Goal: Task Accomplishment & Management: Manage account settings

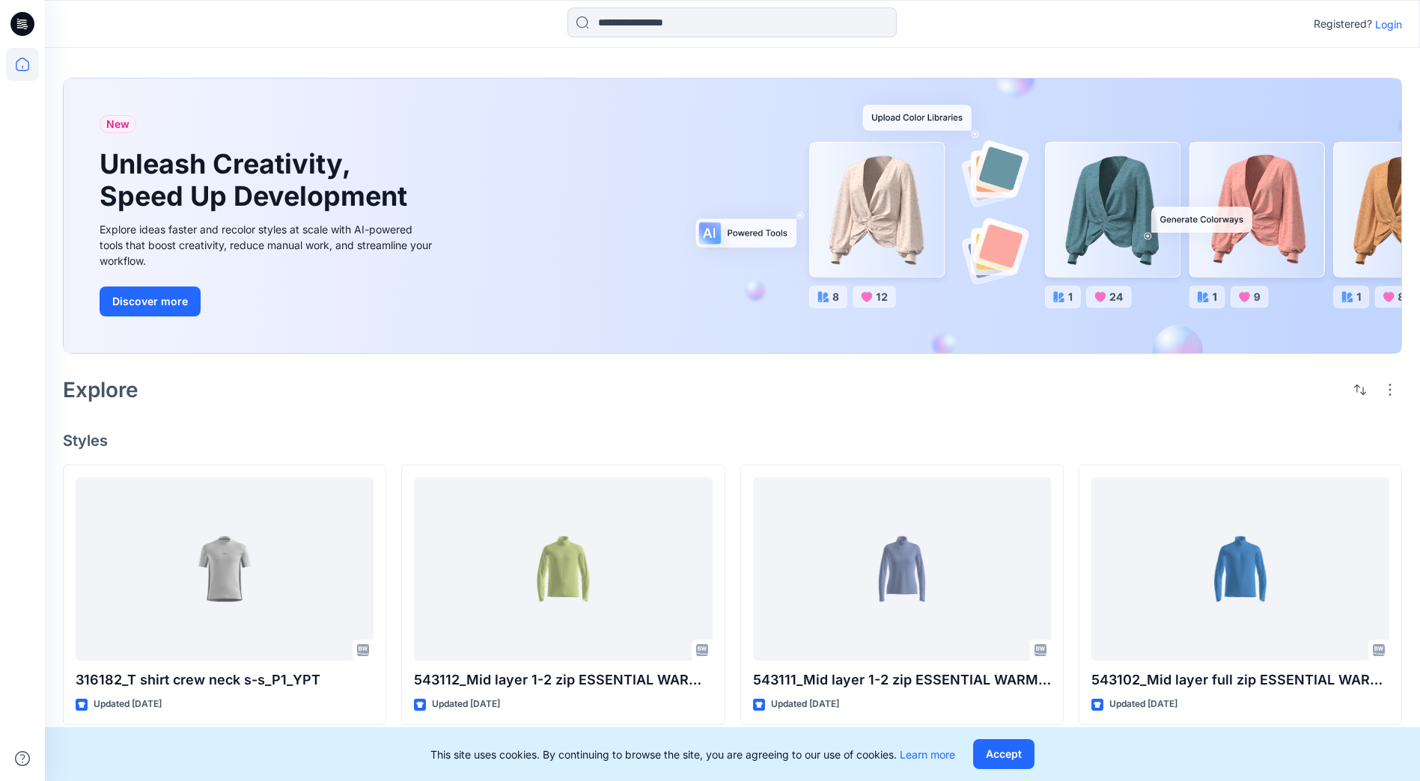
click at [1391, 20] on p "Login" at bounding box center [1388, 24] width 27 height 16
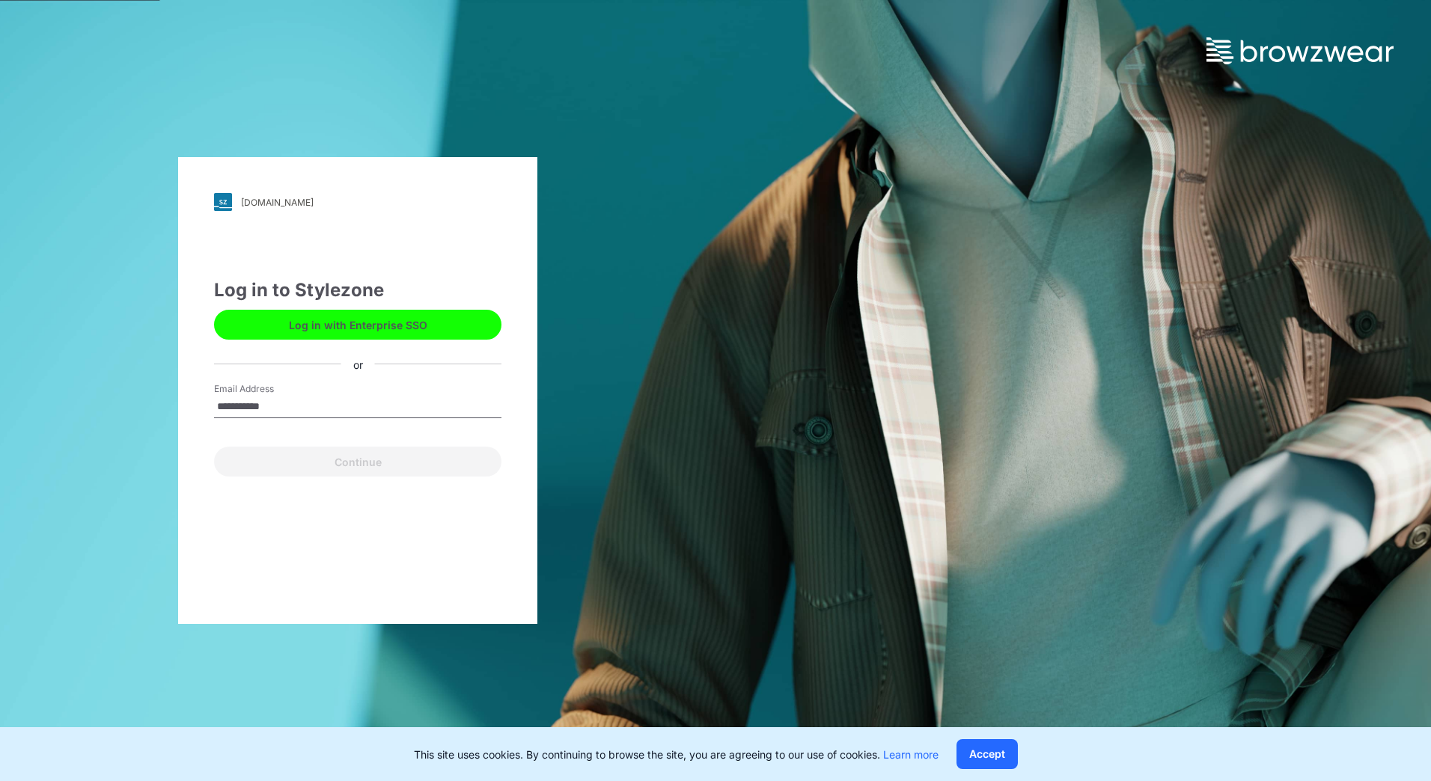
click at [229, 406] on input "**********" at bounding box center [357, 407] width 287 height 22
click at [298, 409] on input "**********" at bounding box center [357, 407] width 287 height 22
type input "**********"
click at [214, 447] on button "Continue" at bounding box center [357, 462] width 287 height 30
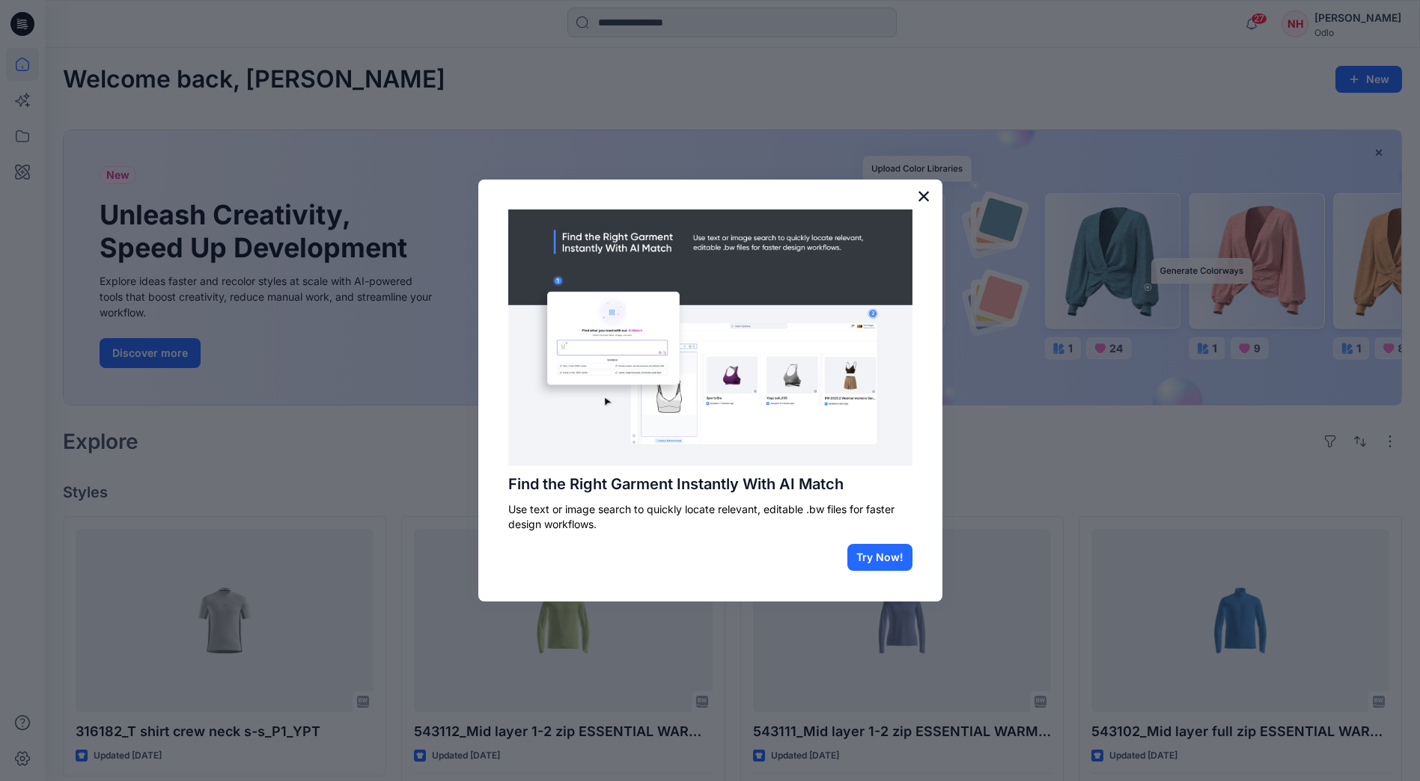
click at [925, 196] on button "×" at bounding box center [924, 196] width 14 height 24
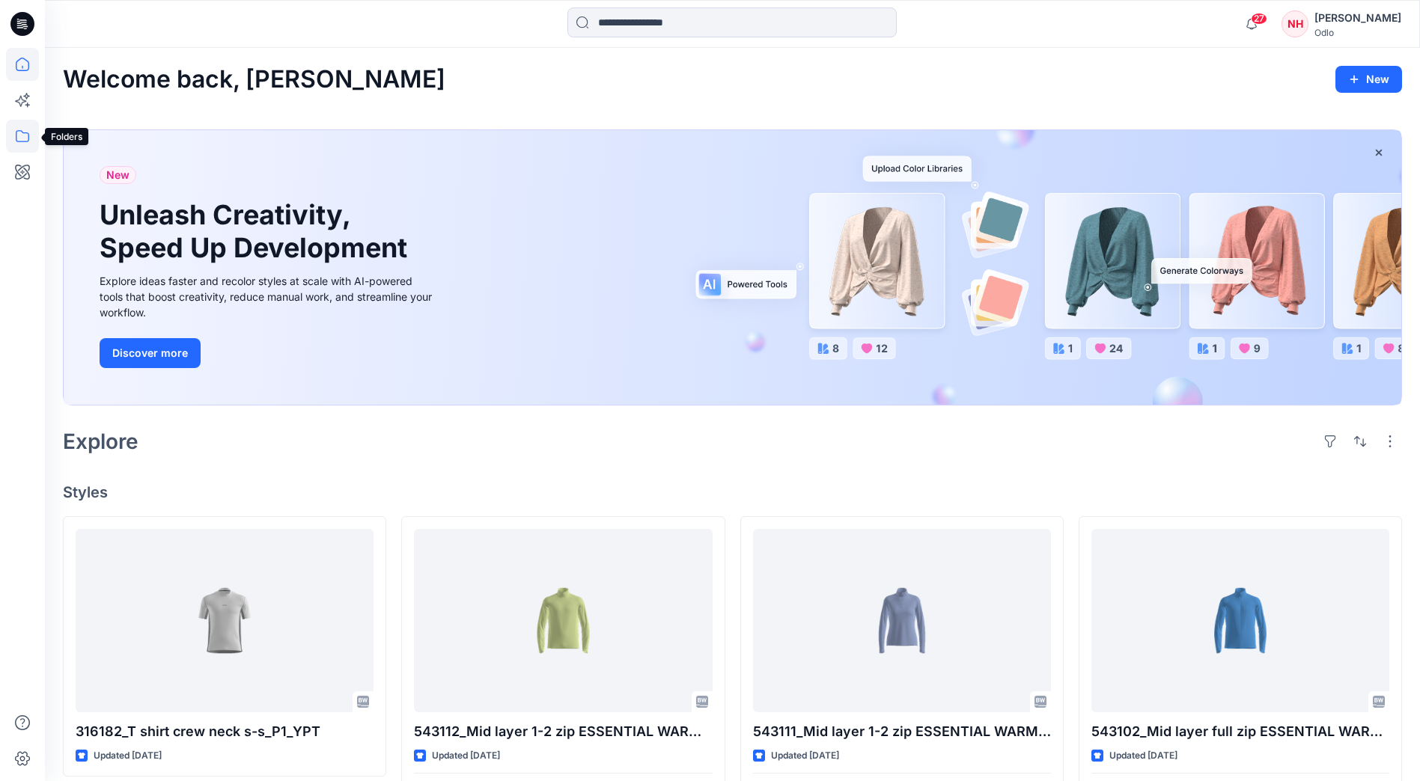
click at [8, 124] on icon at bounding box center [22, 136] width 33 height 33
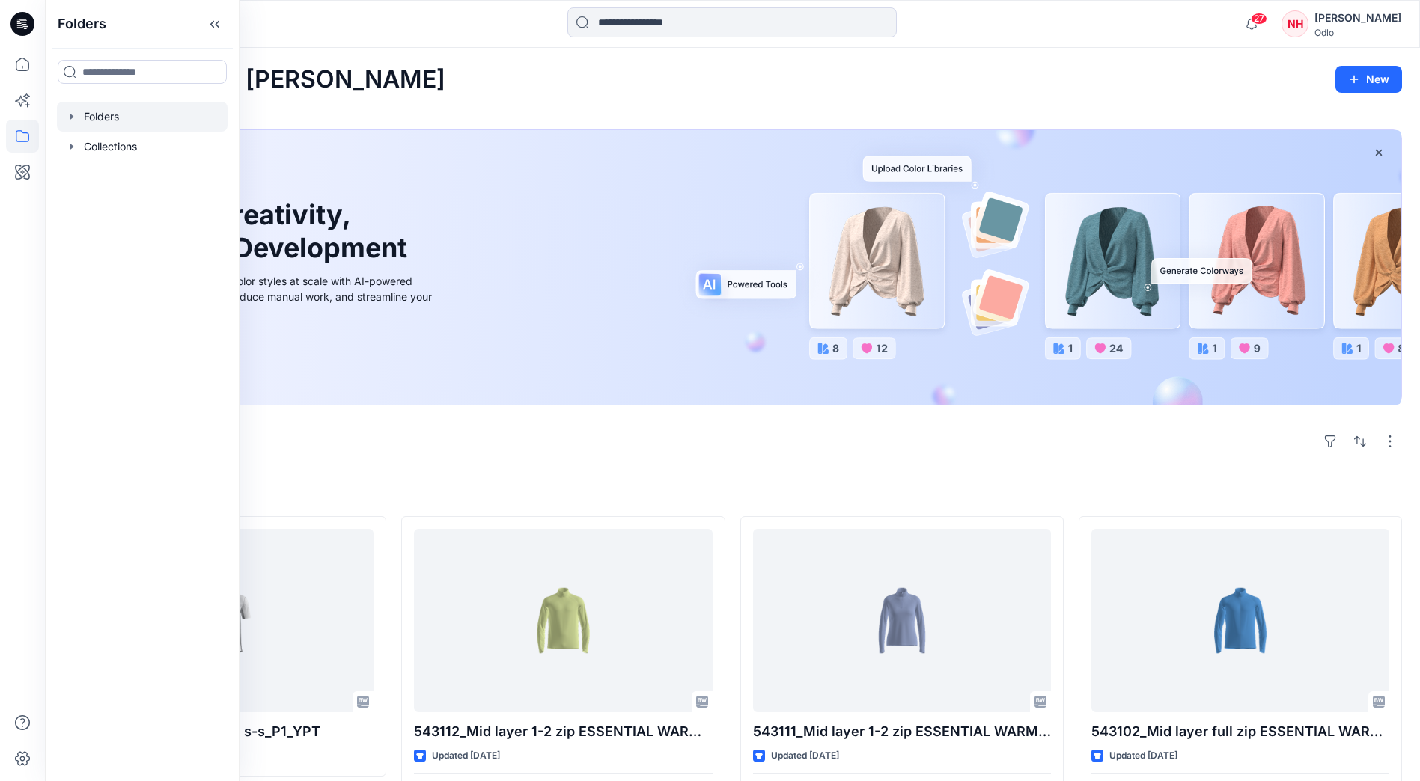
click at [135, 117] on div at bounding box center [142, 117] width 171 height 30
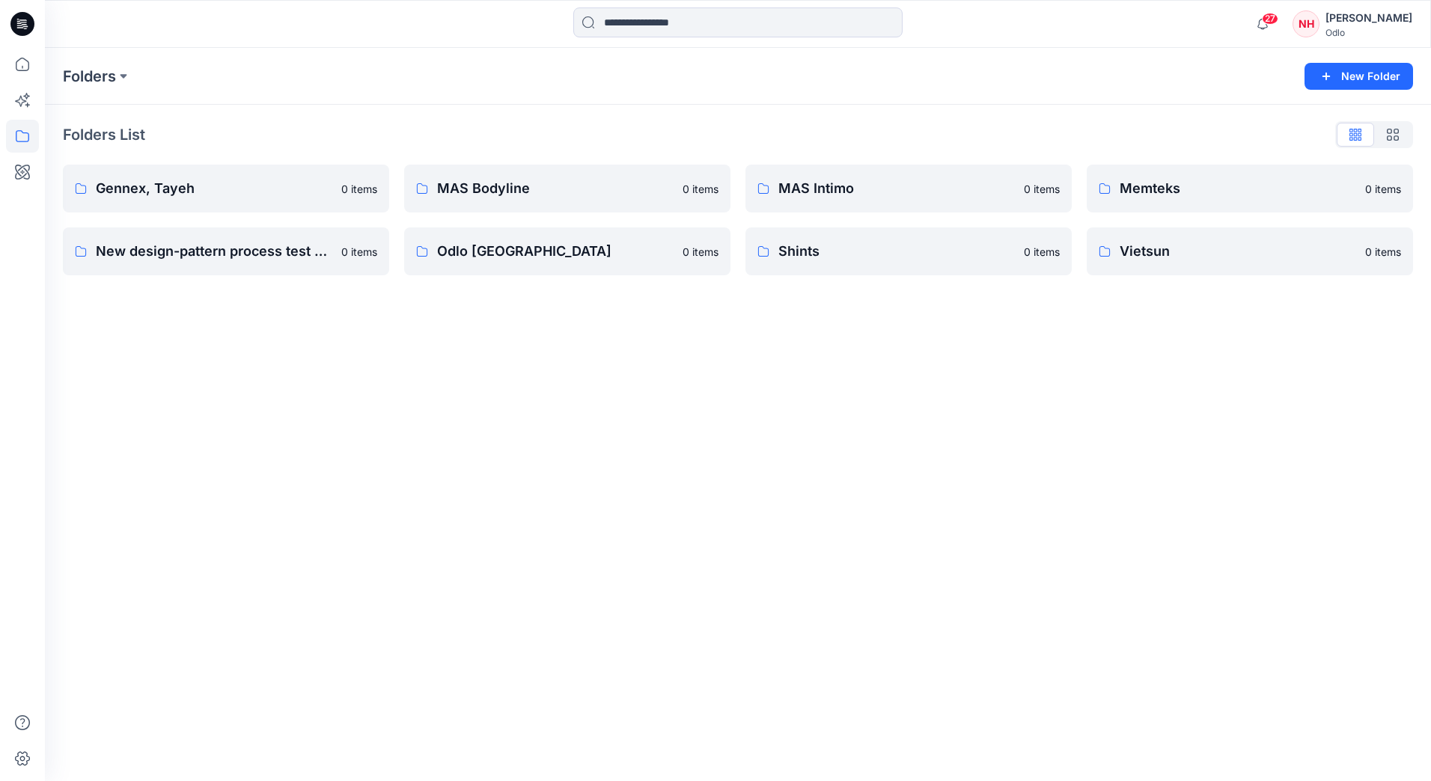
click at [587, 478] on div "Folders New Folder Folders List Gennex, Tayeh 0 items New design-pattern proces…" at bounding box center [738, 414] width 1386 height 733
click at [1232, 241] on p "Vietsun" at bounding box center [1238, 251] width 236 height 21
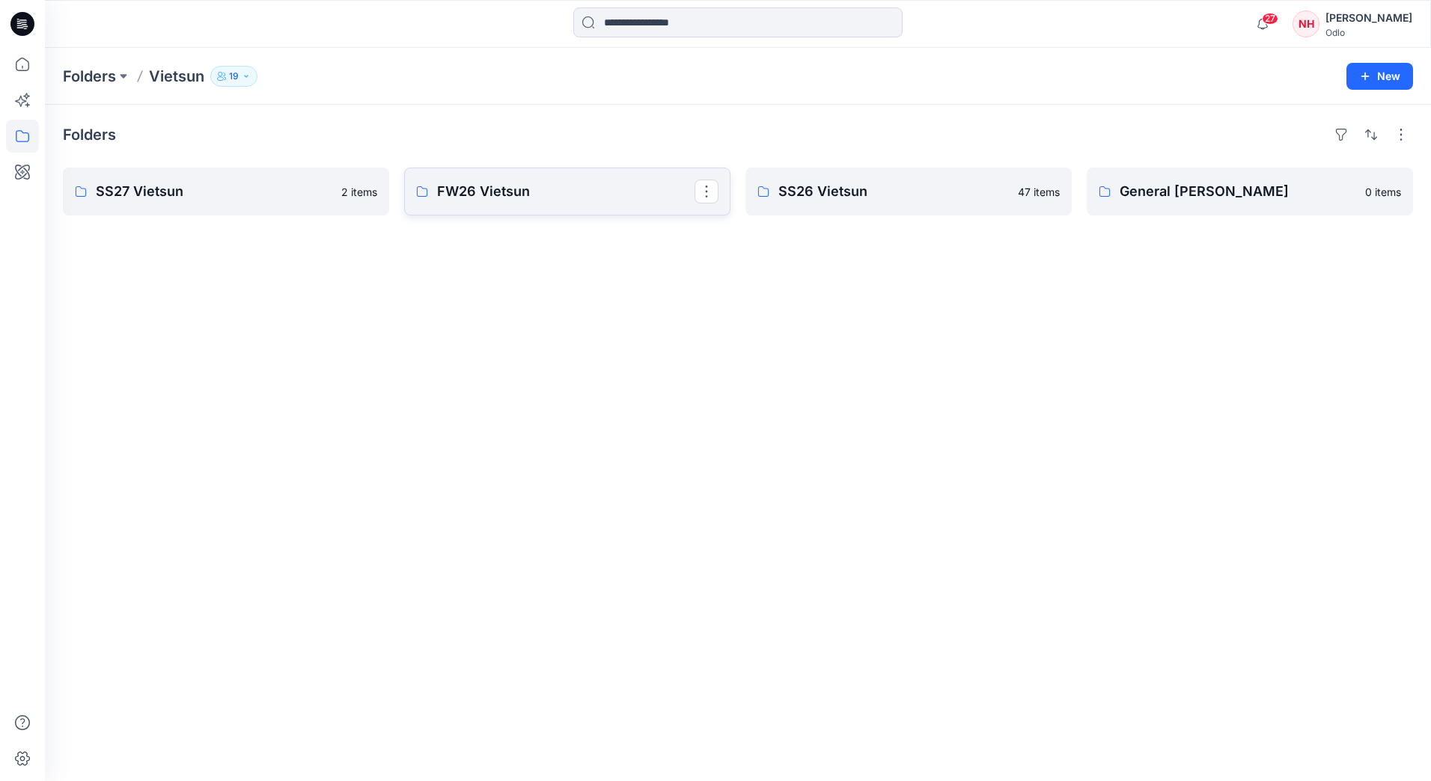
click at [493, 201] on p "FW26 Vietsun" at bounding box center [565, 191] width 257 height 21
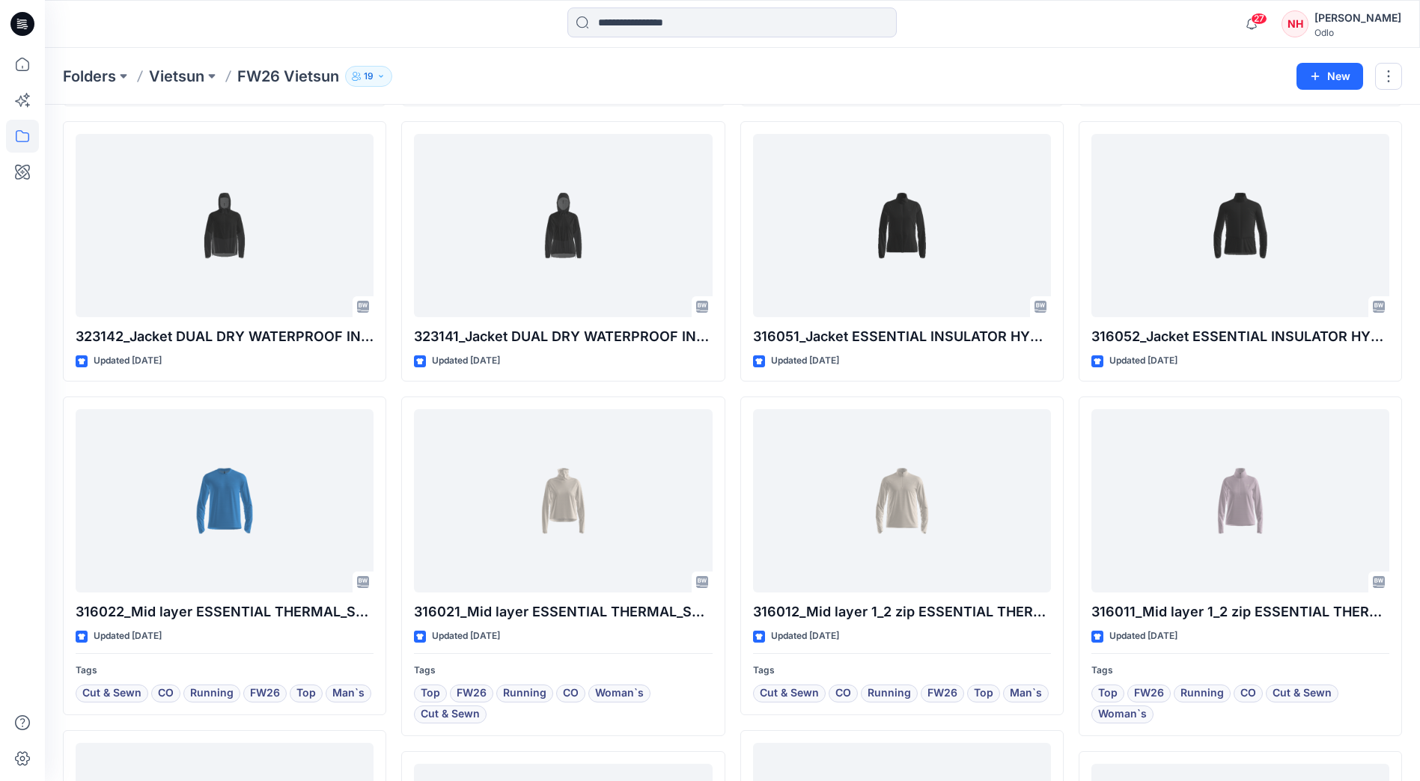
scroll to position [593, 0]
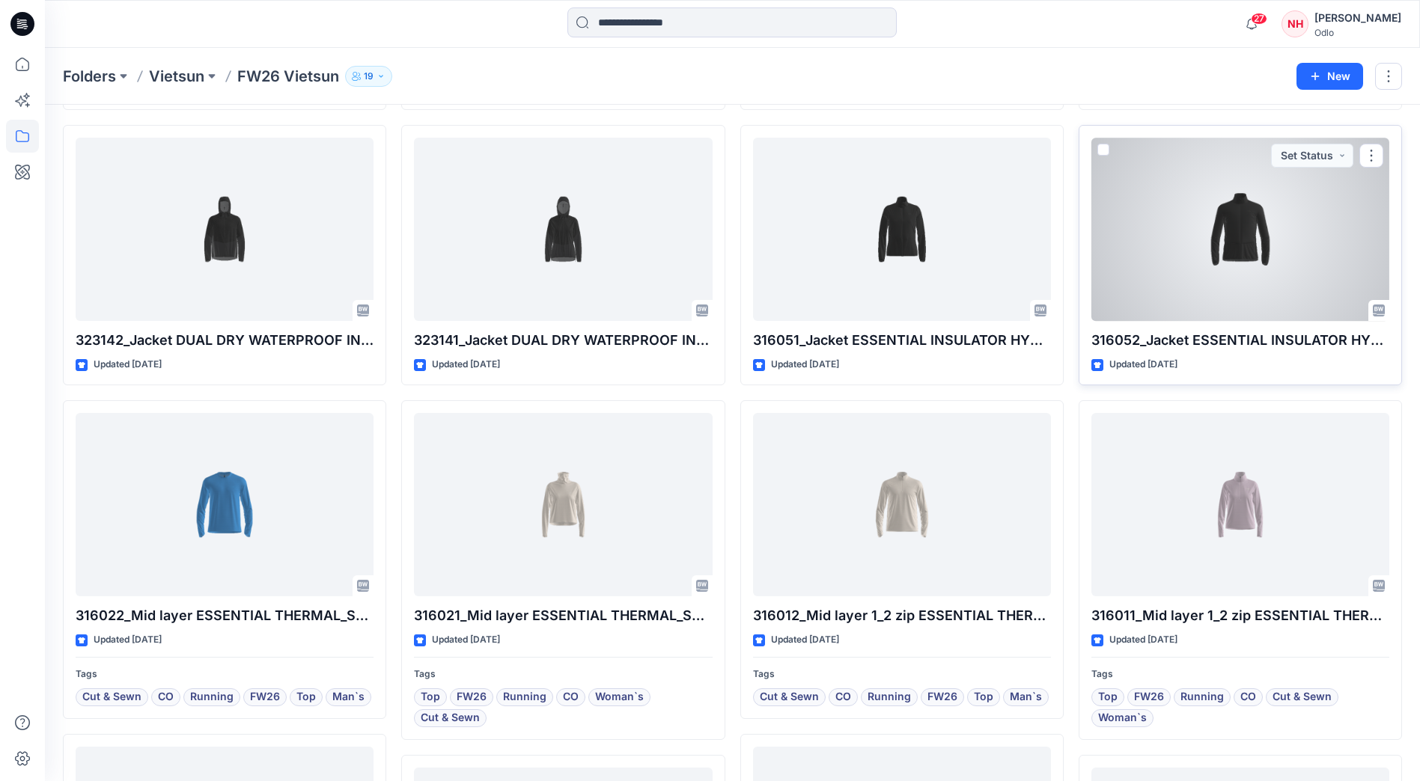
click at [1197, 273] on div at bounding box center [1240, 229] width 298 height 183
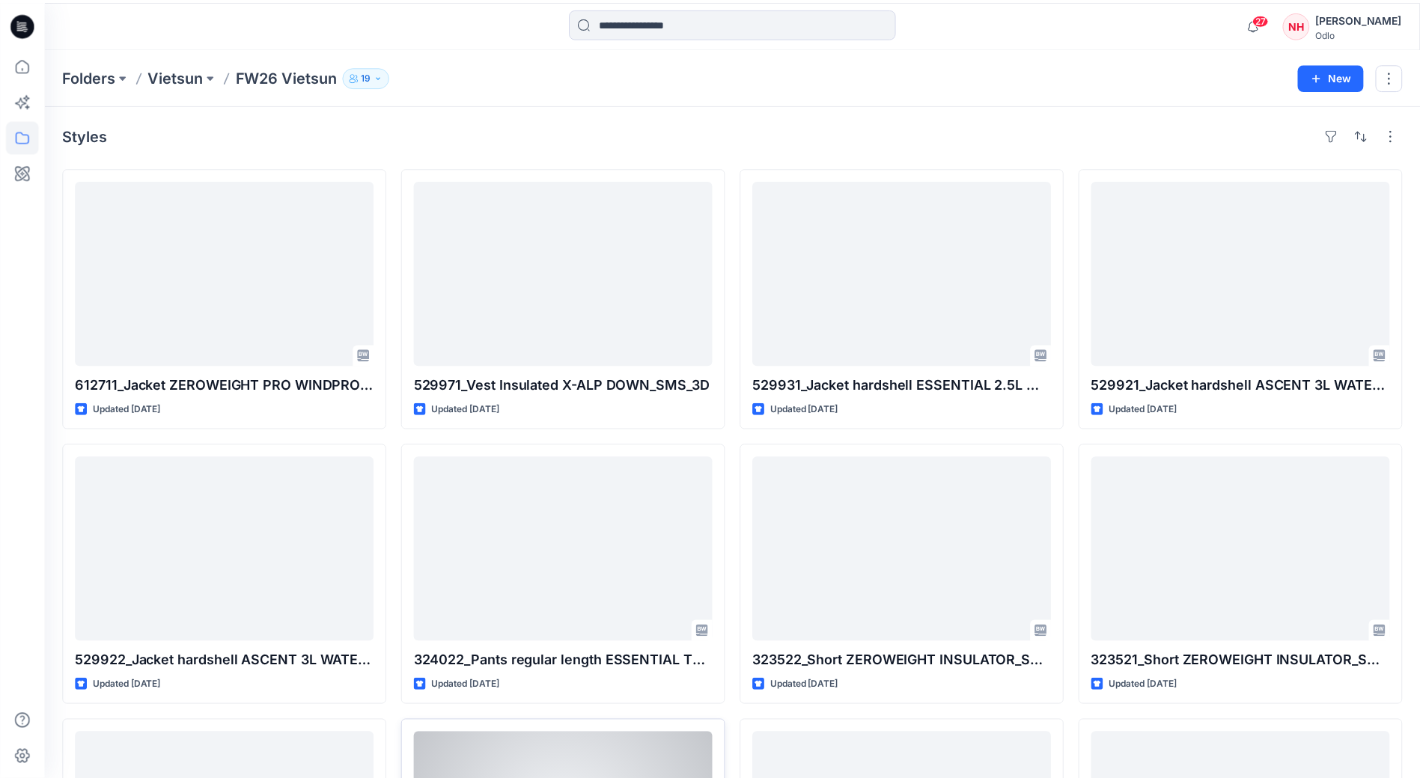
scroll to position [593, 0]
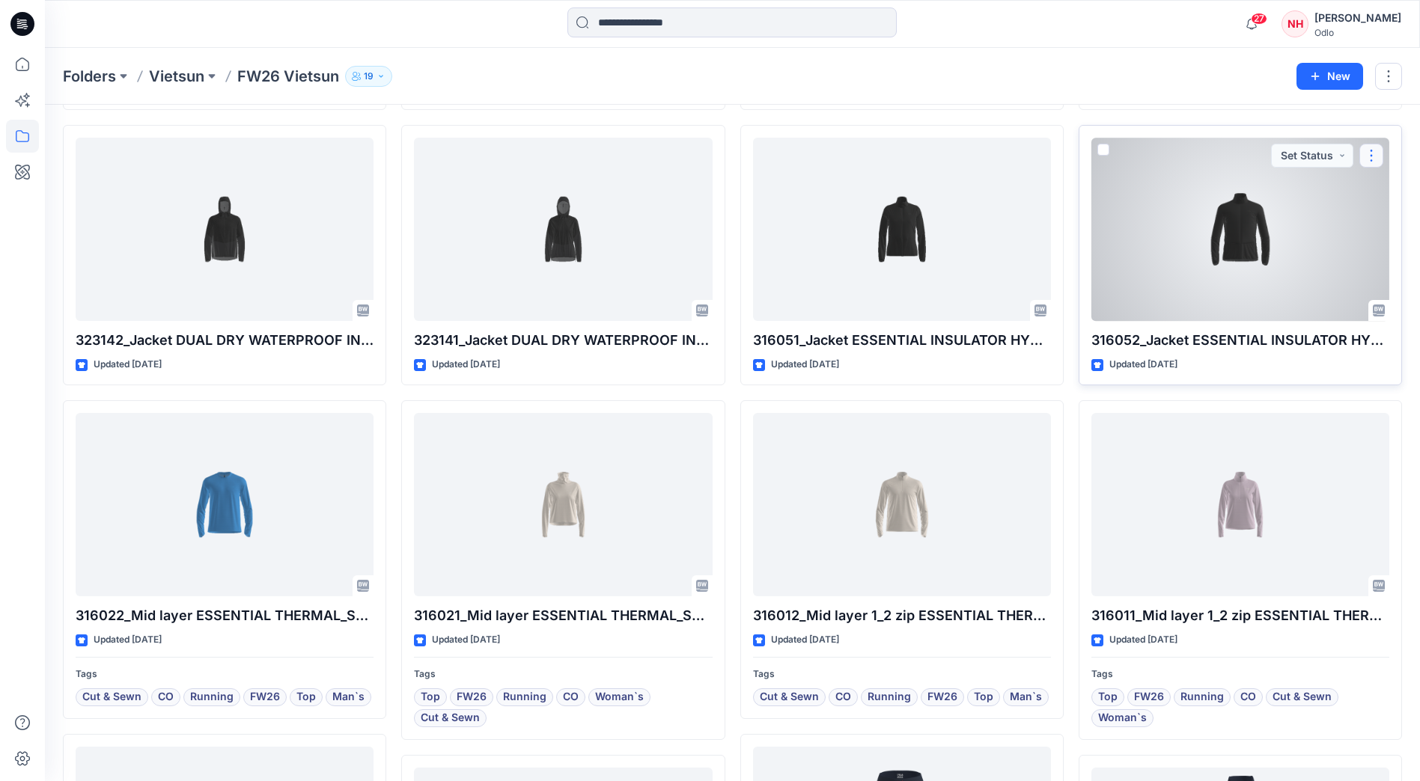
click at [1373, 163] on button "button" at bounding box center [1371, 156] width 24 height 24
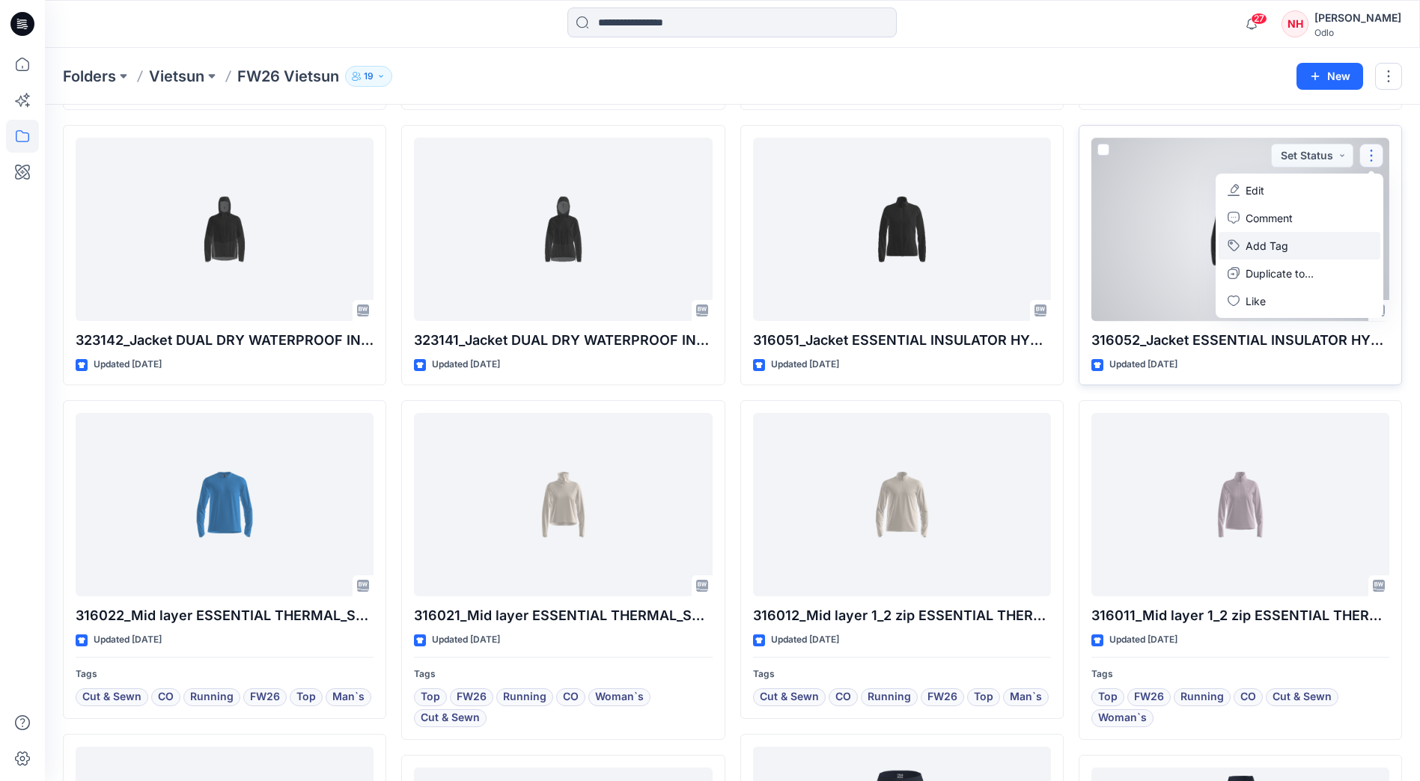
click at [1308, 243] on button "Add Tag" at bounding box center [1299, 246] width 162 height 28
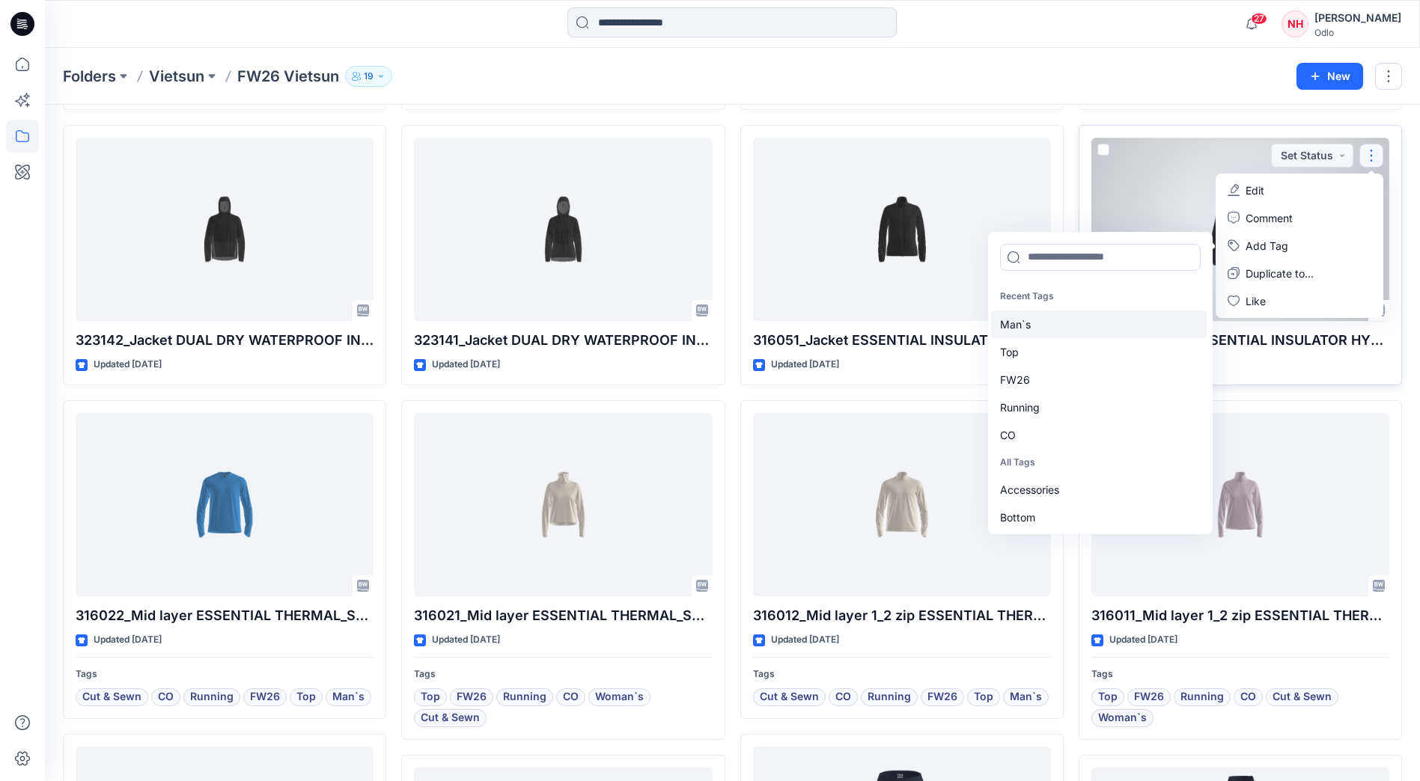
click at [1081, 332] on div "Man`s" at bounding box center [1099, 325] width 216 height 28
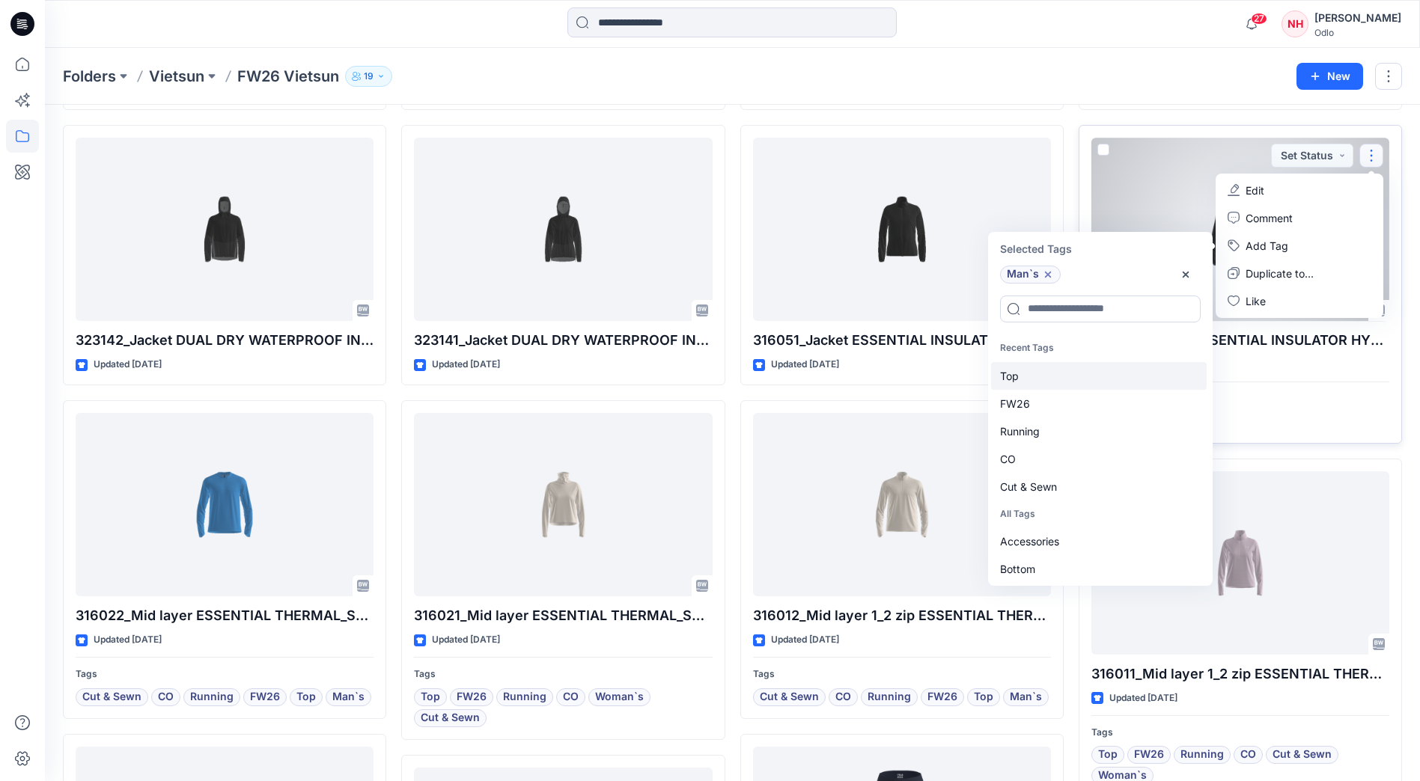
click at [1067, 375] on div "Top" at bounding box center [1099, 376] width 216 height 28
click at [1067, 375] on div "FW26" at bounding box center [1099, 376] width 216 height 28
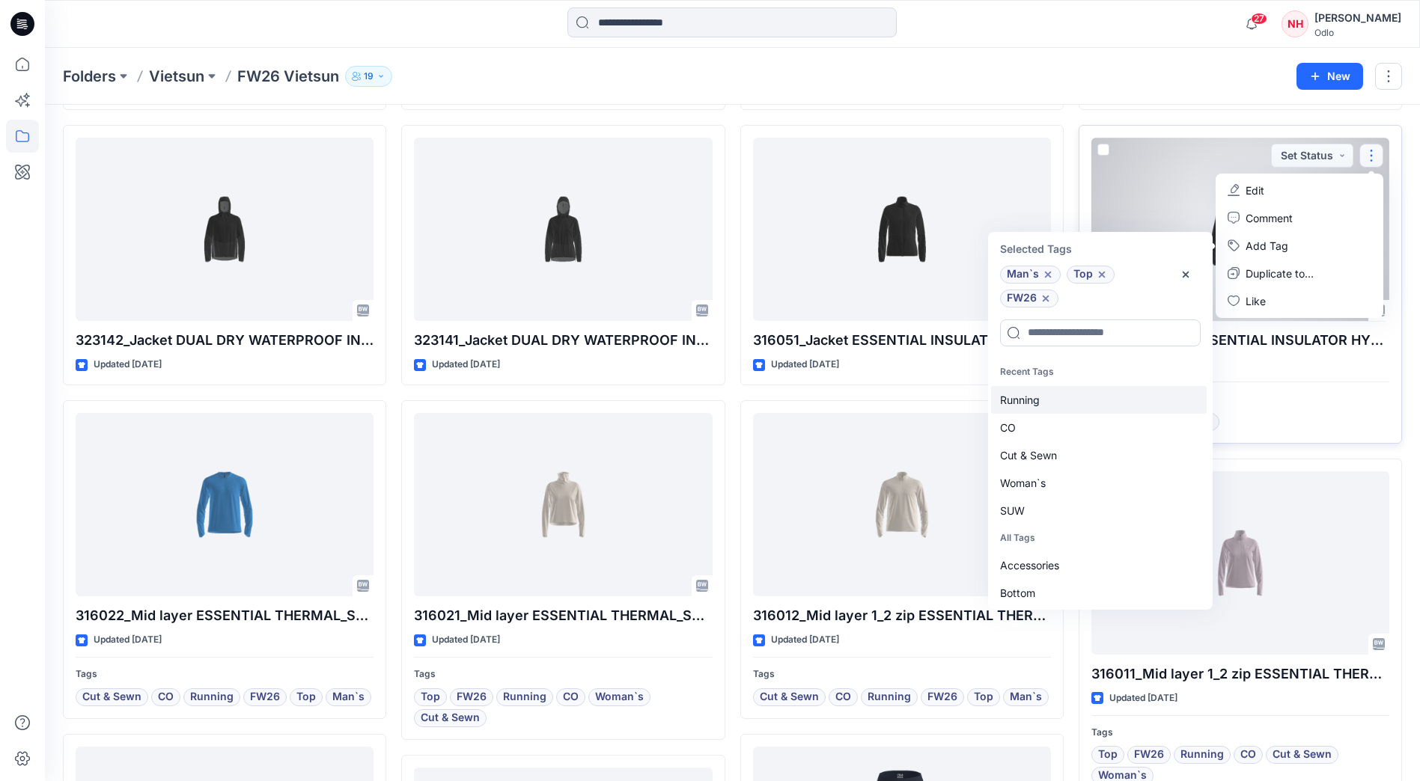
click at [1070, 396] on div "Running" at bounding box center [1099, 400] width 216 height 28
click at [1071, 406] on div "CO" at bounding box center [1099, 400] width 216 height 28
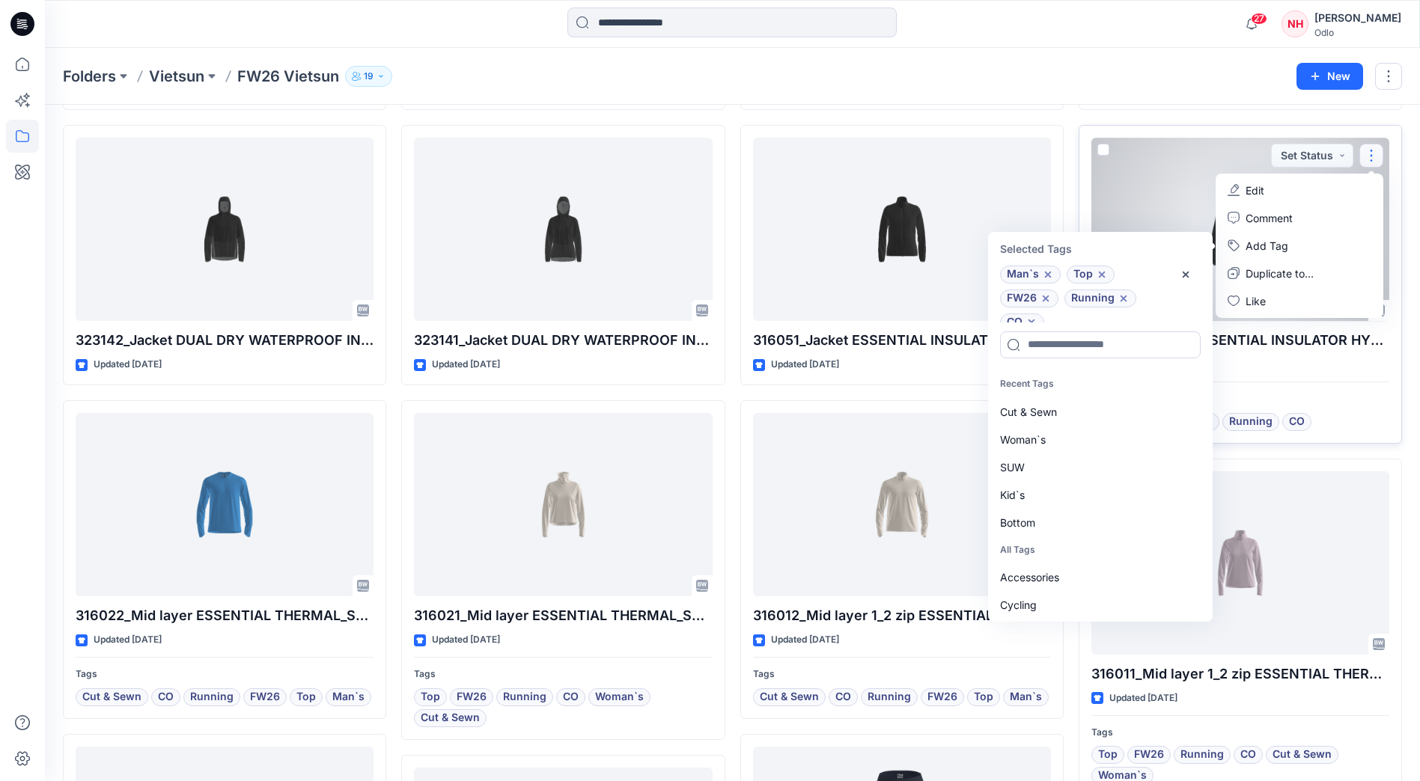
scroll to position [12, 0]
click at [1071, 406] on div "Cut & Sewn" at bounding box center [1099, 412] width 216 height 28
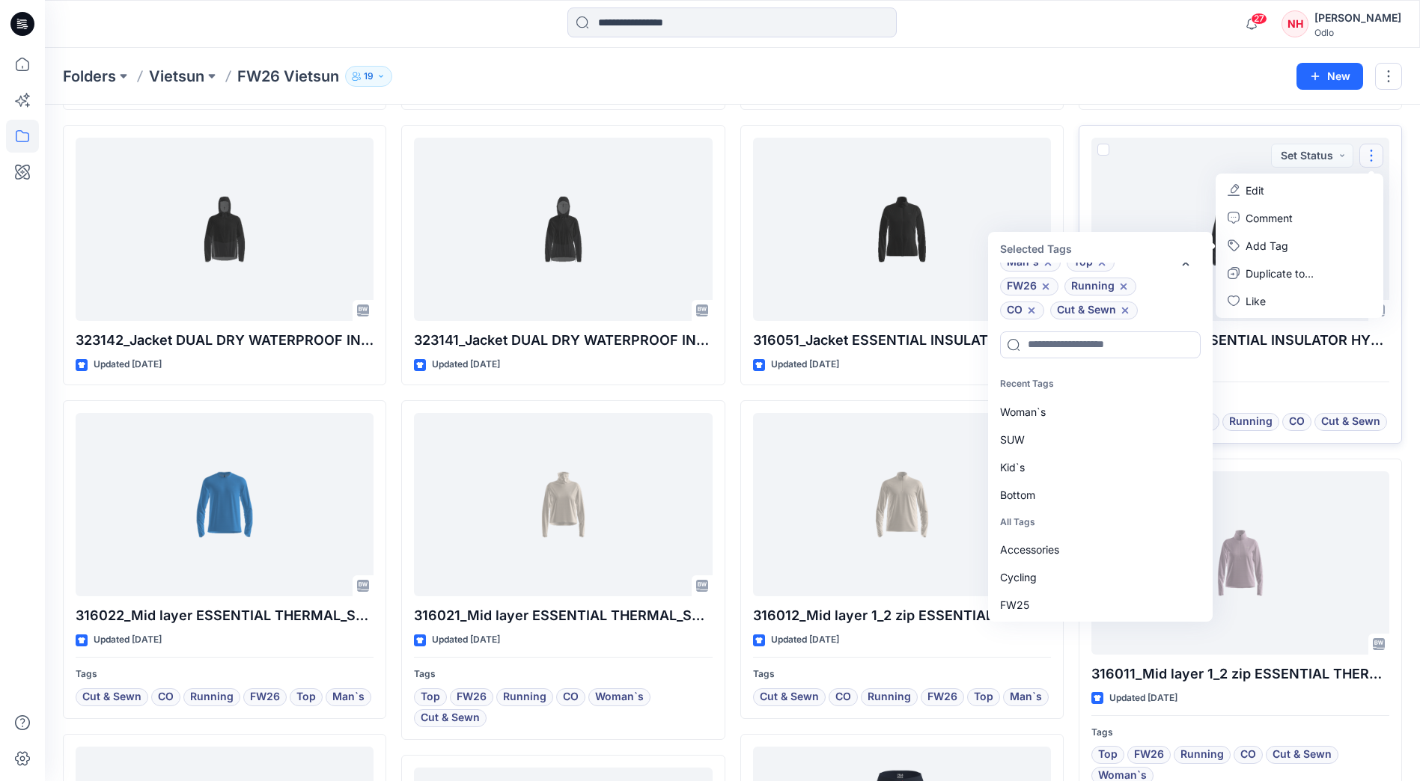
click at [1081, 37] on div "27 Notifications Pongpat T has updated 316182_T shirt crew neck s-s_P1_YPT with…" at bounding box center [732, 23] width 1374 height 33
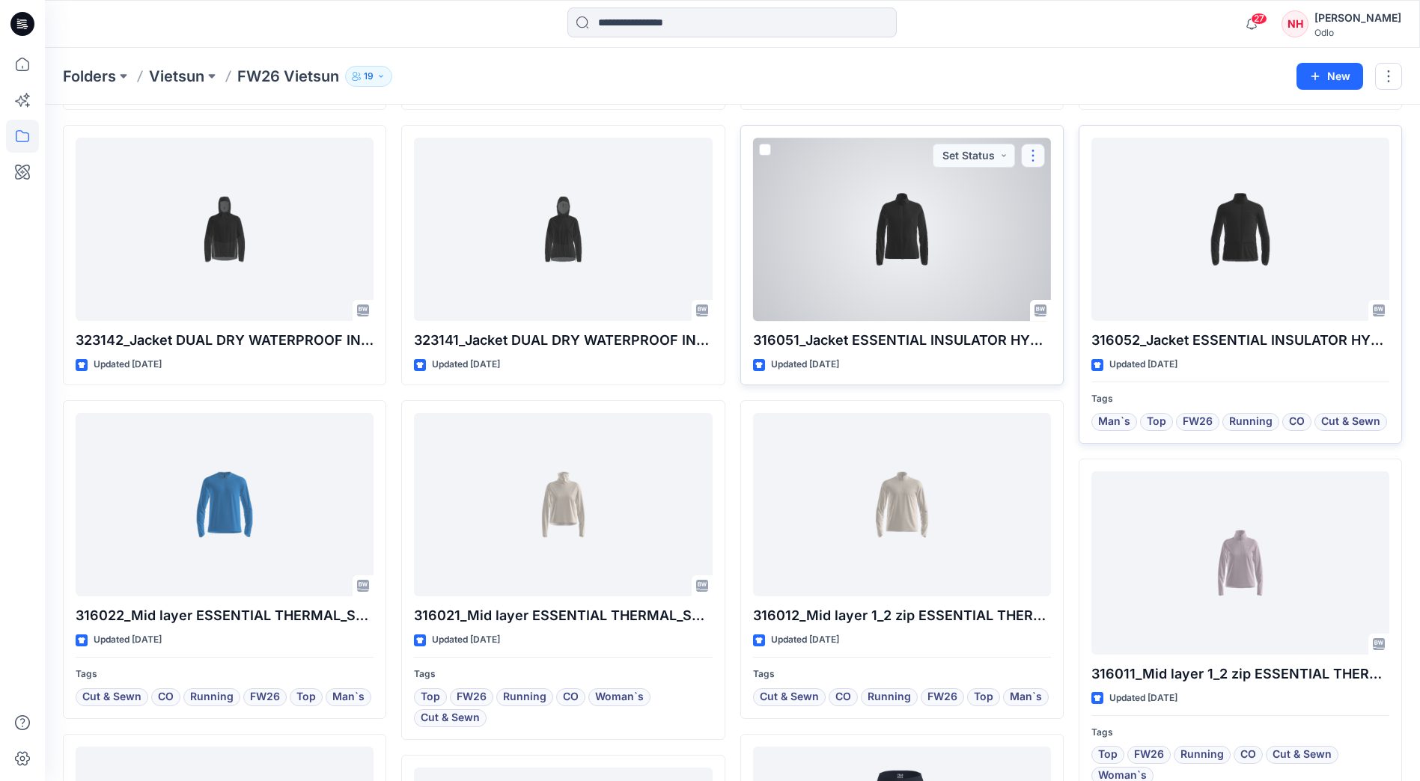
click at [1035, 162] on button "button" at bounding box center [1033, 156] width 24 height 24
click at [1102, 252] on button "Add Tag" at bounding box center [1105, 246] width 162 height 28
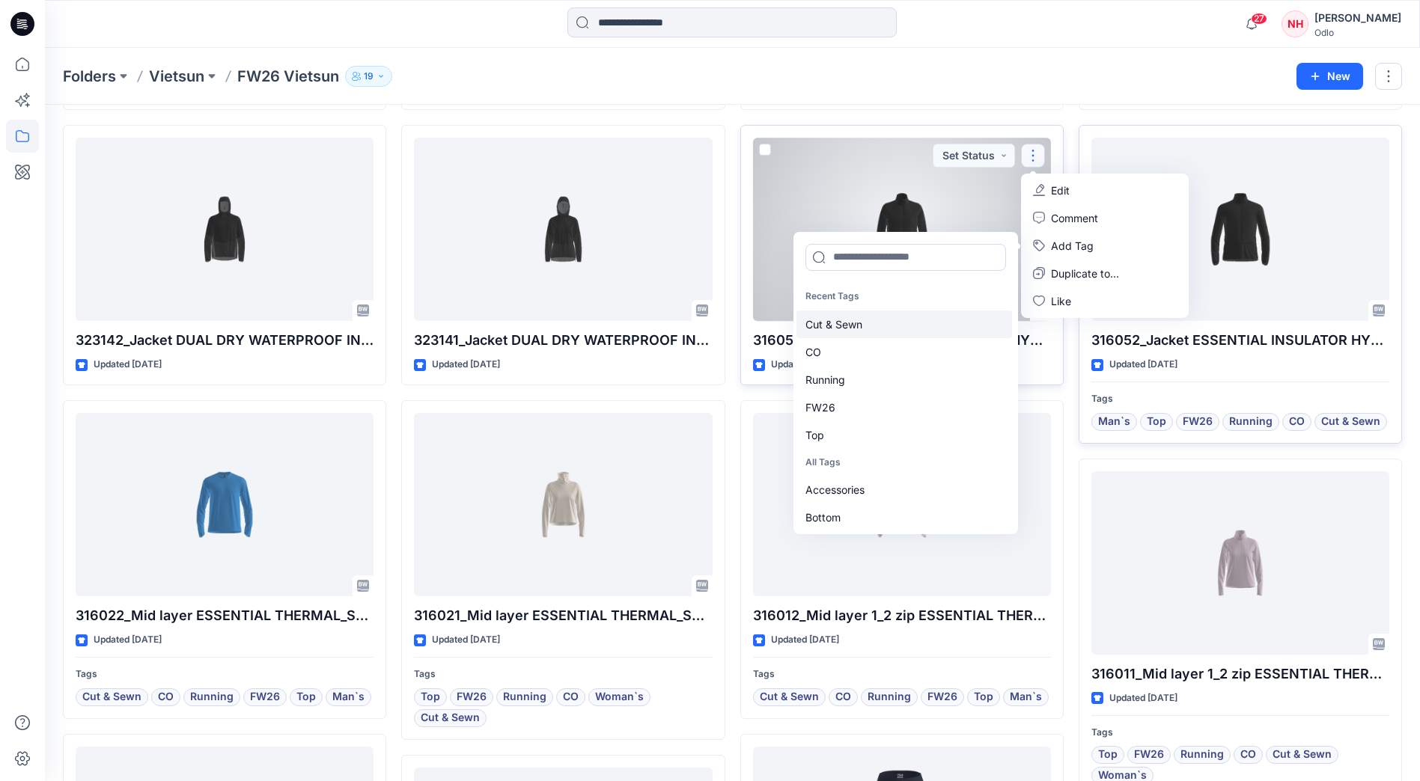
click at [923, 319] on div "Cut & Sewn" at bounding box center [904, 325] width 216 height 28
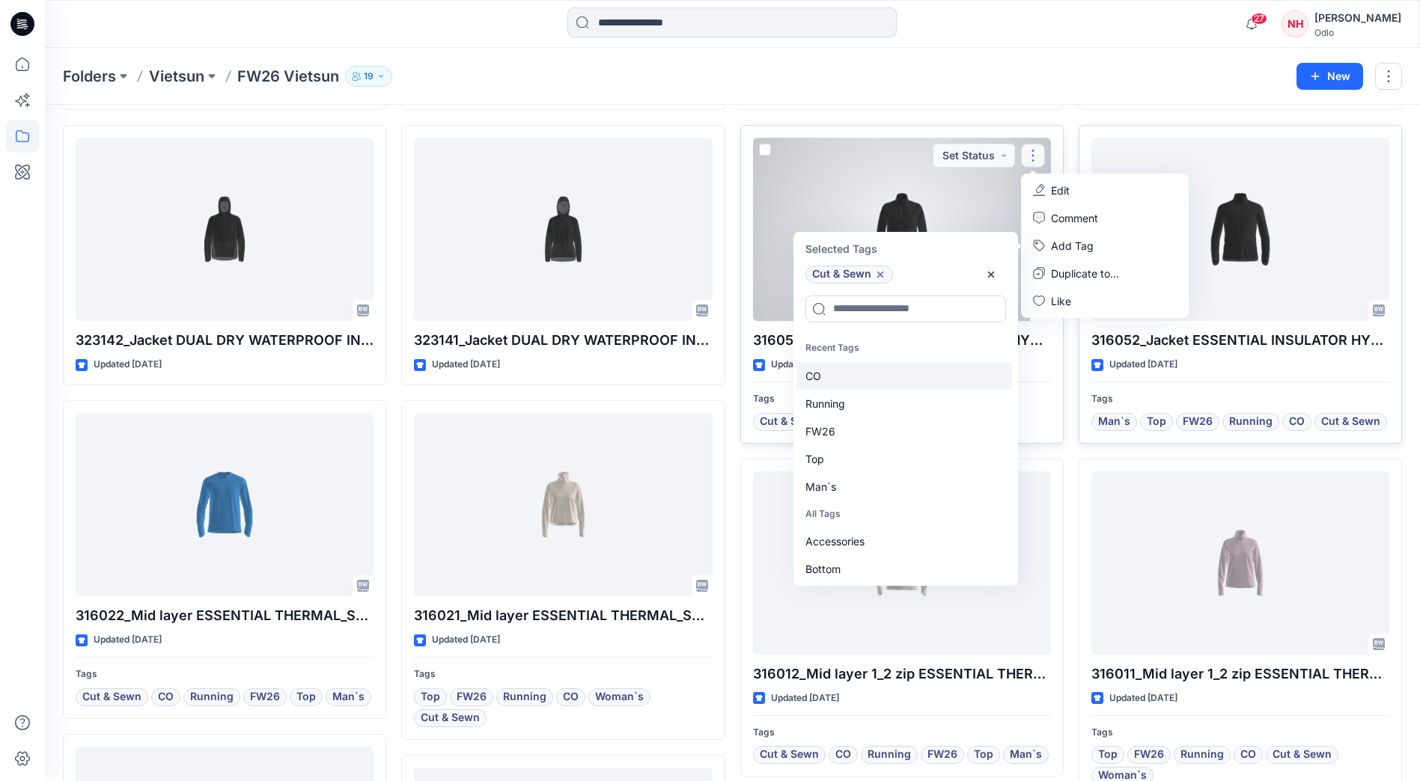
click at [879, 366] on div "CO" at bounding box center [904, 376] width 216 height 28
click at [879, 366] on div "Running" at bounding box center [904, 376] width 216 height 28
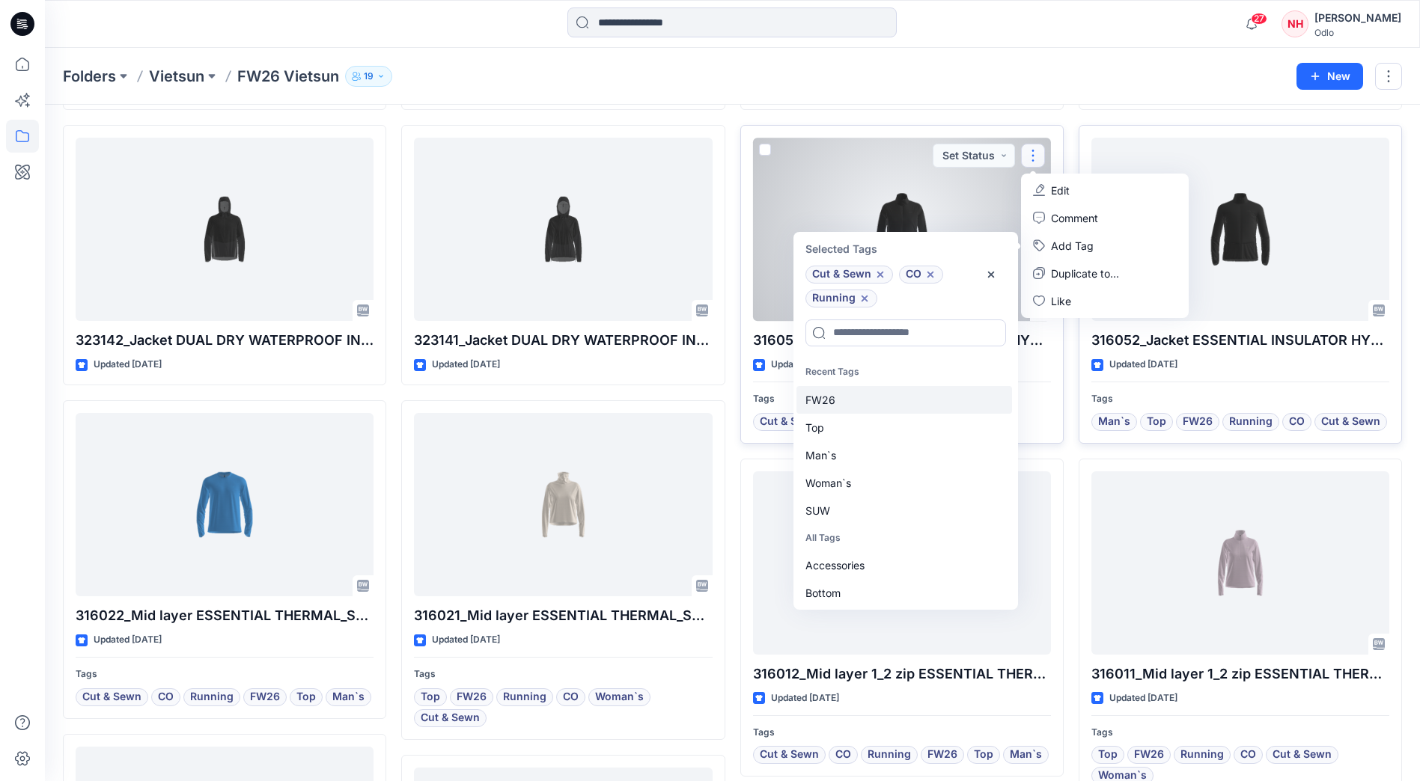
click at [873, 391] on div "FW26" at bounding box center [904, 400] width 216 height 28
click at [878, 403] on div "Top" at bounding box center [904, 400] width 216 height 28
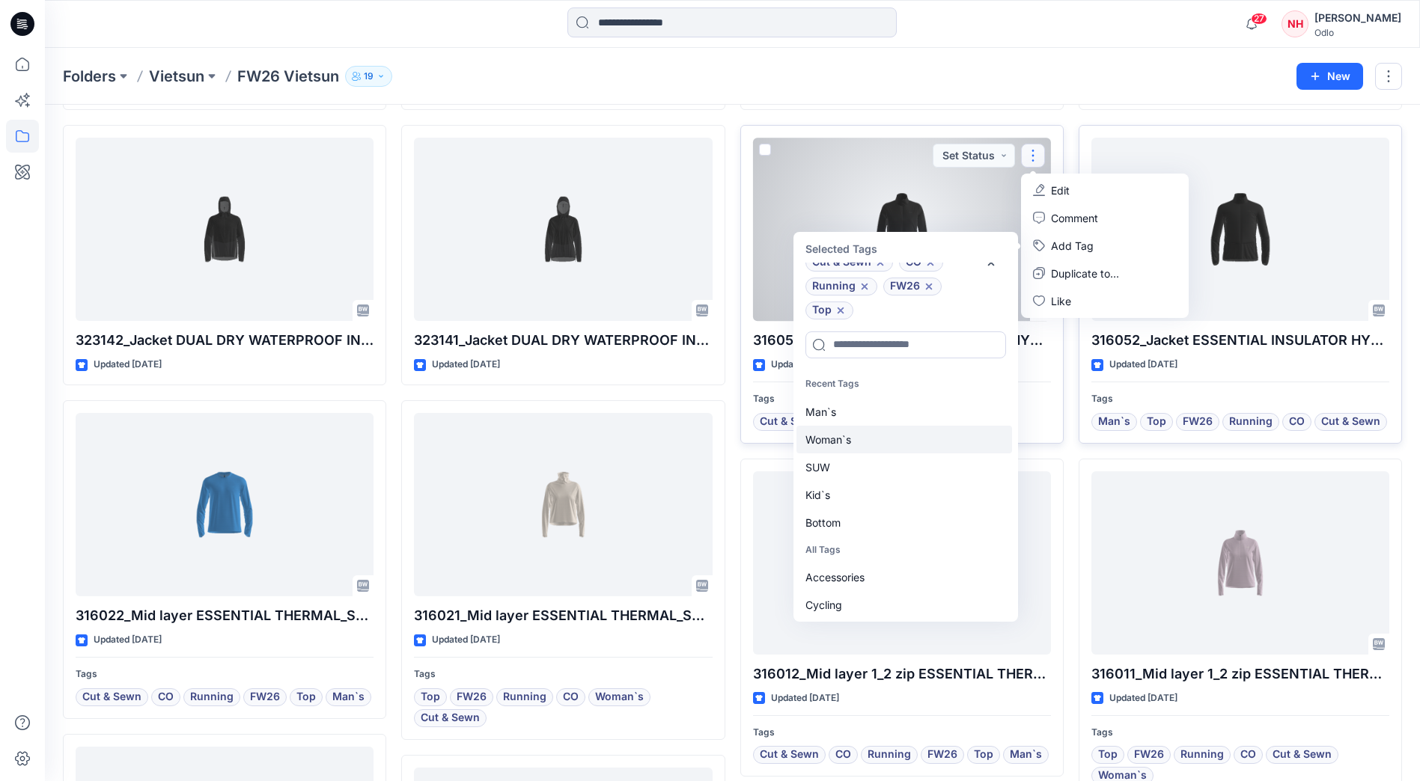
click at [884, 443] on div "Woman`s" at bounding box center [904, 440] width 216 height 28
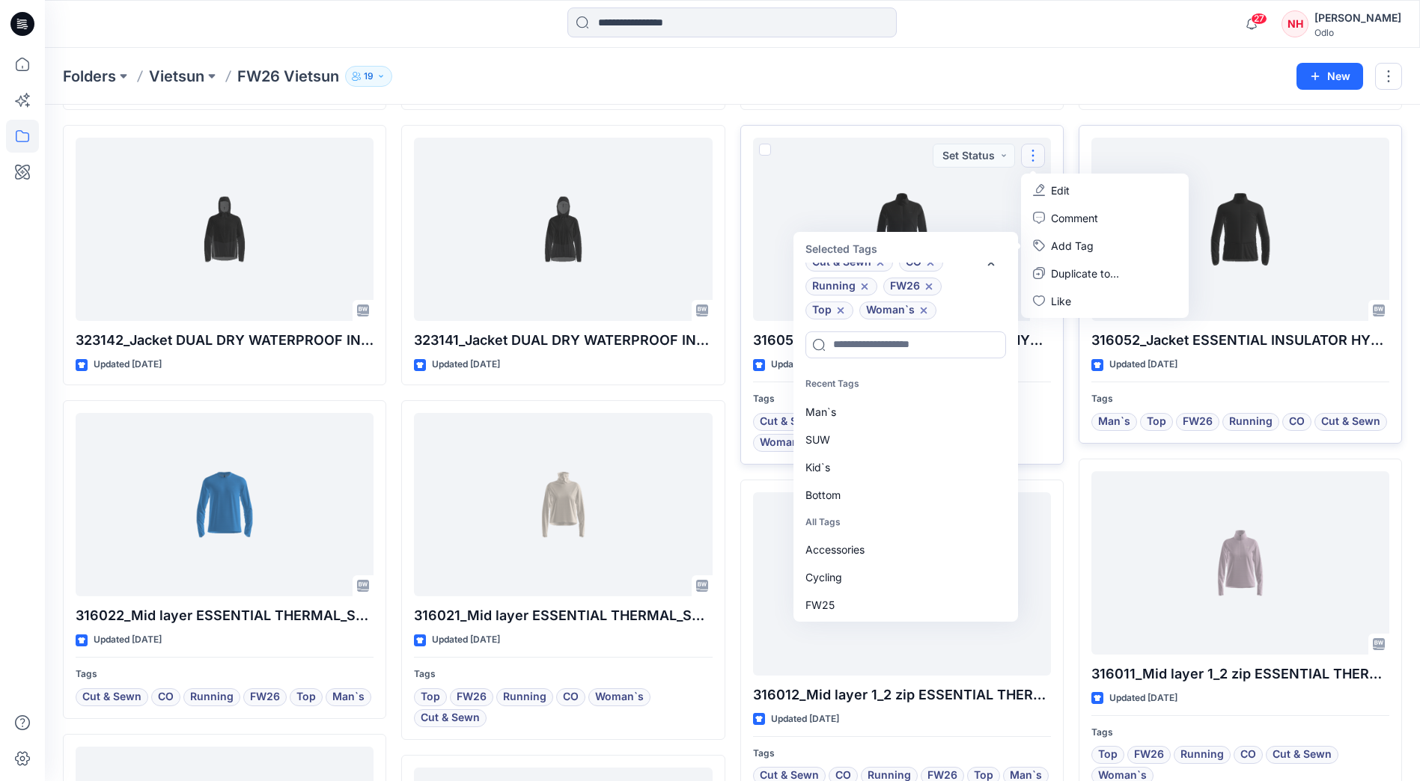
click at [811, 85] on div "Folders Vietsun FW26 Vietsun 19" at bounding box center [674, 76] width 1222 height 21
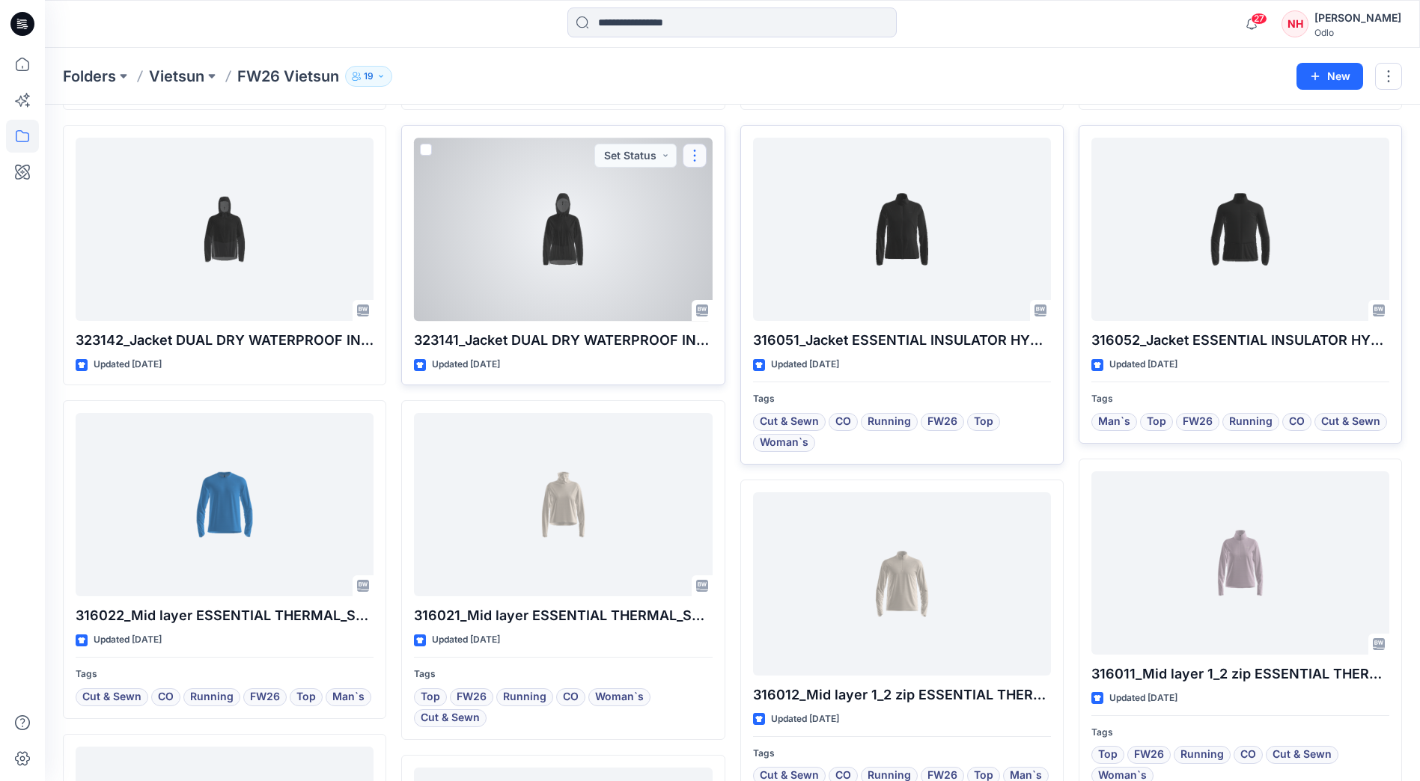
click at [695, 151] on button "button" at bounding box center [695, 156] width 24 height 24
click at [745, 245] on button "Add Tag" at bounding box center [767, 246] width 162 height 28
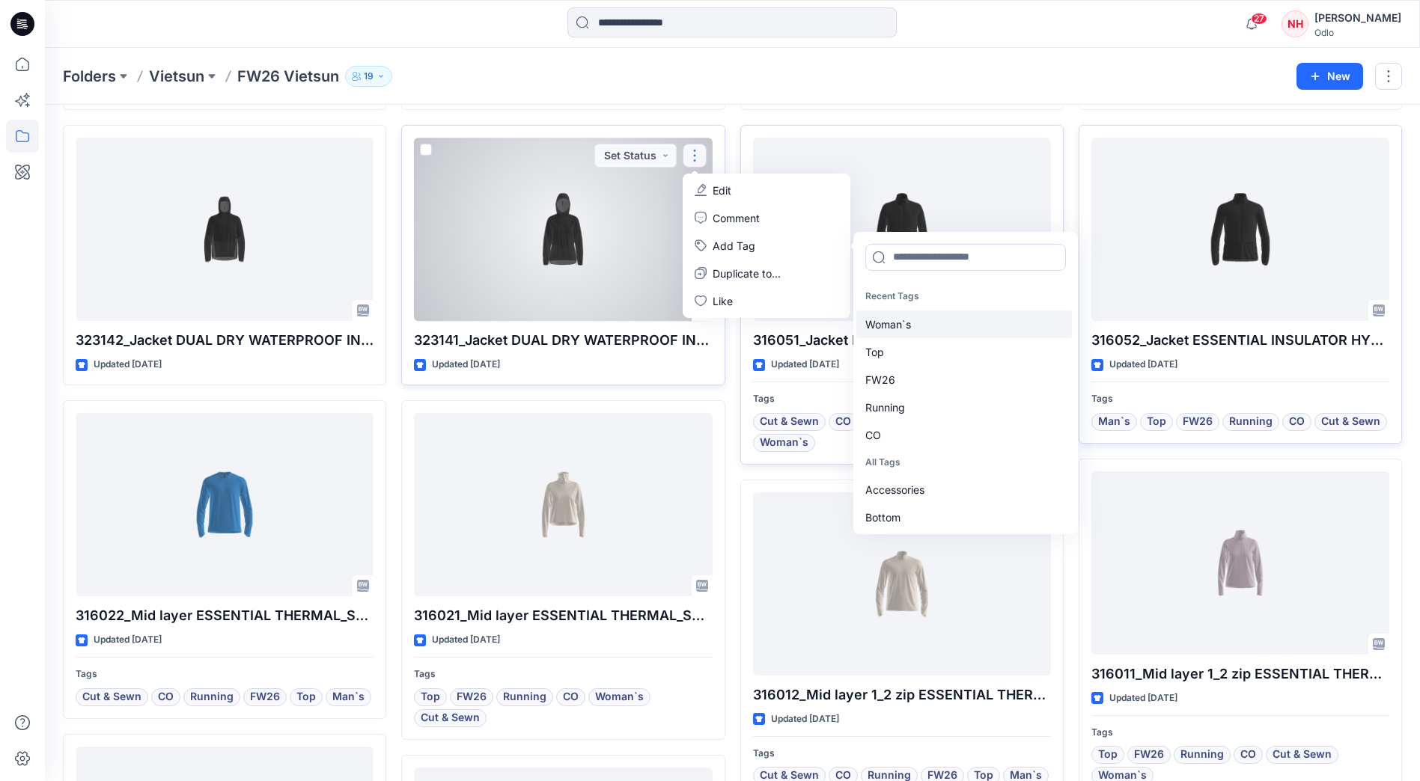
click at [923, 323] on div "Woman`s" at bounding box center [964, 325] width 216 height 28
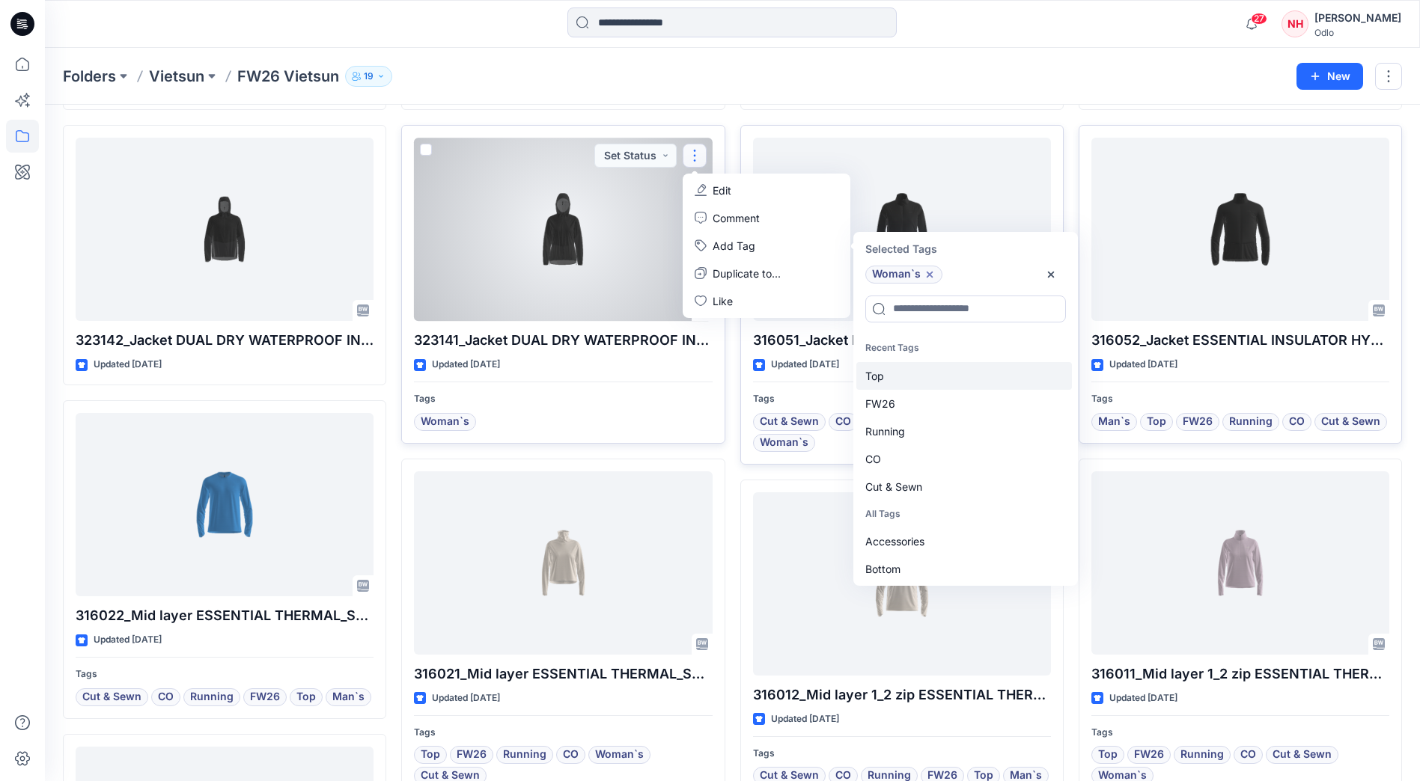
click at [922, 377] on div "Top" at bounding box center [964, 376] width 216 height 28
click at [922, 377] on div "FW26" at bounding box center [964, 376] width 216 height 28
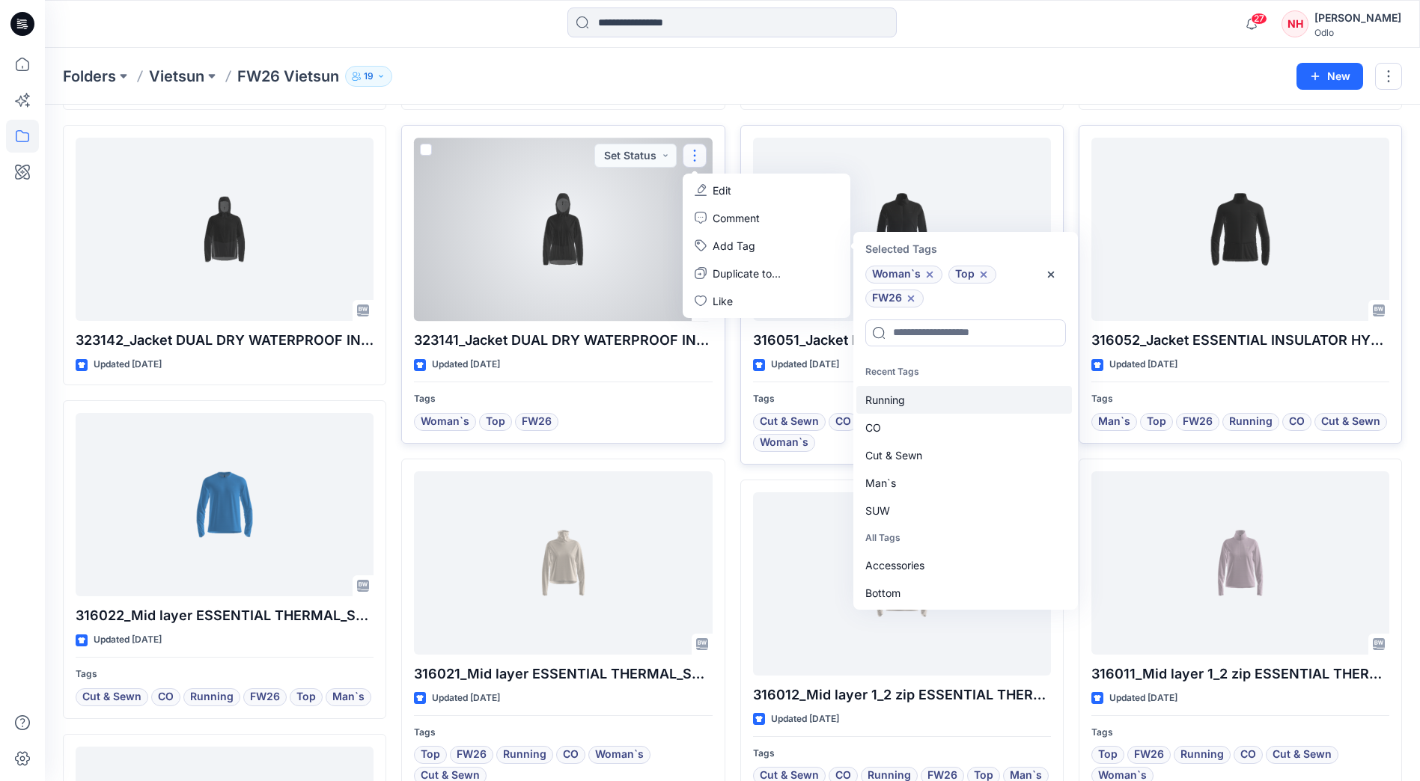
click at [927, 403] on div "Running" at bounding box center [964, 400] width 216 height 28
click at [932, 402] on div "CO" at bounding box center [964, 400] width 216 height 28
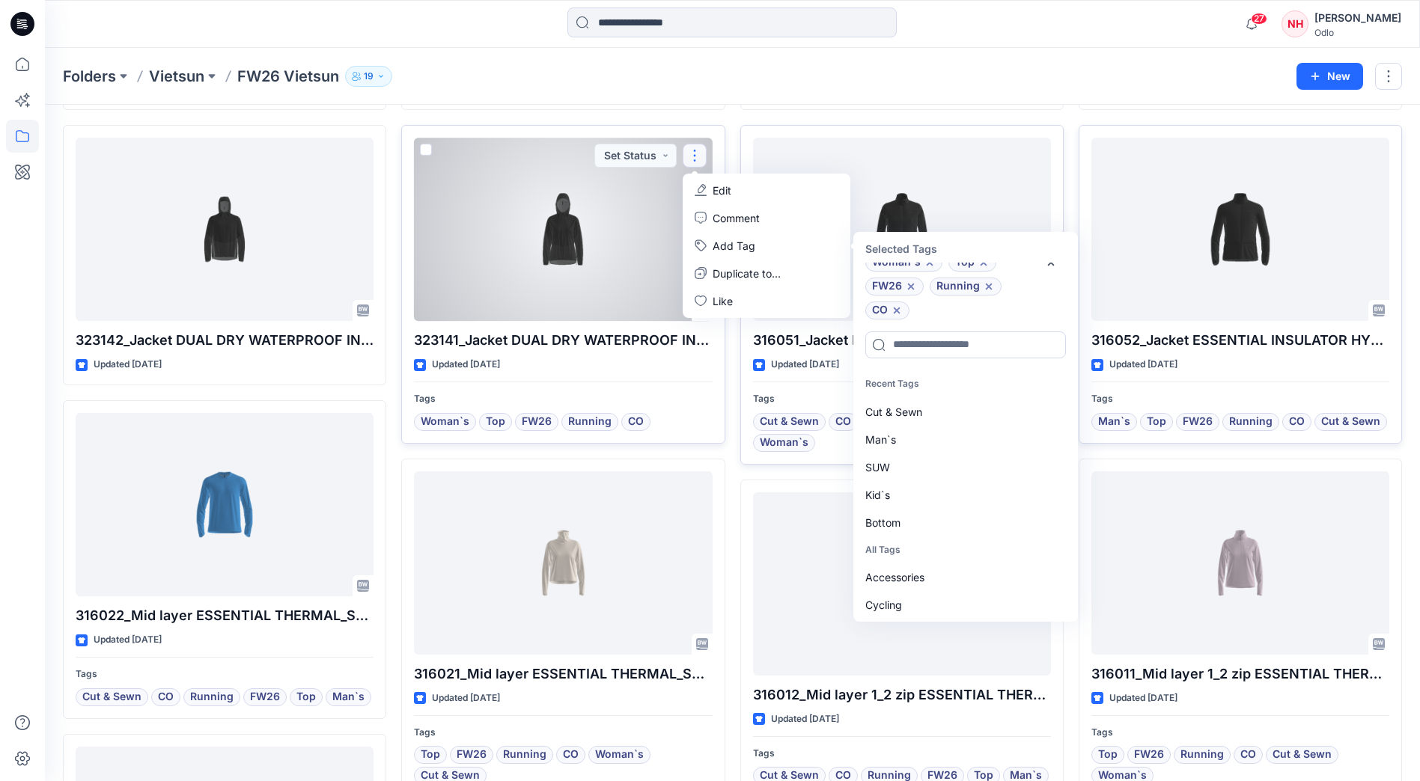
click at [932, 402] on div "Cut & Sewn" at bounding box center [964, 412] width 216 height 28
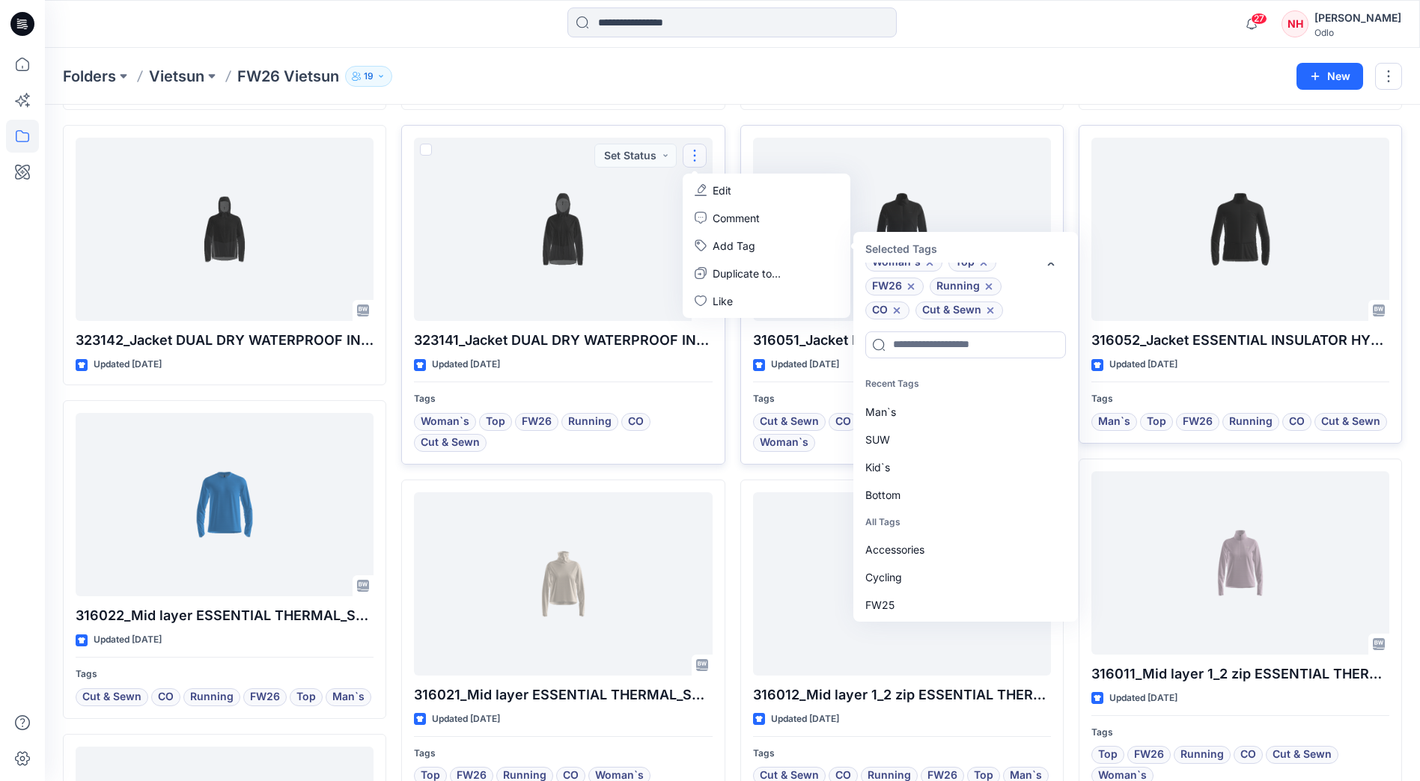
click at [741, 79] on div "Folders Vietsun FW26 Vietsun 19" at bounding box center [674, 76] width 1222 height 21
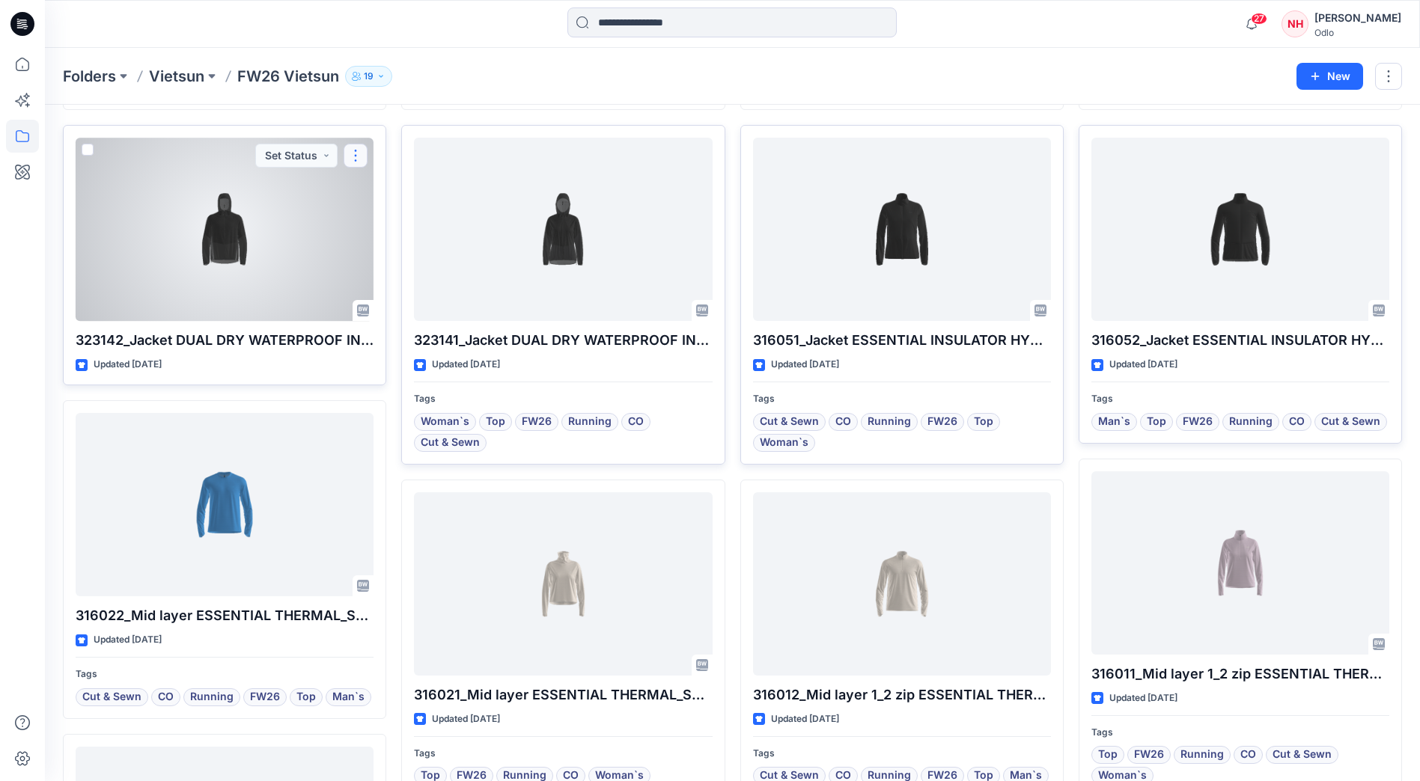
click at [364, 155] on button "button" at bounding box center [356, 156] width 24 height 24
click at [424, 251] on button "Add Tag" at bounding box center [428, 246] width 162 height 28
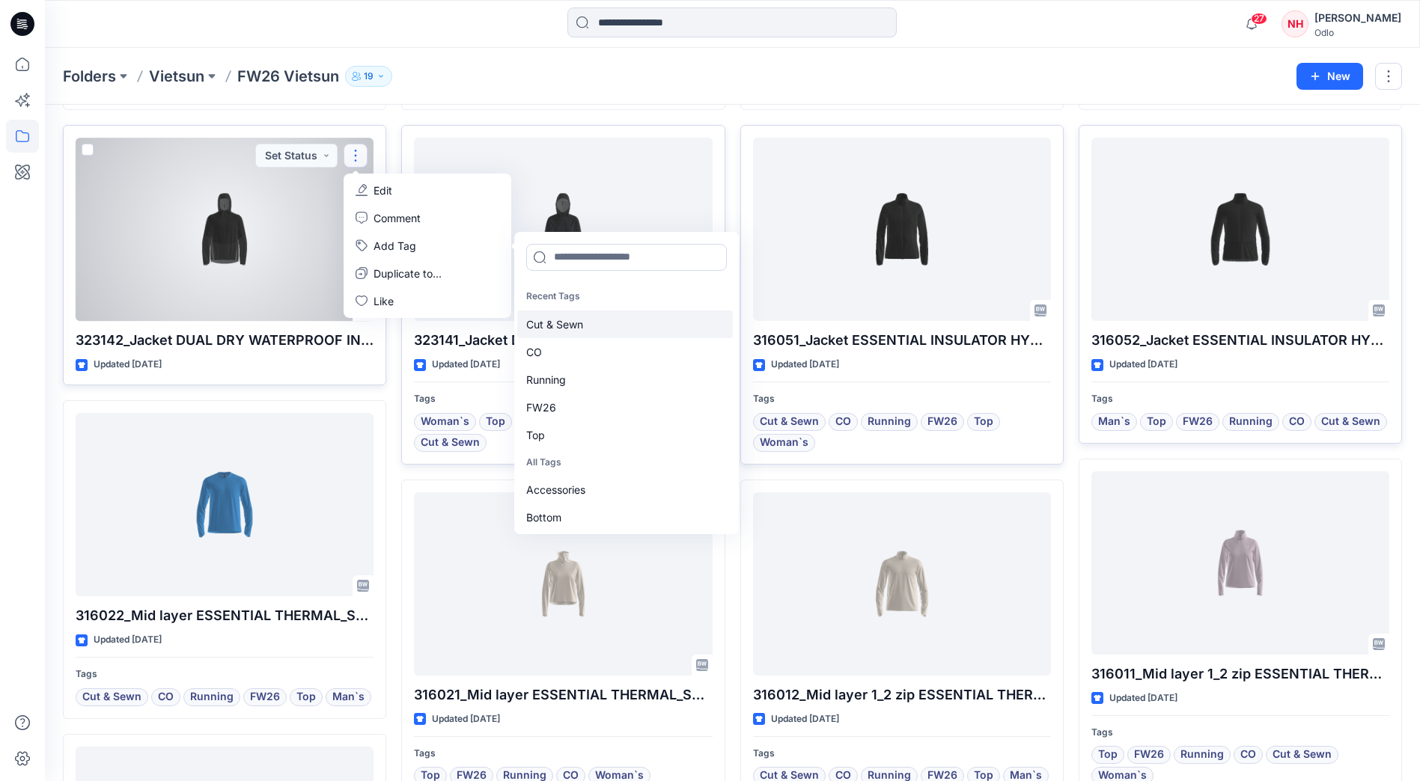
click at [589, 320] on div "Cut & Sewn" at bounding box center [625, 325] width 216 height 28
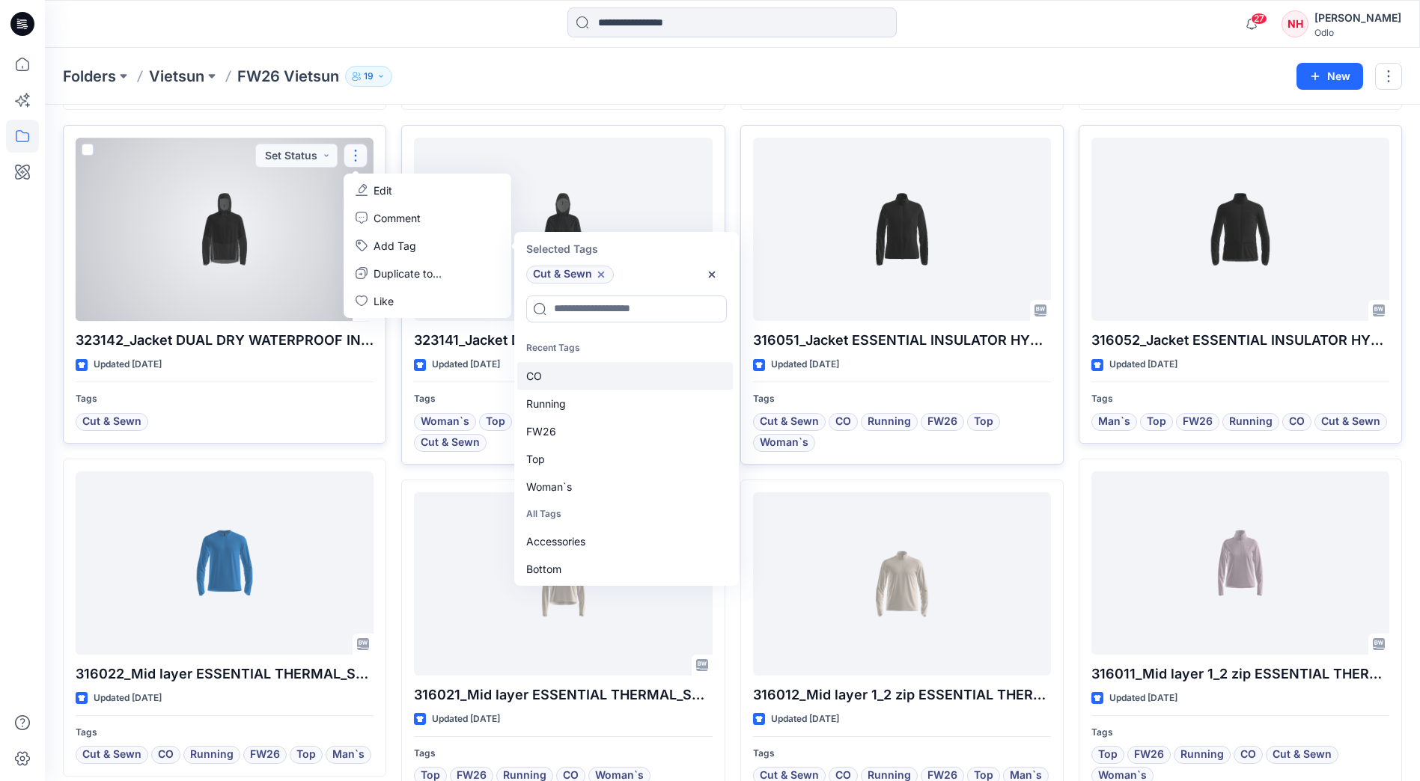
click at [581, 373] on div "CO" at bounding box center [625, 376] width 216 height 28
click at [587, 377] on div "Running" at bounding box center [625, 376] width 216 height 28
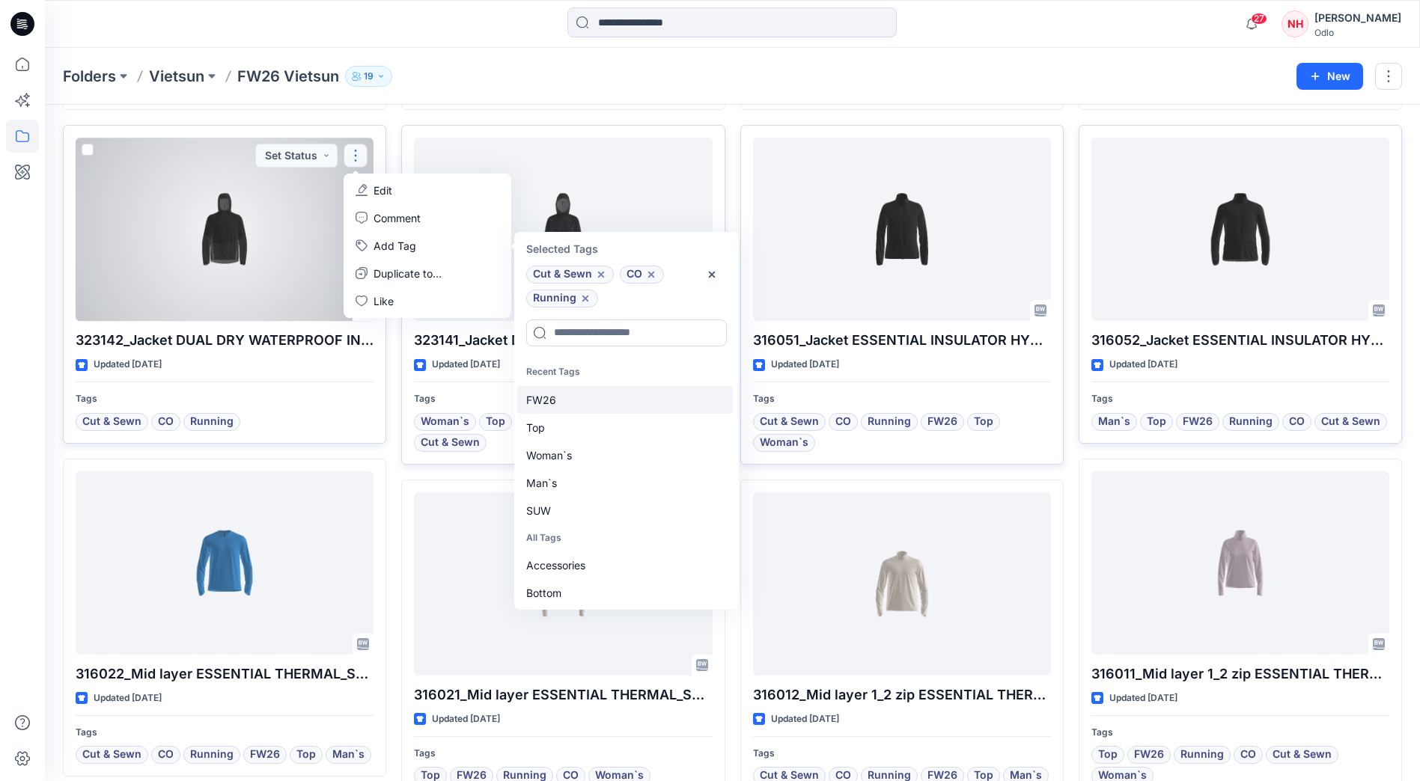
click at [595, 402] on div "FW26" at bounding box center [625, 400] width 216 height 28
click at [599, 407] on div "Top" at bounding box center [625, 400] width 216 height 28
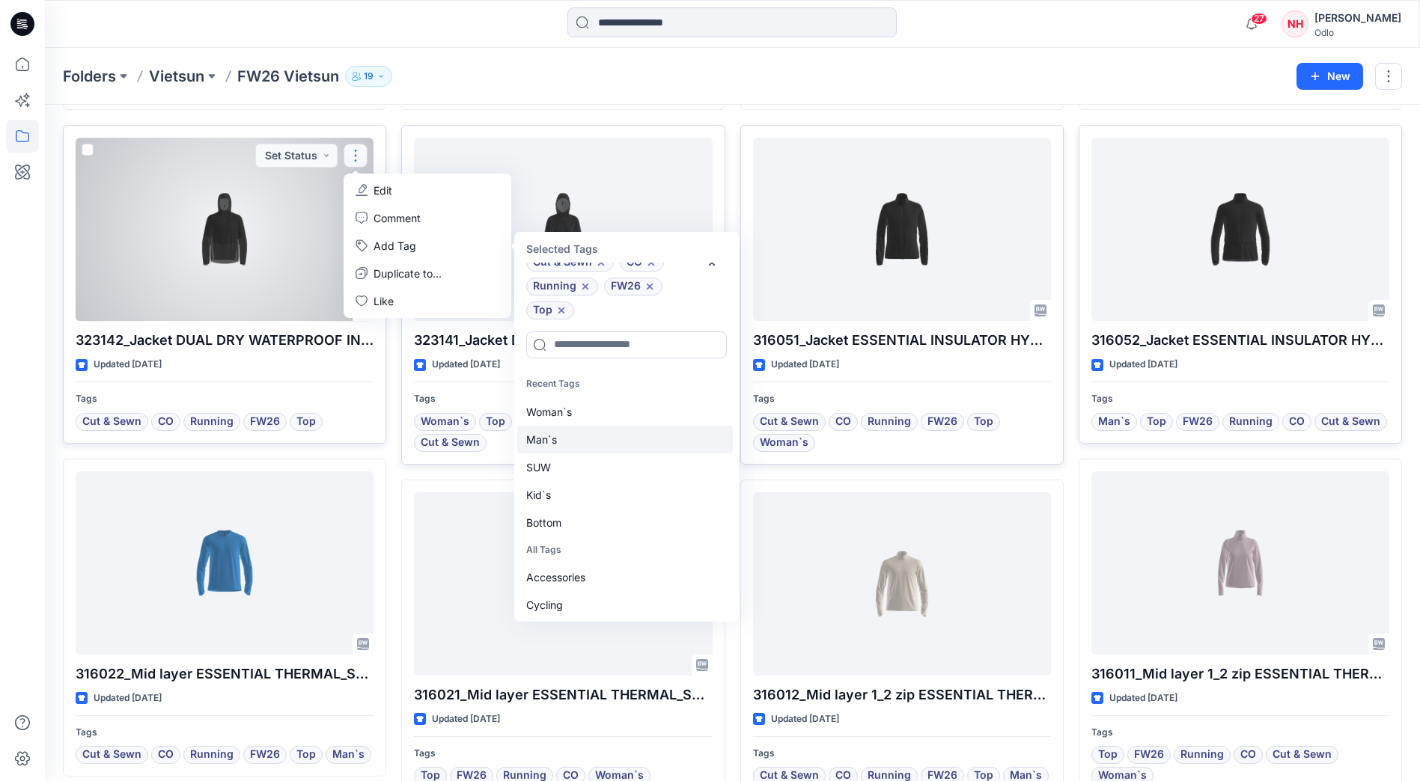
click at [605, 442] on div "Man`s" at bounding box center [625, 440] width 216 height 28
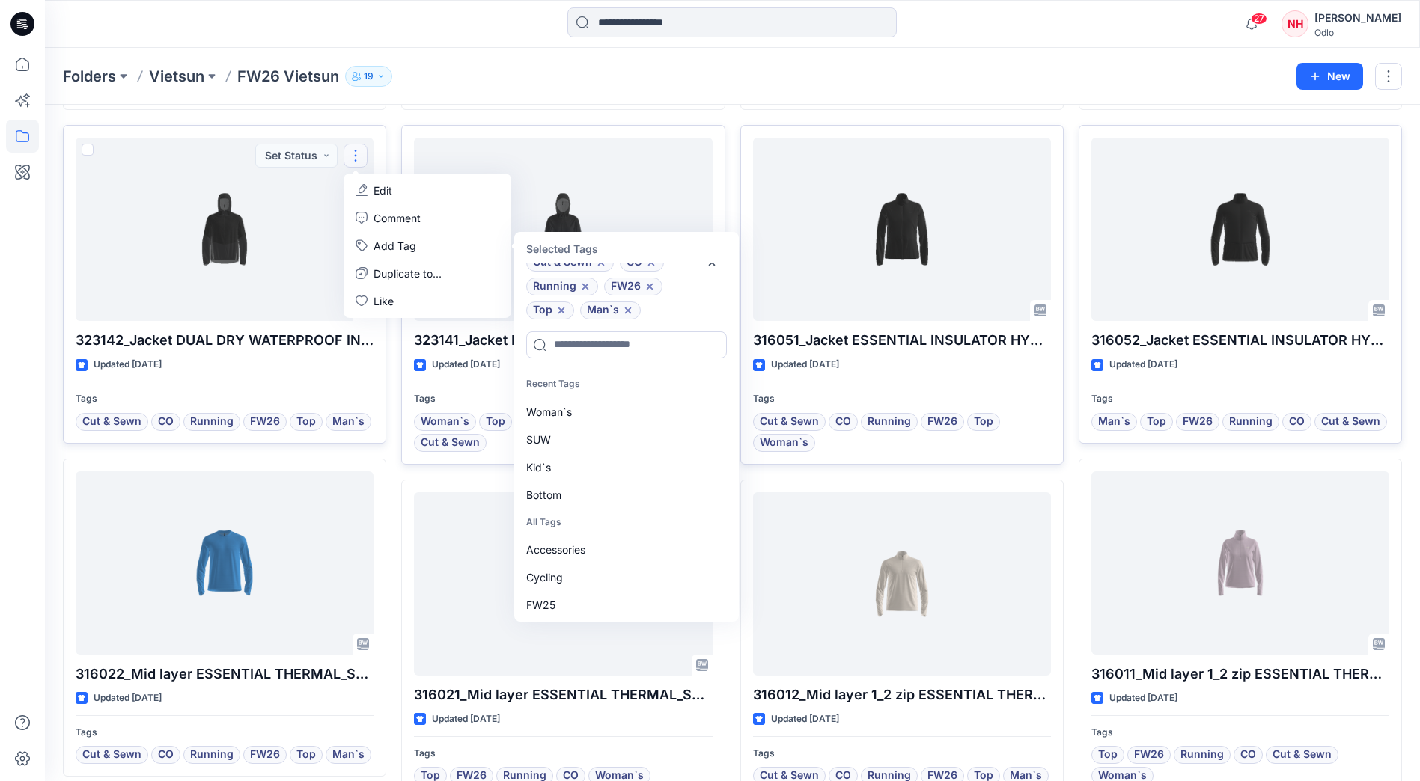
click at [399, 382] on div "612711_Jacket ZEROWEIGHT PRO WINDPROOF ANORAK_SMS_3D Updated 8 days ago 529922_…" at bounding box center [732, 550] width 1339 height 1953
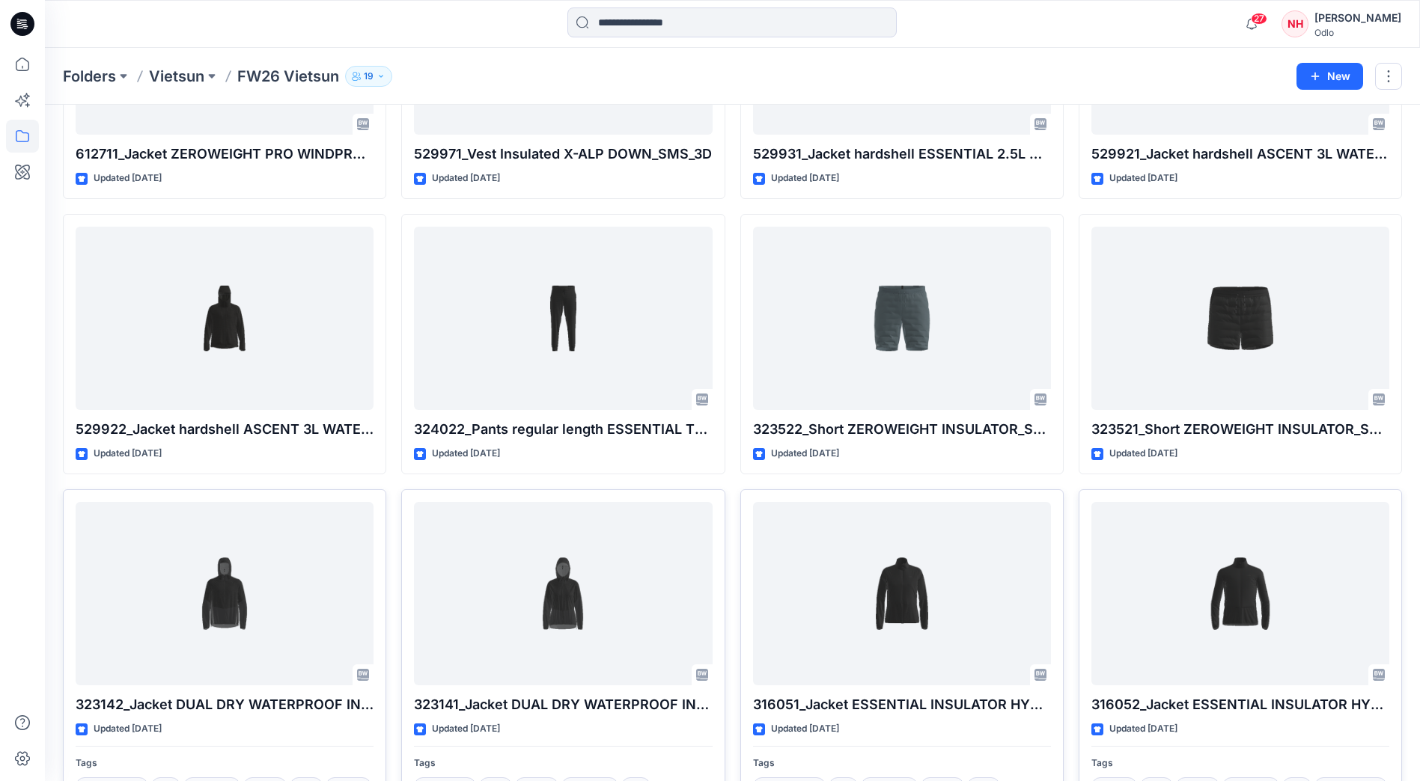
scroll to position [239, 0]
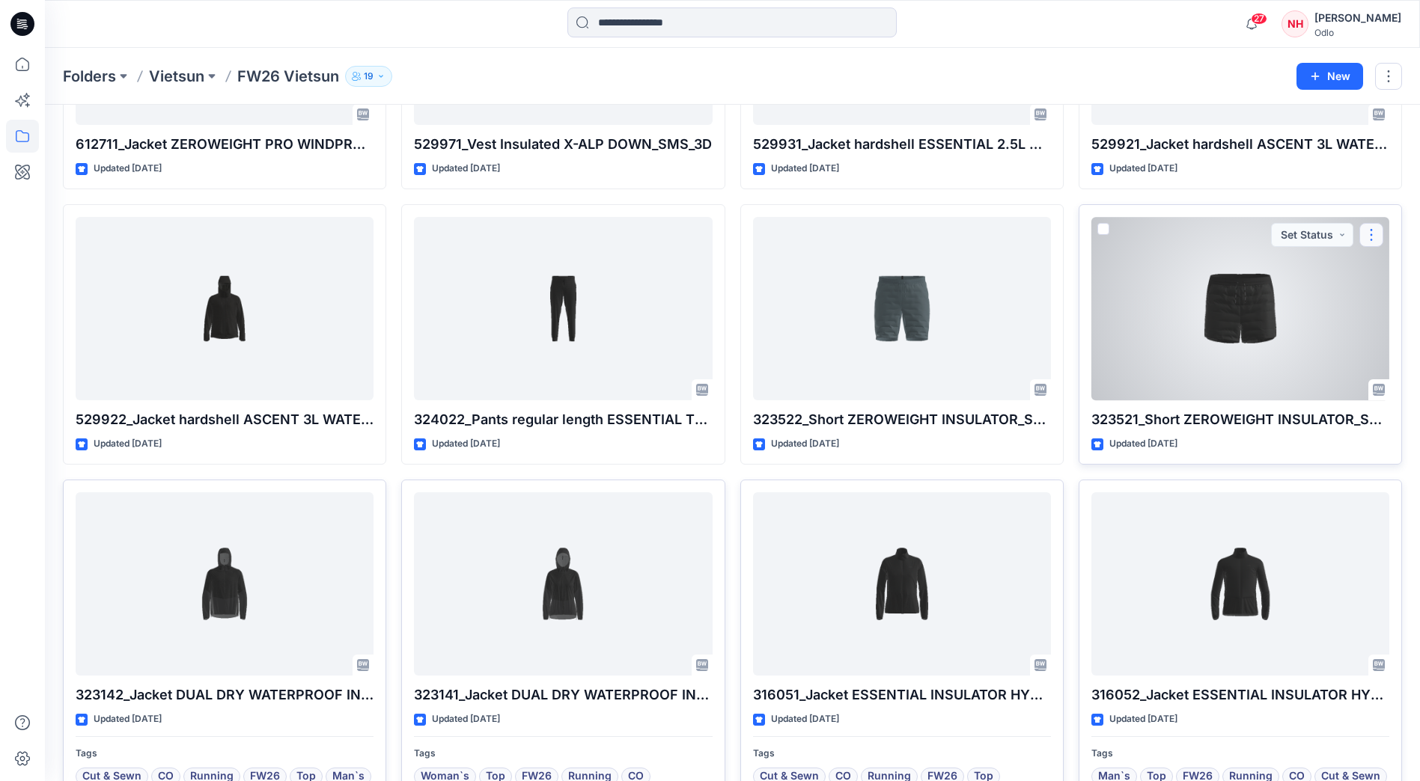
click at [1376, 236] on button "button" at bounding box center [1371, 235] width 24 height 24
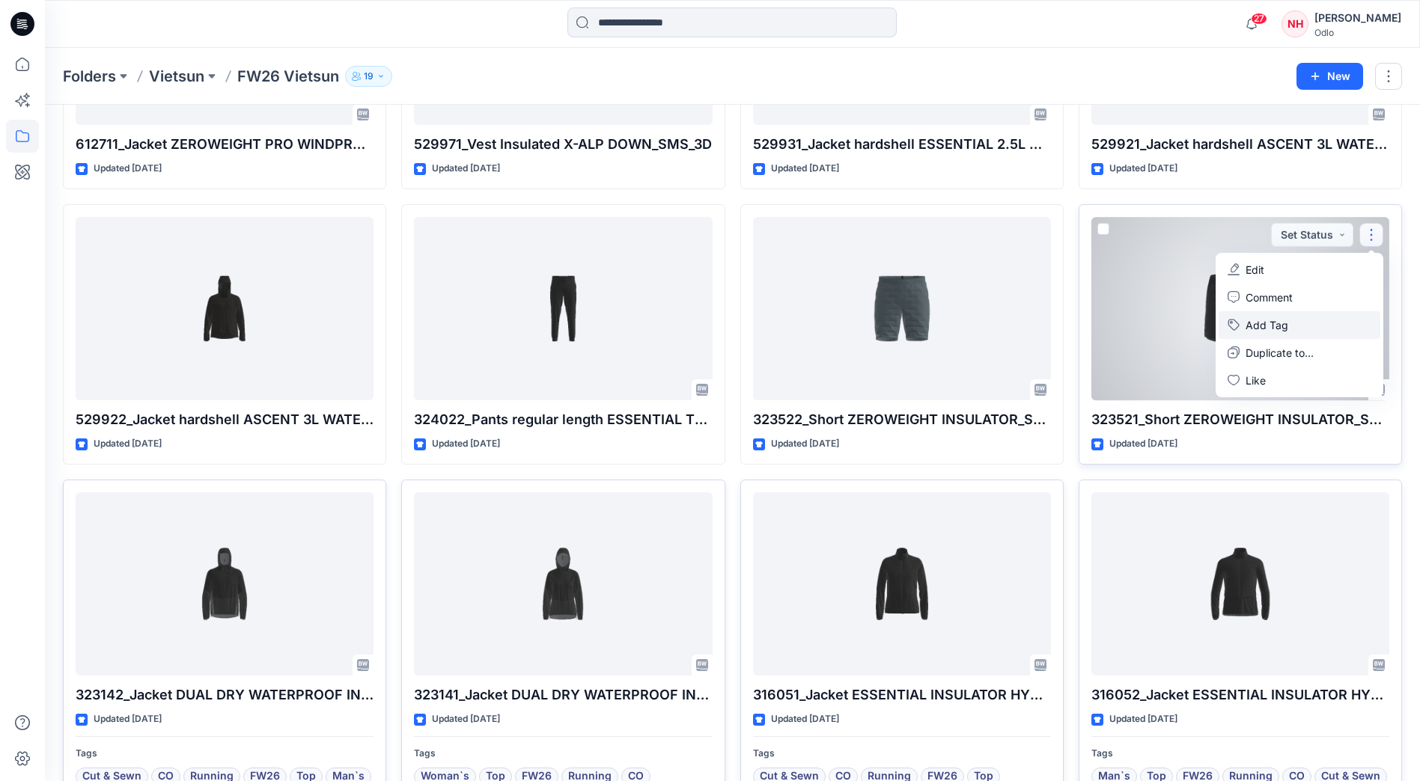
click at [1283, 332] on button "Add Tag" at bounding box center [1299, 325] width 162 height 28
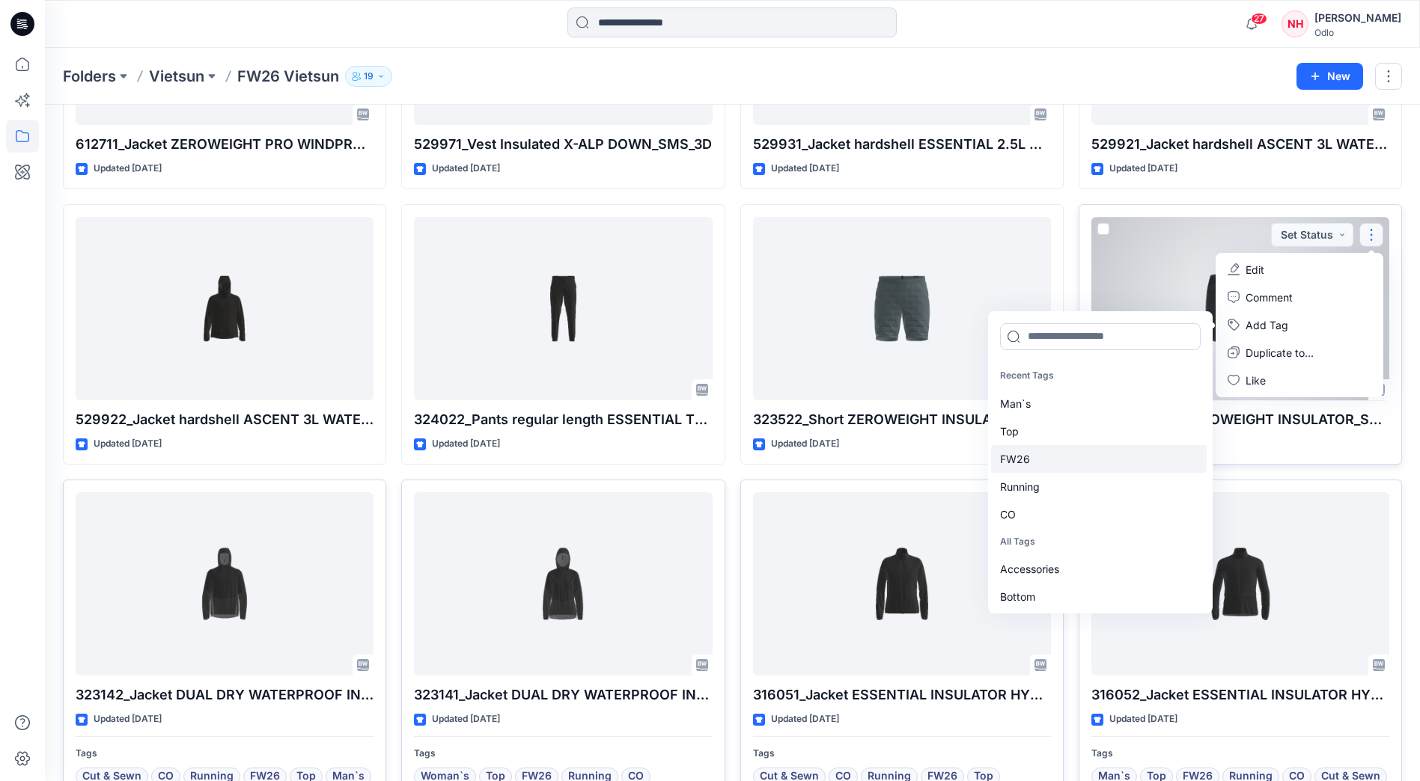
click at [1078, 463] on div "FW26" at bounding box center [1099, 459] width 216 height 28
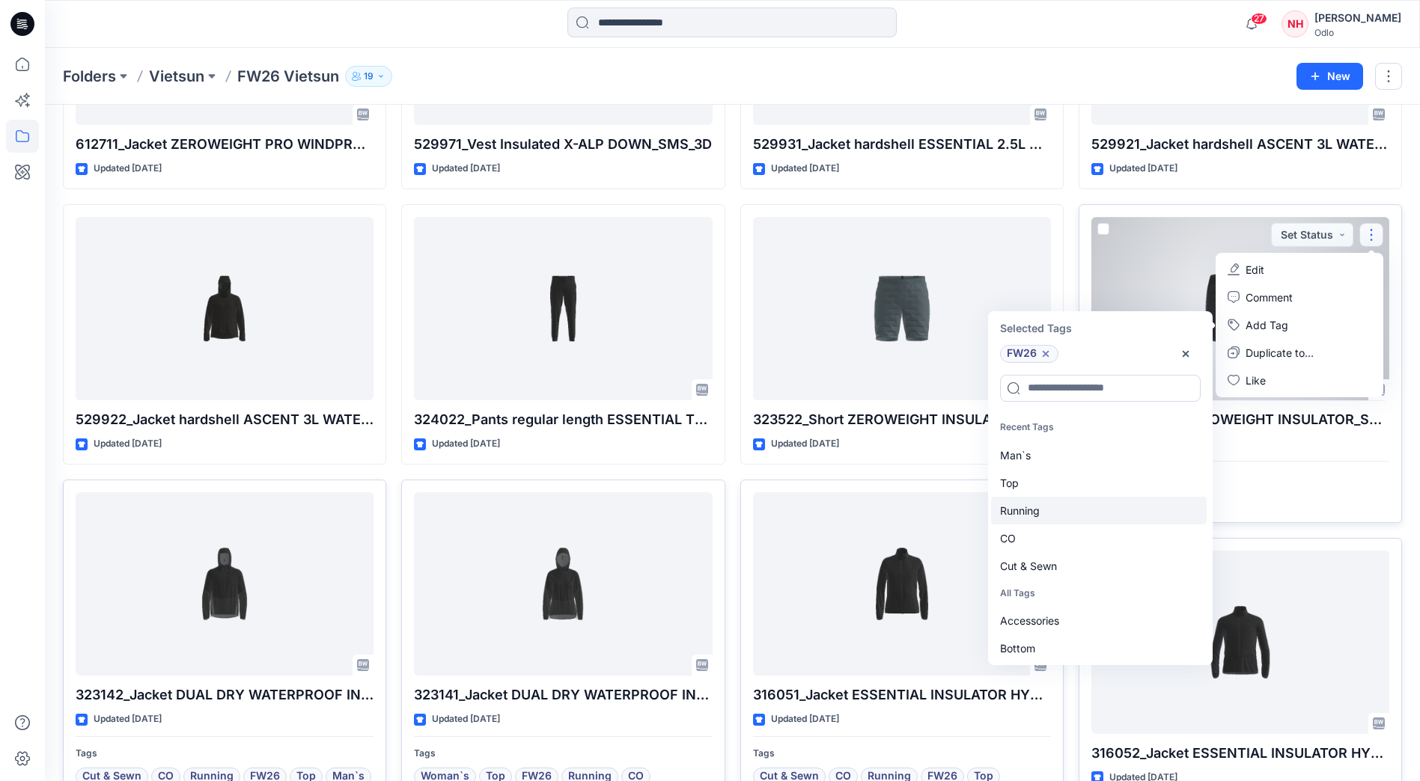
click at [1071, 503] on div "Running" at bounding box center [1099, 511] width 216 height 28
click at [1063, 515] on div "CO" at bounding box center [1099, 511] width 216 height 28
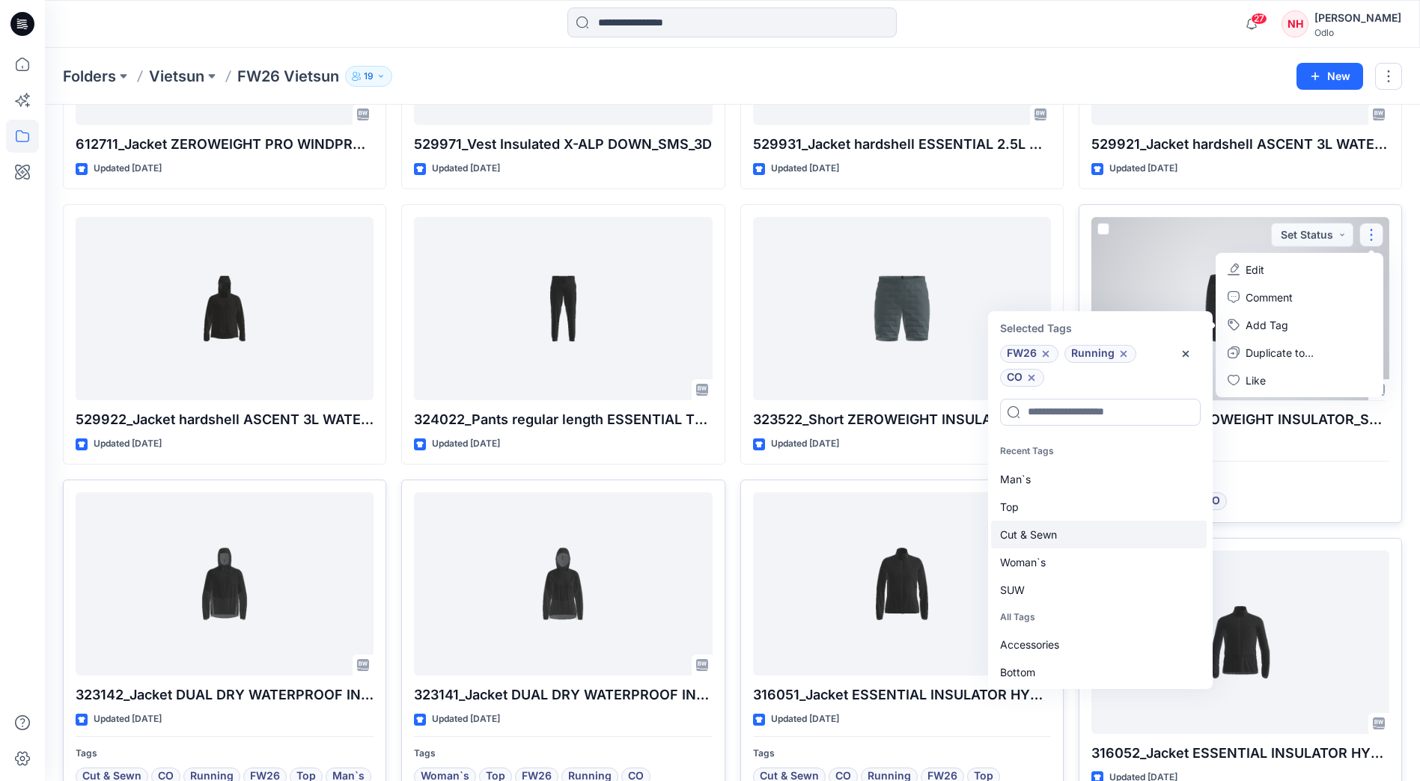
click at [1064, 528] on div "Cut & Sewn" at bounding box center [1099, 535] width 216 height 28
click at [1064, 540] on div "Woman`s" at bounding box center [1099, 535] width 216 height 28
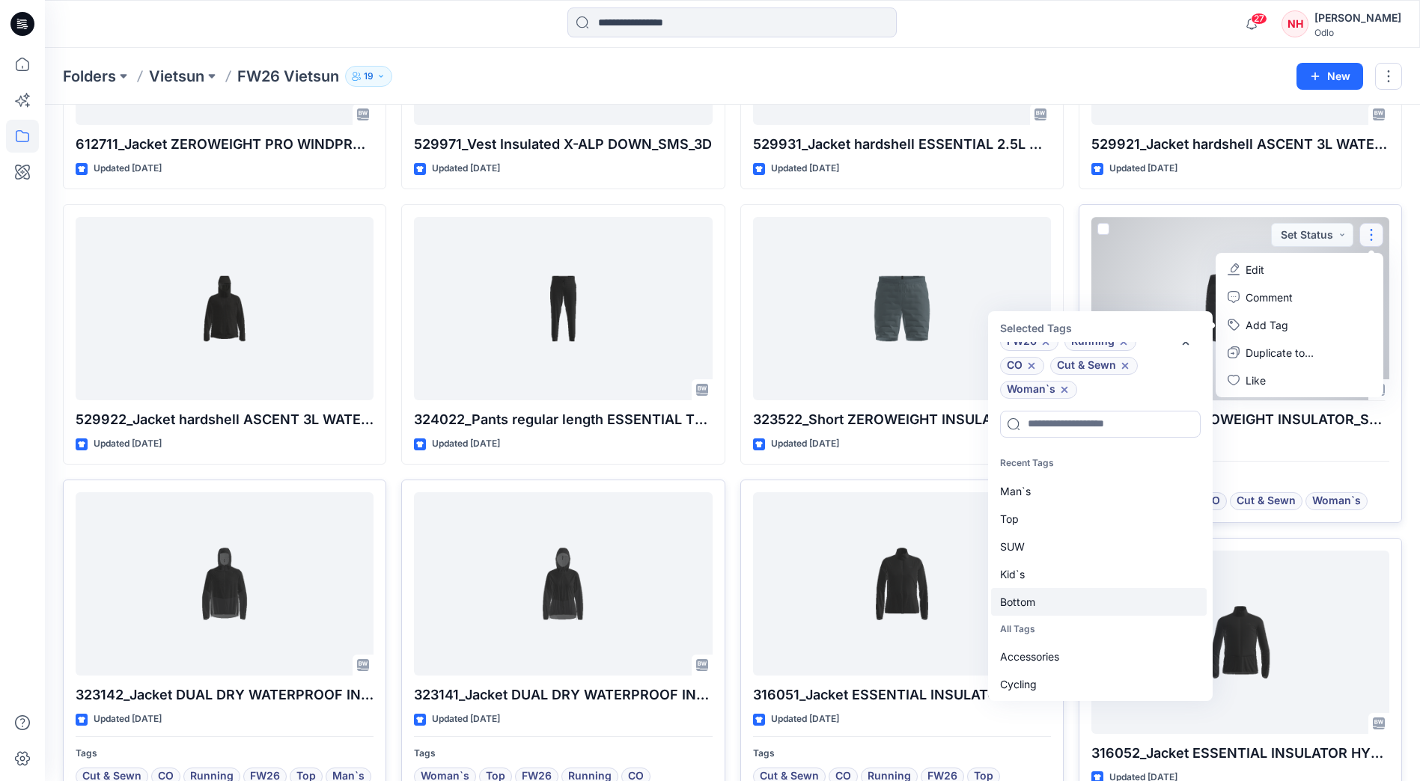
click at [1071, 604] on div "Bottom" at bounding box center [1099, 602] width 216 height 28
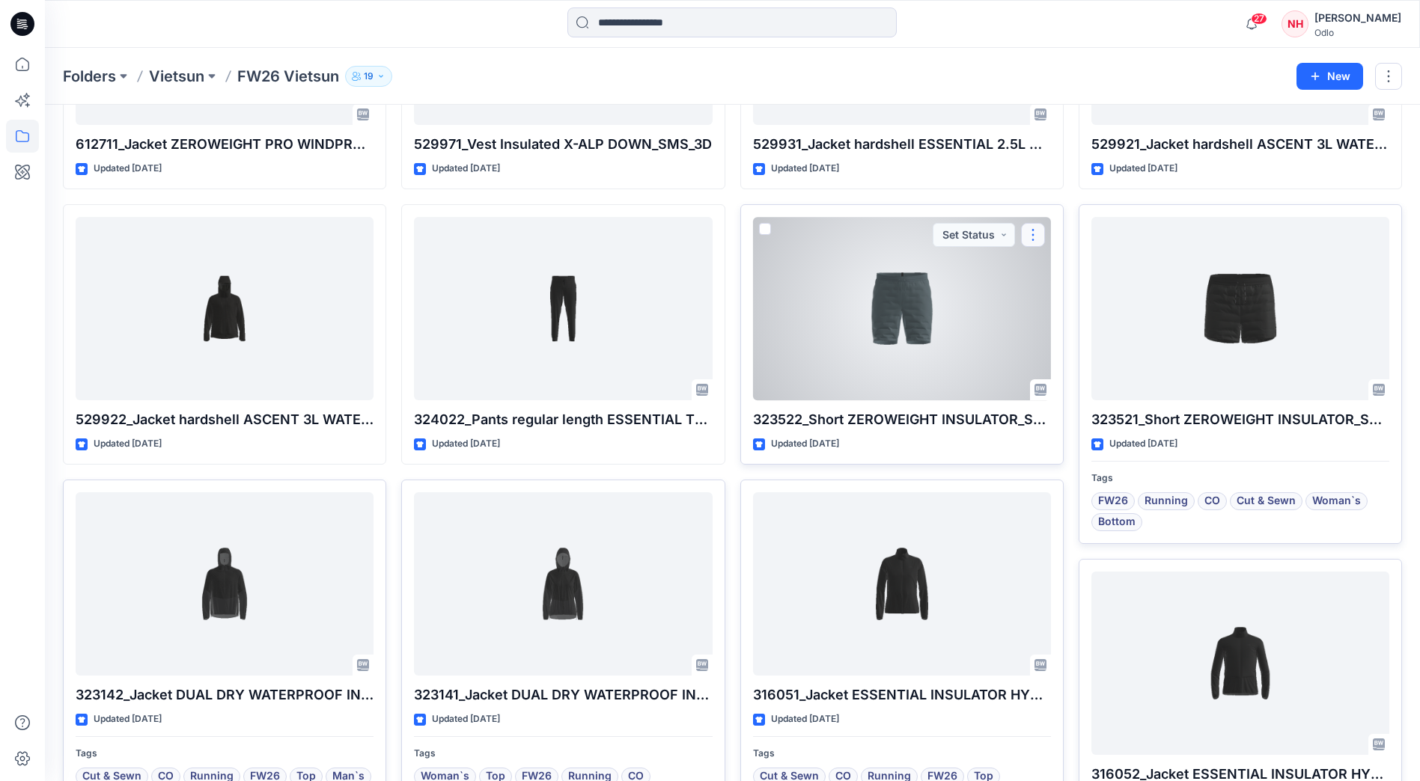
click at [1031, 245] on button "button" at bounding box center [1033, 235] width 24 height 24
click at [1082, 324] on button "Add Tag" at bounding box center [1105, 325] width 162 height 28
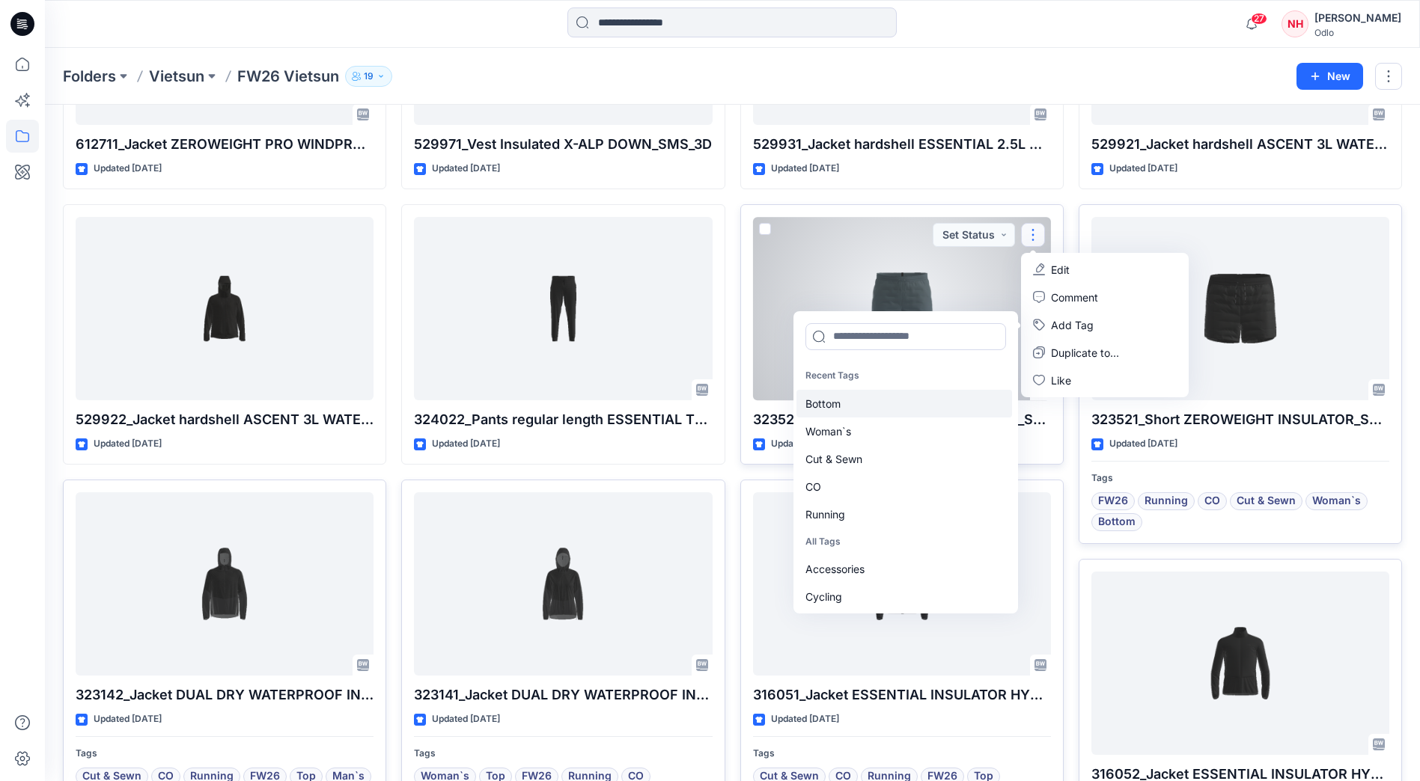
click at [877, 411] on div "Bottom" at bounding box center [904, 404] width 216 height 28
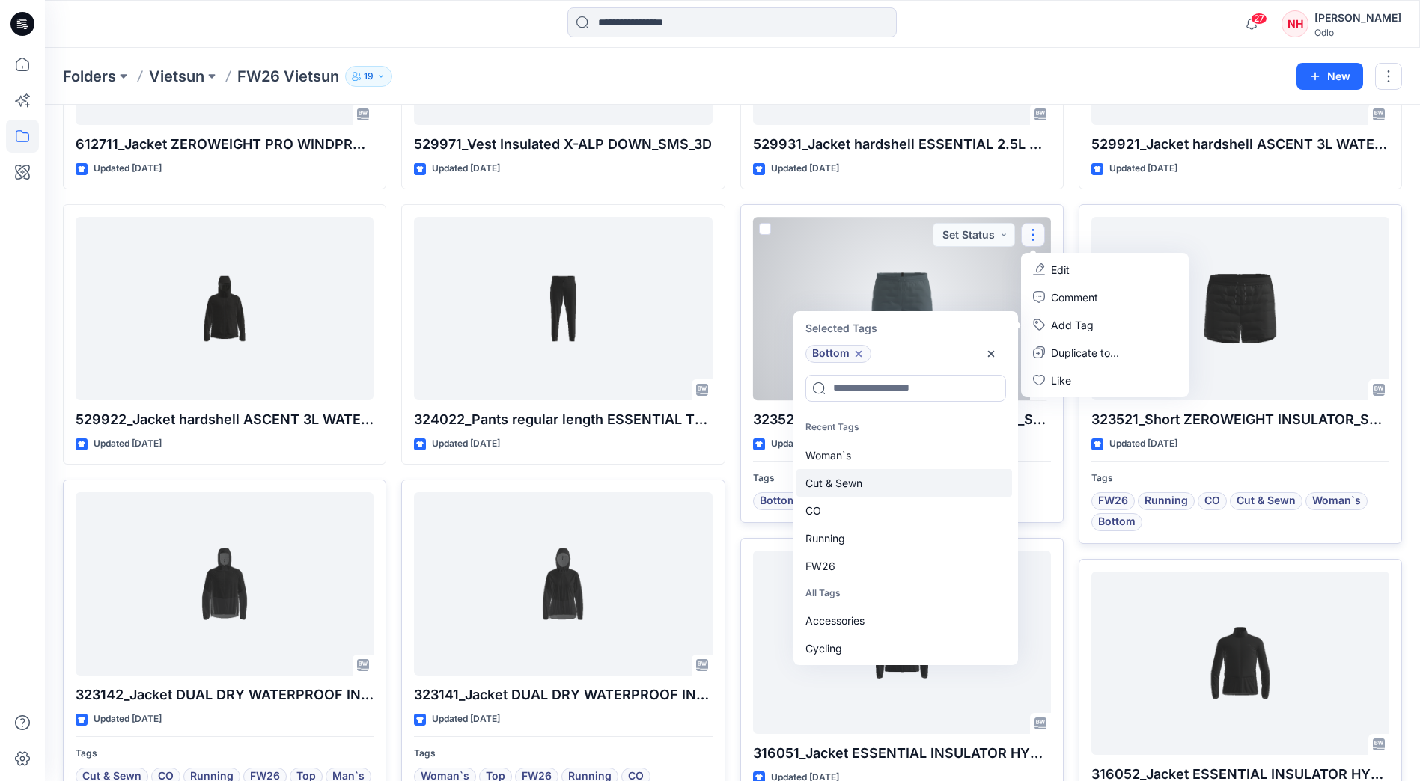
click at [871, 494] on div "Cut & Sewn" at bounding box center [904, 483] width 216 height 28
click at [871, 494] on div "CO" at bounding box center [904, 483] width 216 height 28
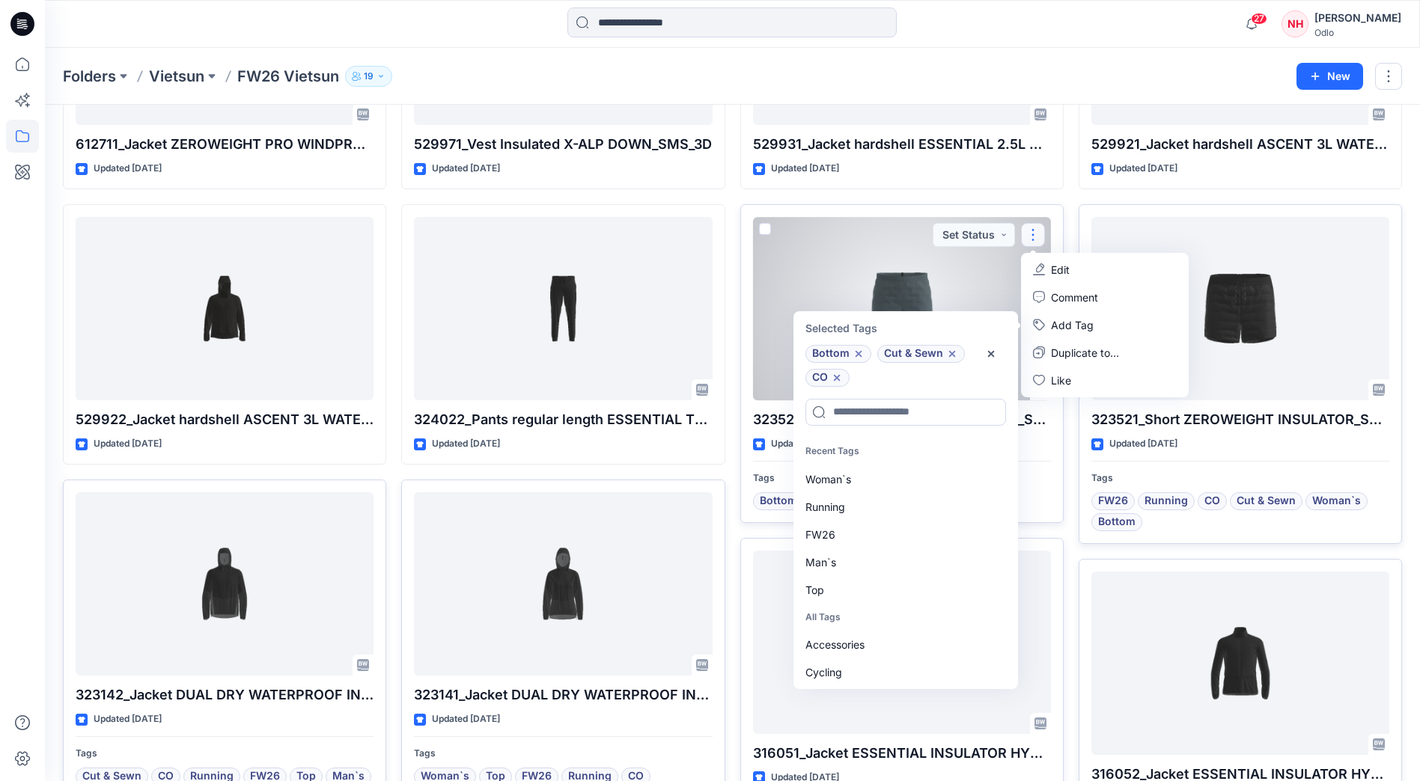
click at [871, 494] on div "Running" at bounding box center [904, 507] width 216 height 28
click at [873, 511] on div "FW26" at bounding box center [904, 507] width 216 height 28
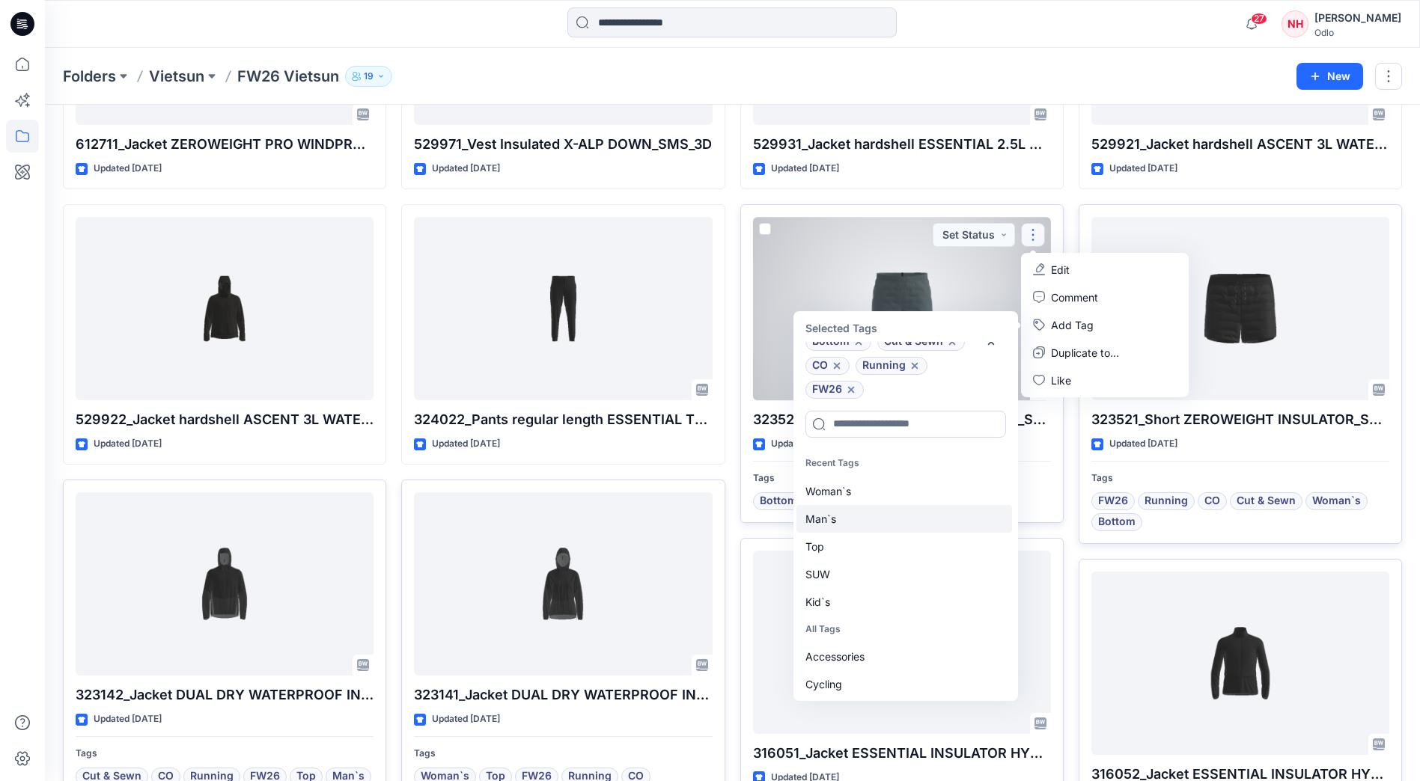
click at [886, 520] on div "Man`s" at bounding box center [904, 519] width 216 height 28
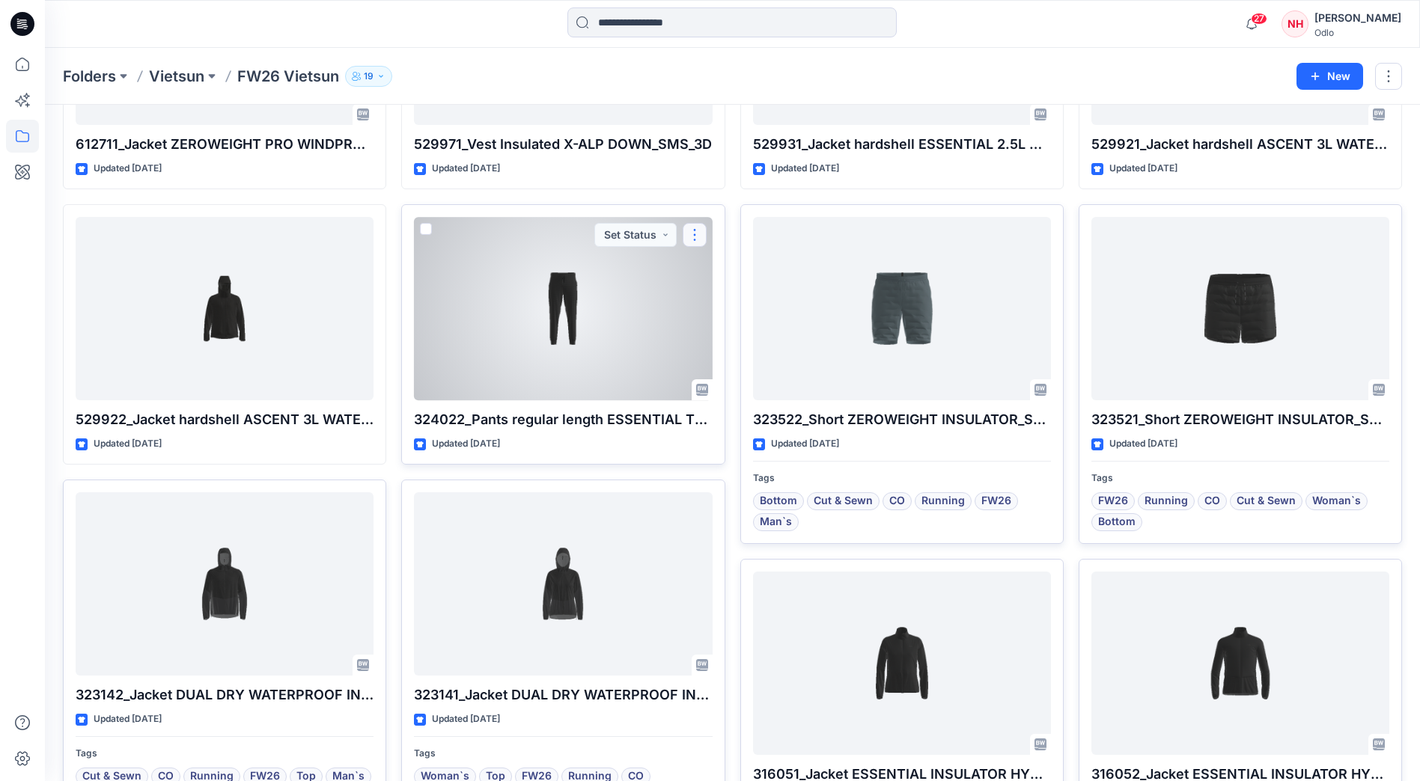
click at [698, 231] on button "button" at bounding box center [695, 235] width 24 height 24
click at [771, 315] on button "Add Tag" at bounding box center [767, 325] width 162 height 28
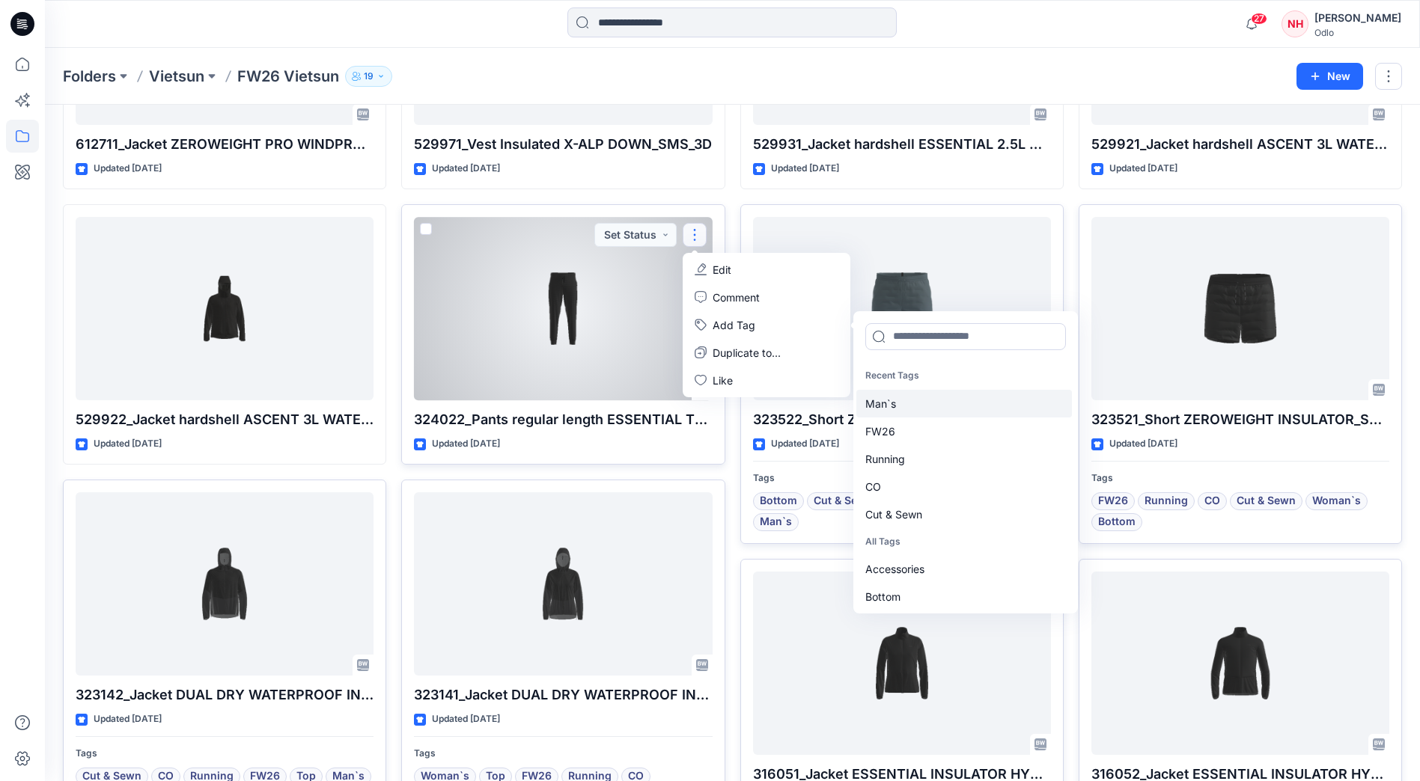
click at [936, 409] on div "Man`s" at bounding box center [964, 404] width 216 height 28
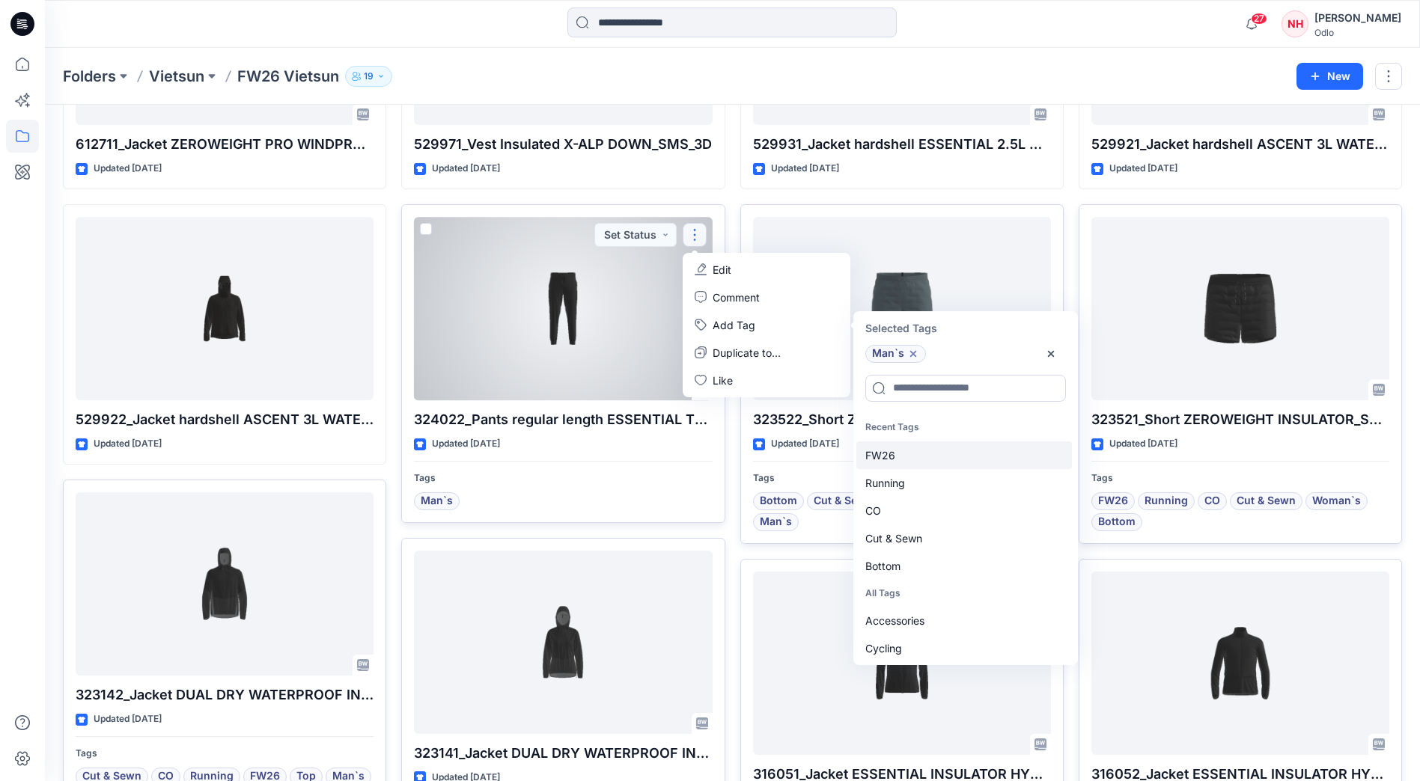
click at [937, 457] on div "FW26" at bounding box center [964, 456] width 216 height 28
click at [937, 457] on div "Running" at bounding box center [964, 456] width 216 height 28
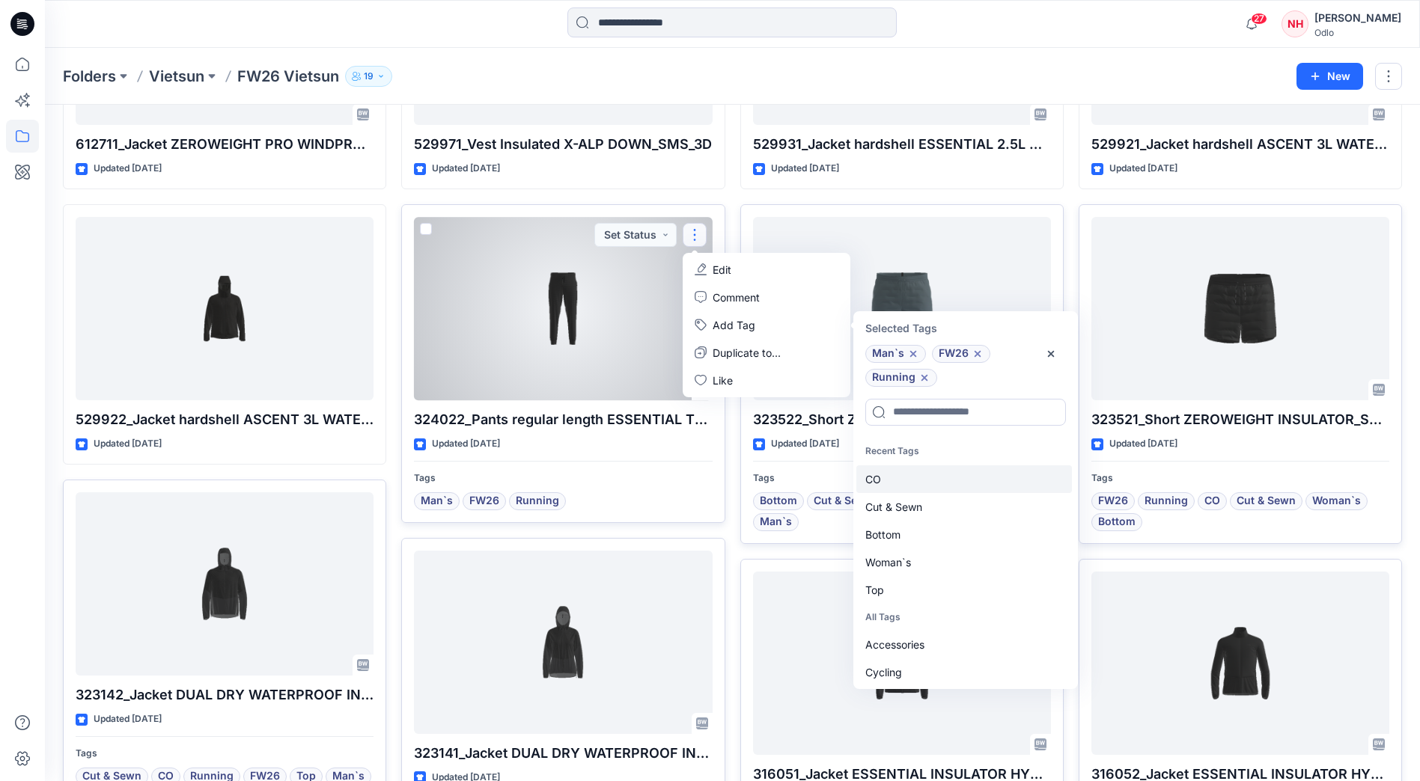
click at [936, 476] on div "CO" at bounding box center [964, 480] width 216 height 28
click at [944, 483] on div "Cut & Sewn" at bounding box center [964, 480] width 216 height 28
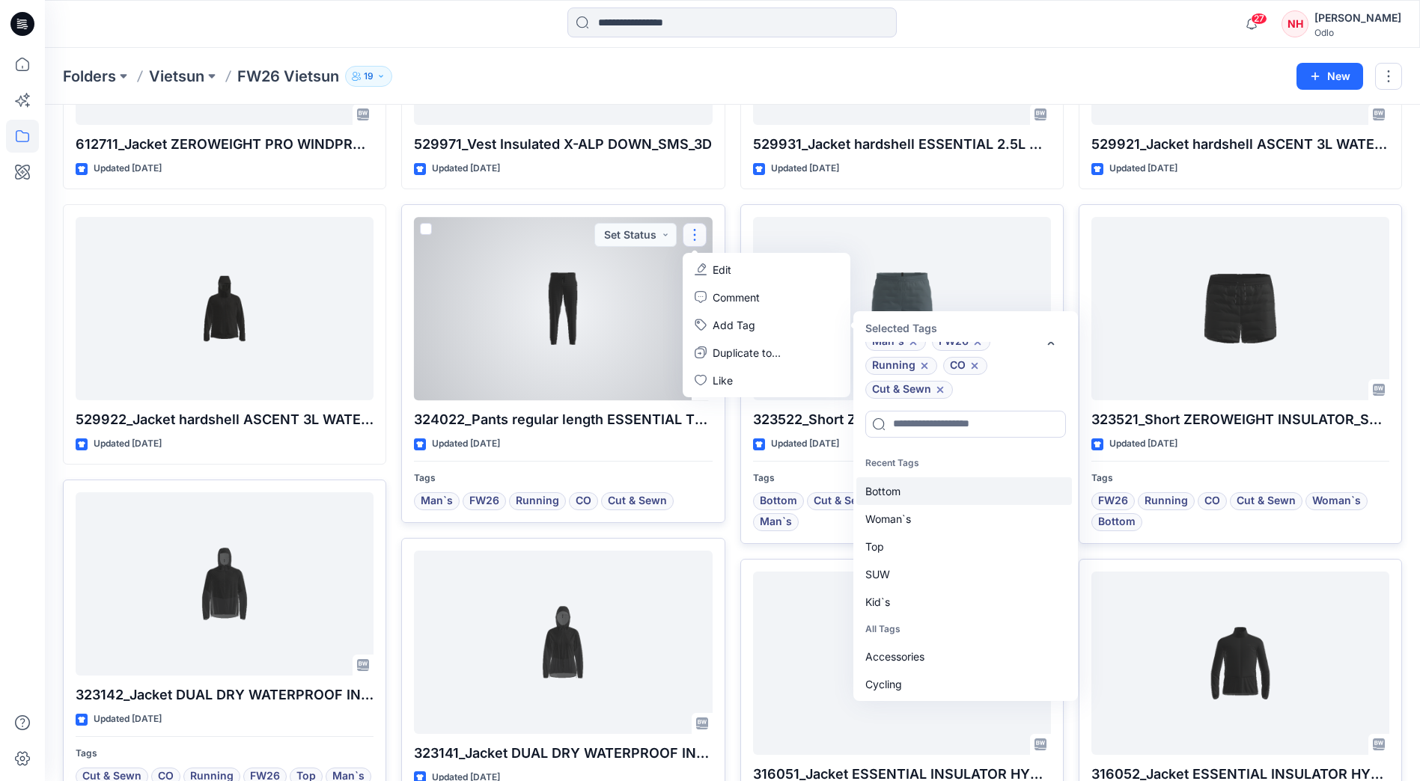
click at [949, 491] on div "Bottom" at bounding box center [964, 491] width 216 height 28
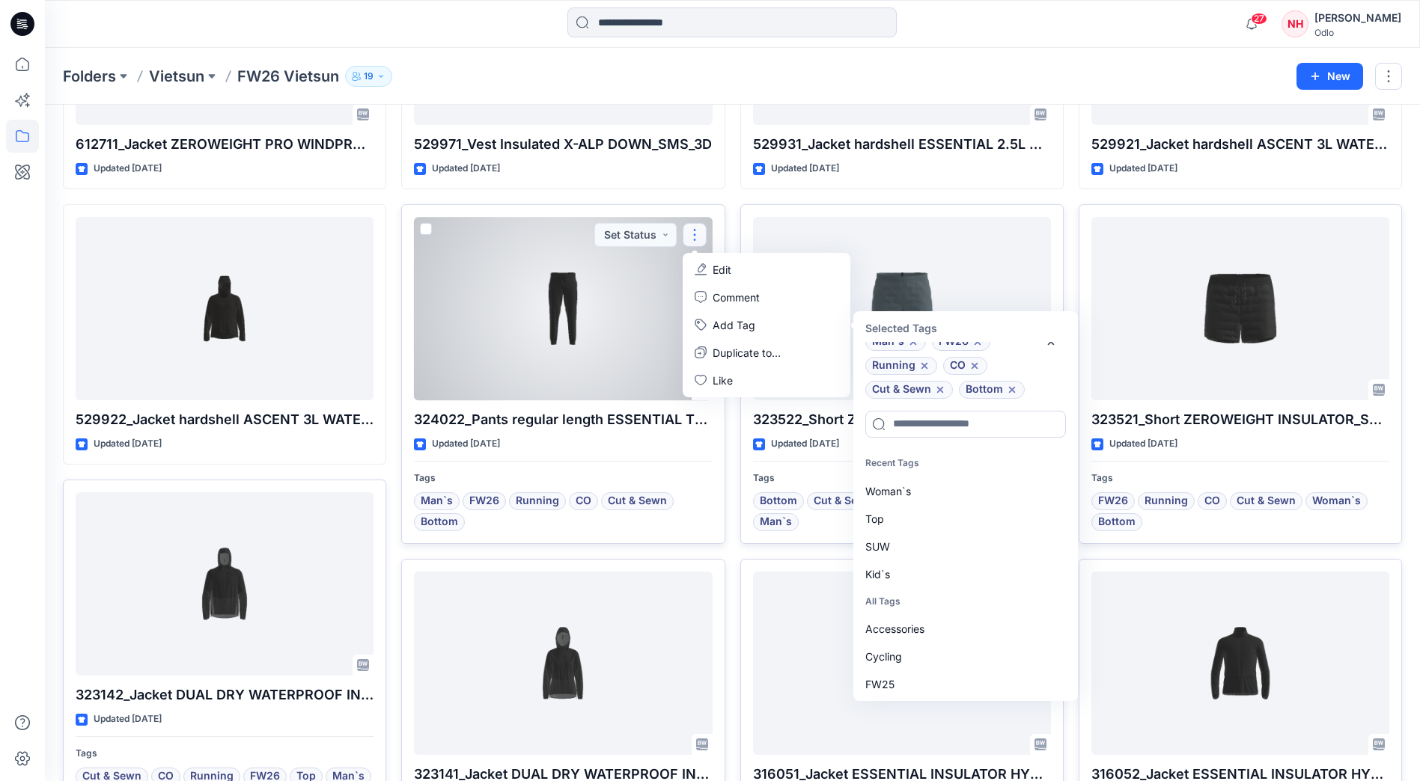
click at [403, 221] on div "324022_Pants regular length ESSENTIAL THERMAL_SMS_3D Updated 16 days ago Tags M…" at bounding box center [562, 374] width 323 height 340
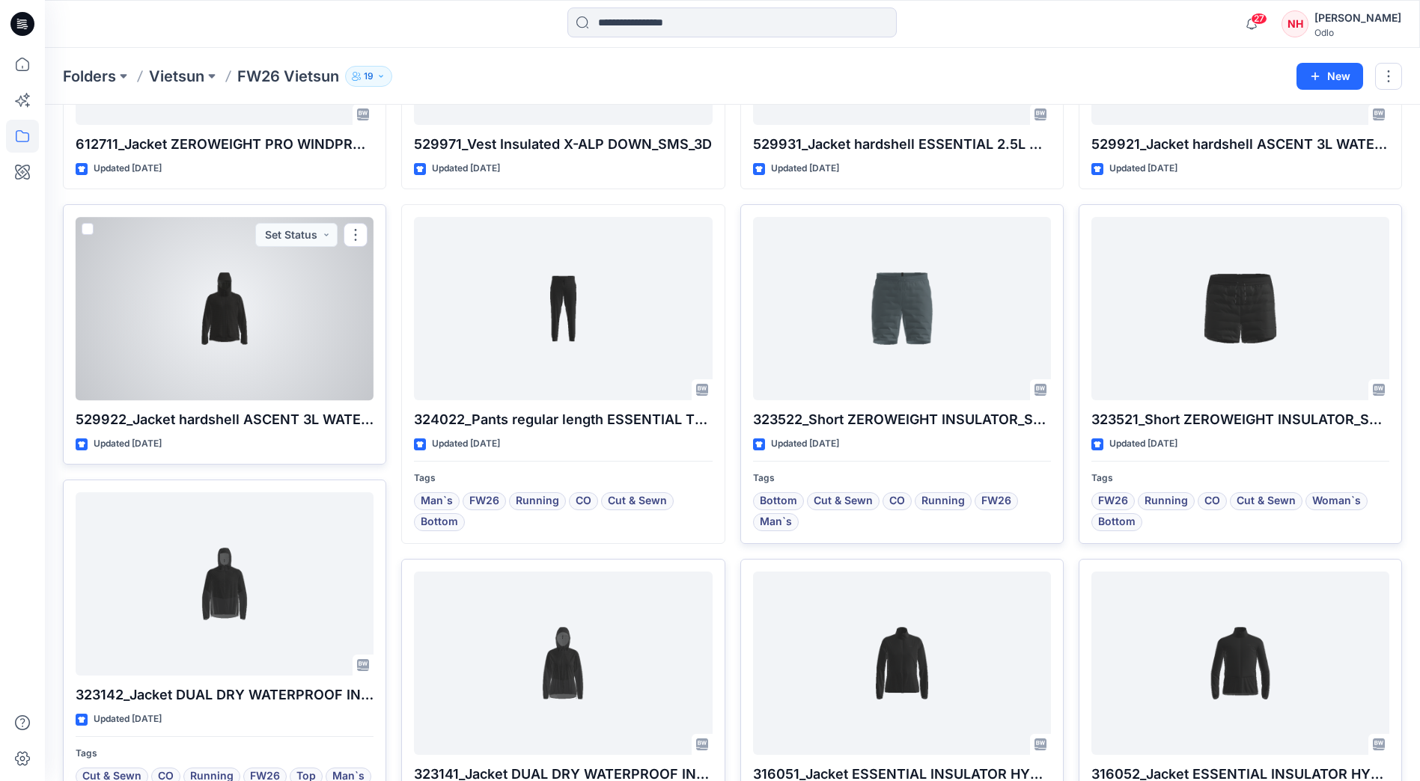
click at [338, 364] on div at bounding box center [225, 308] width 298 height 183
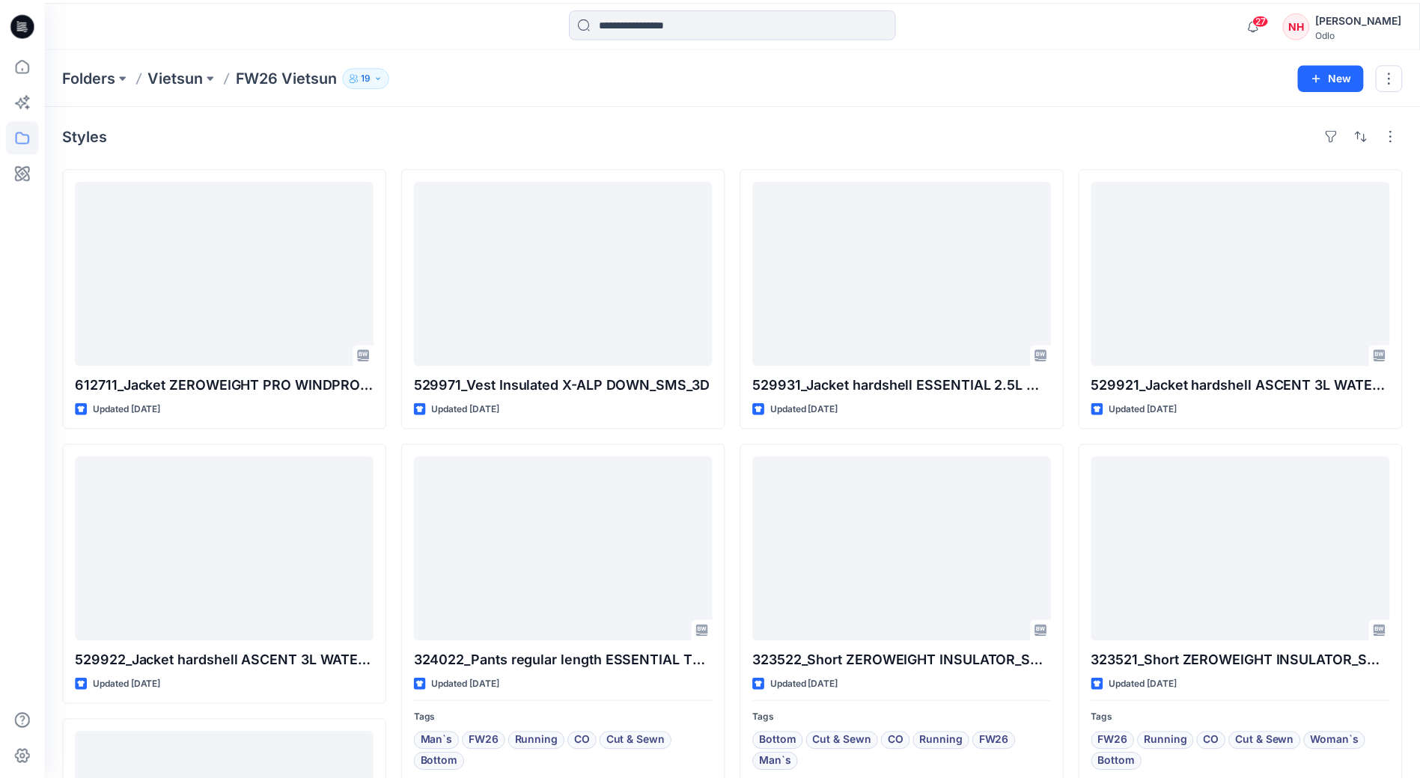
scroll to position [239, 0]
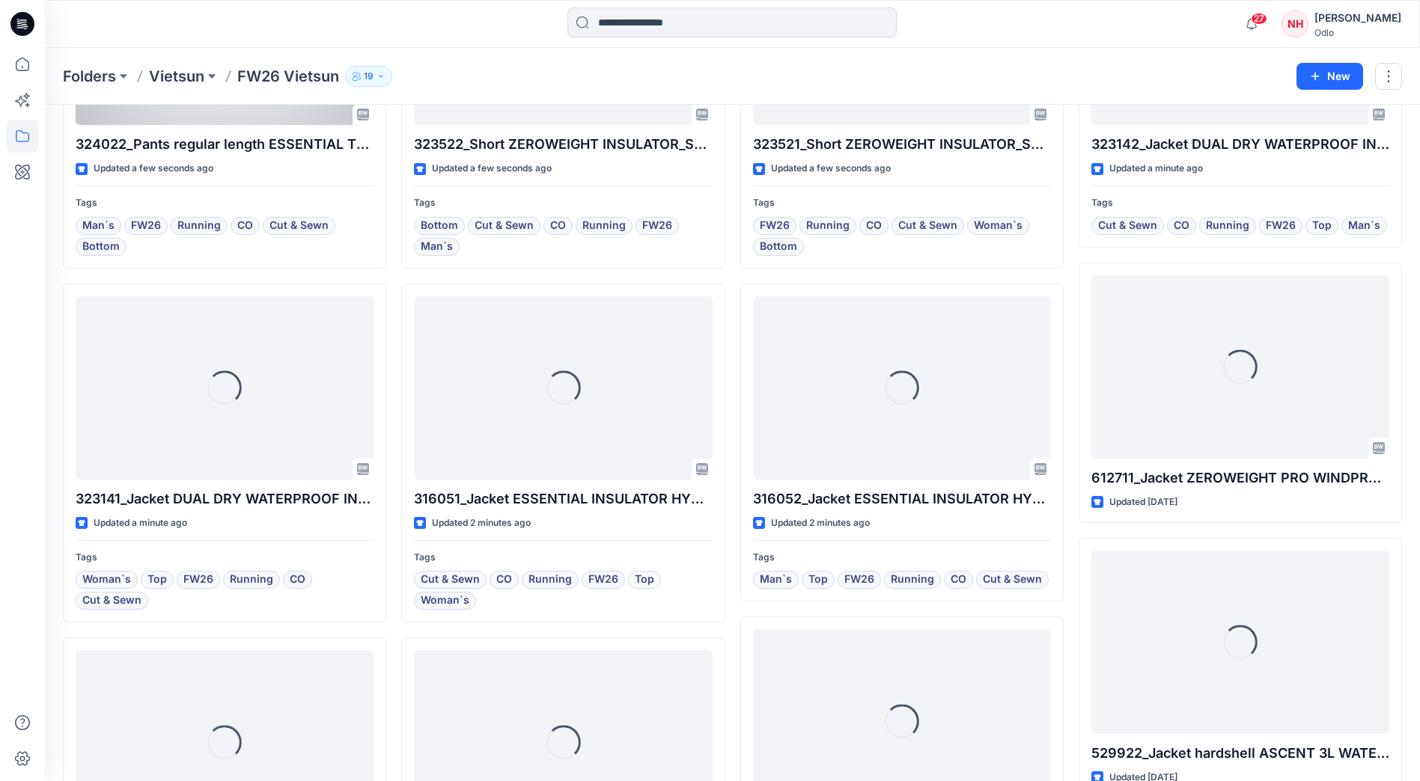
click at [361, 242] on div "Man`s FW26 Running CO Cut & Sewn Bottom" at bounding box center [225, 236] width 298 height 39
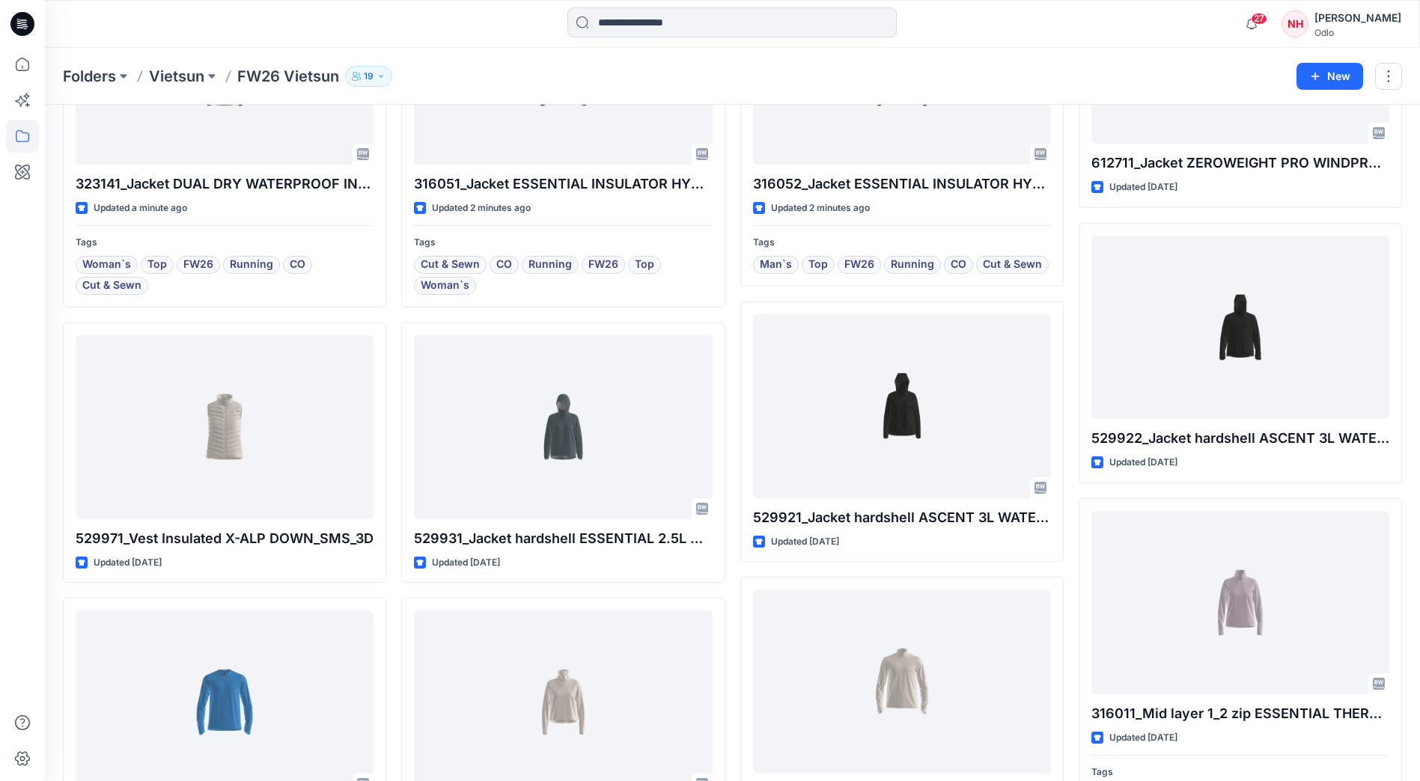
scroll to position [553, 0]
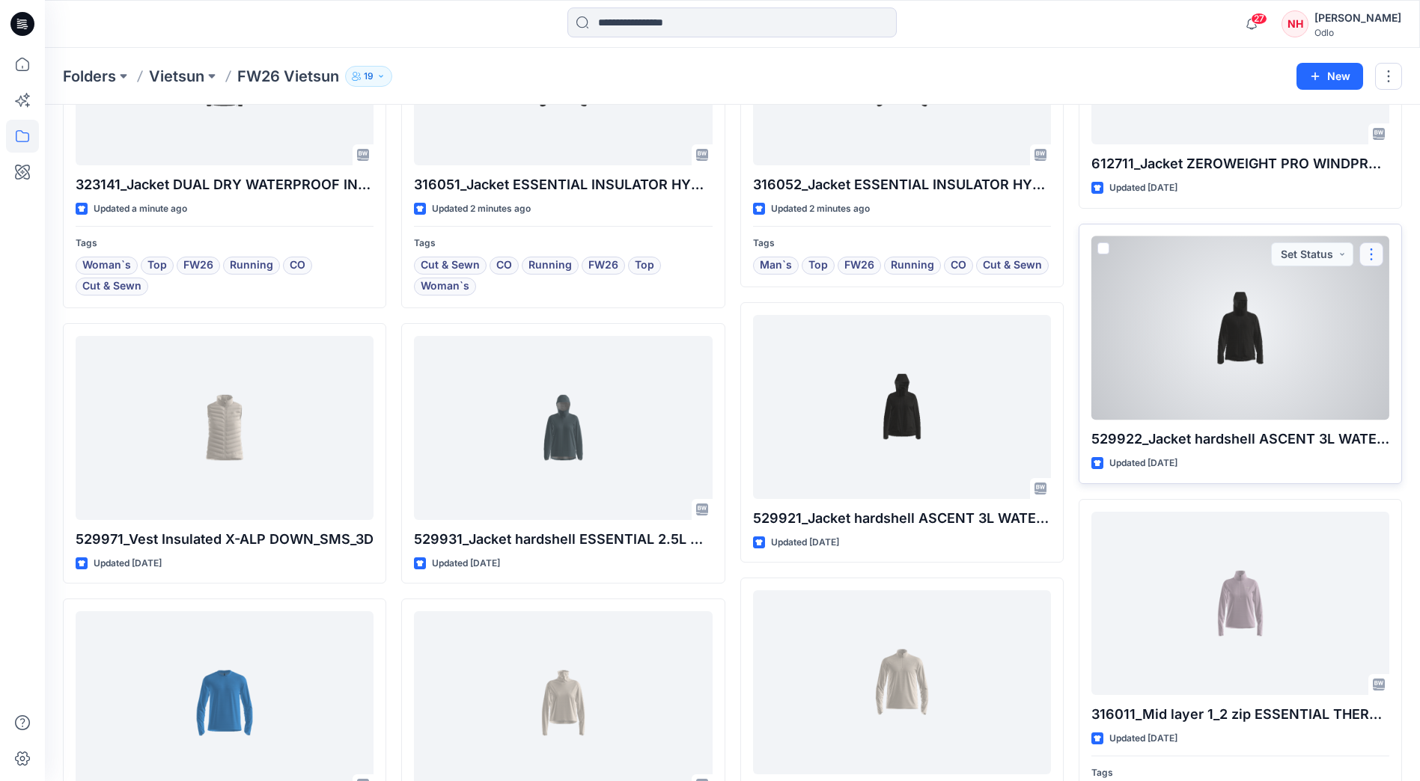
click at [1371, 262] on button "button" at bounding box center [1371, 254] width 24 height 24
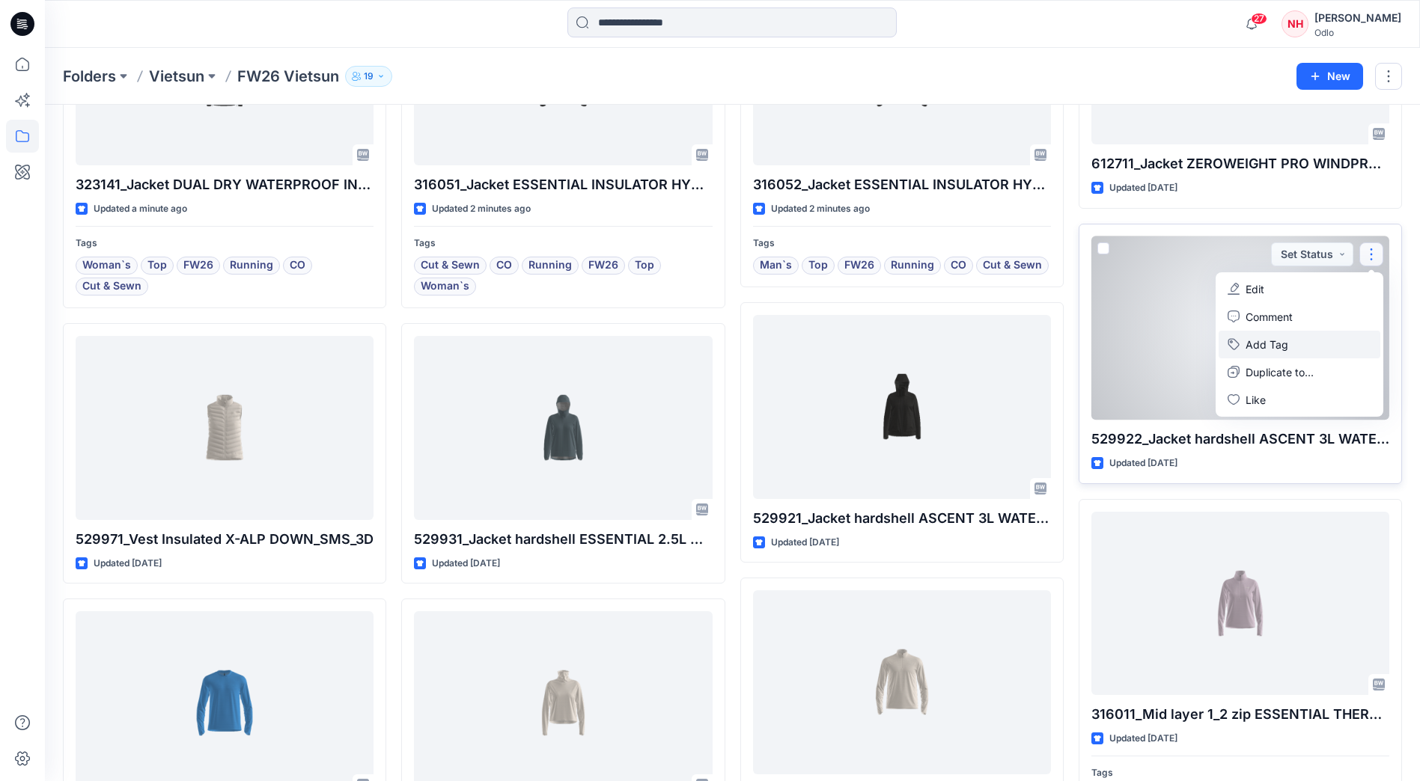
click at [1307, 351] on button "Add Tag" at bounding box center [1299, 345] width 162 height 28
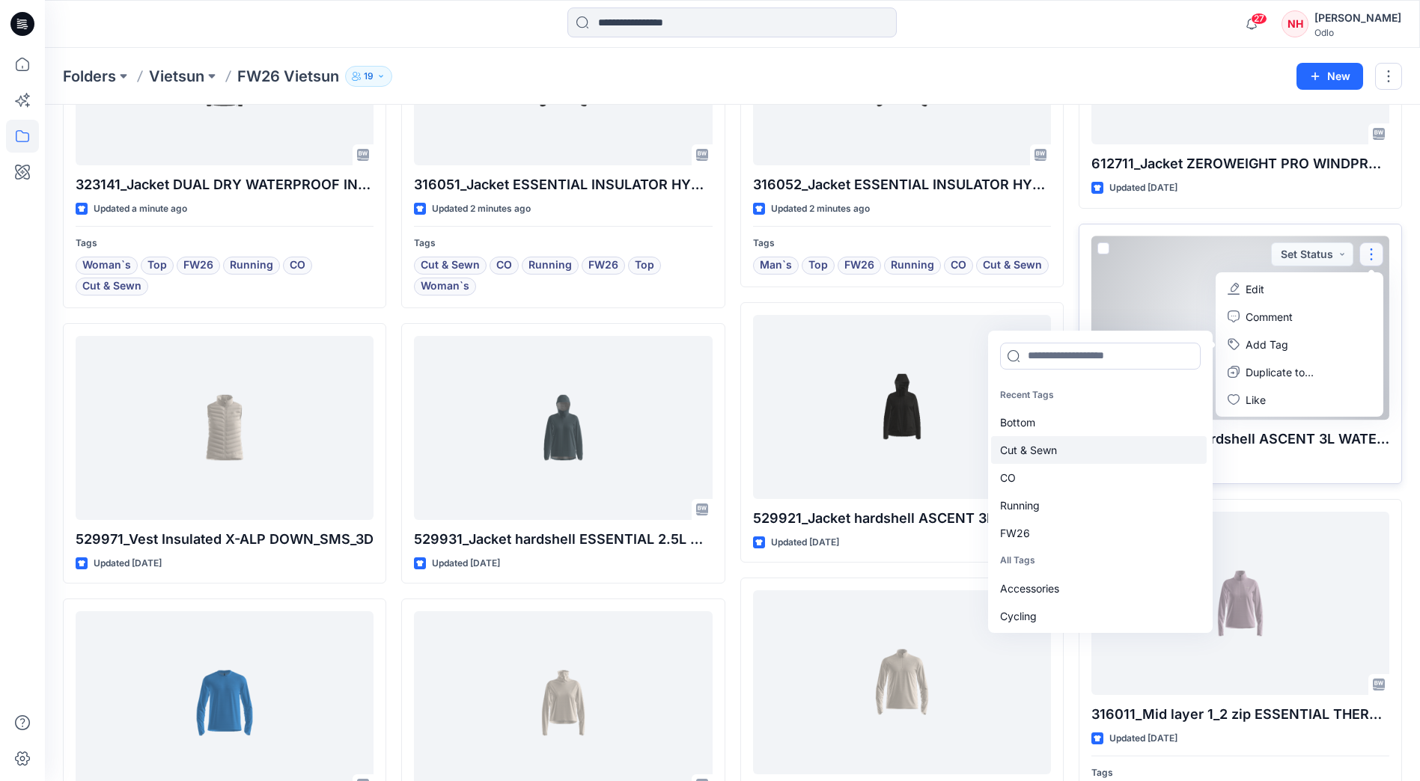
click at [1077, 456] on div "Cut & Sewn" at bounding box center [1099, 450] width 216 height 28
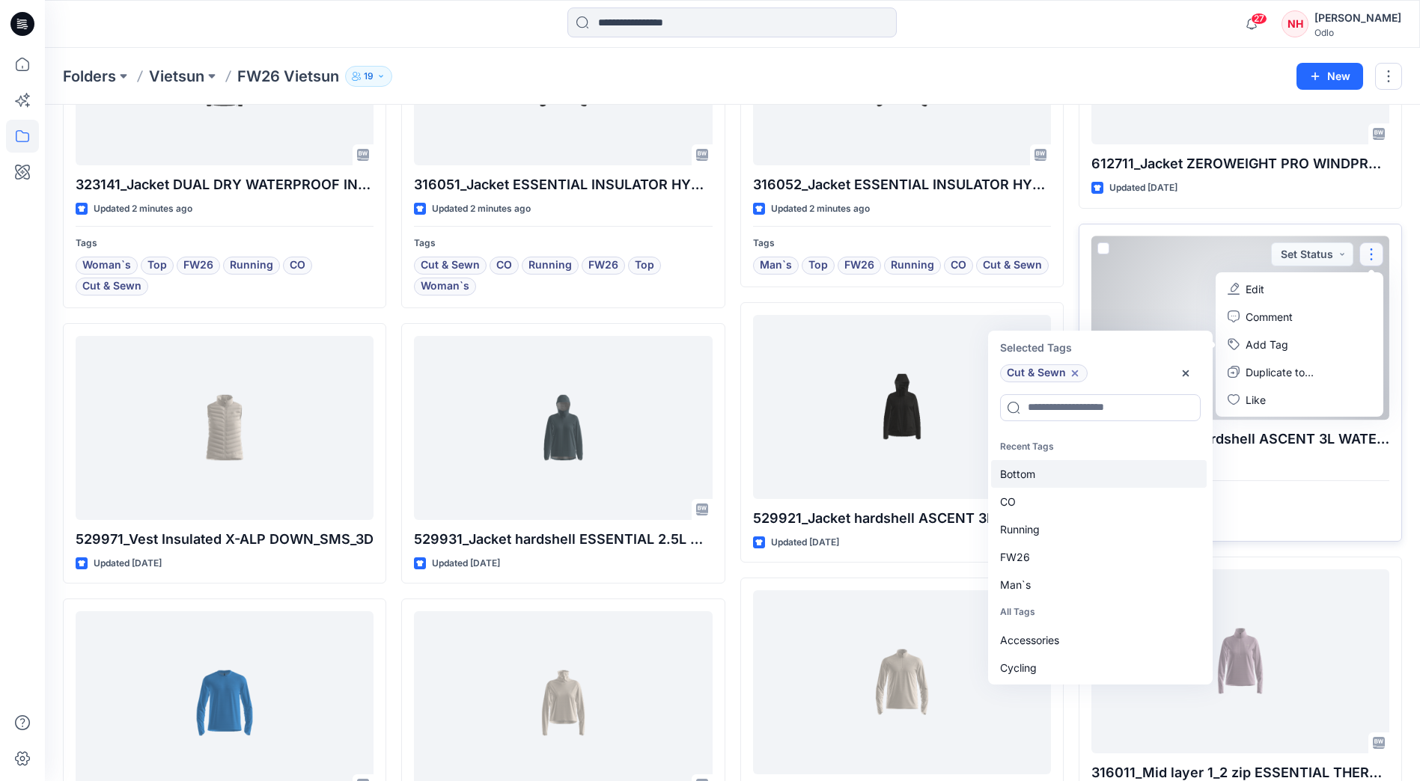
click at [1073, 480] on div "Bottom" at bounding box center [1099, 474] width 216 height 28
click at [1072, 509] on div "Running" at bounding box center [1099, 502] width 216 height 28
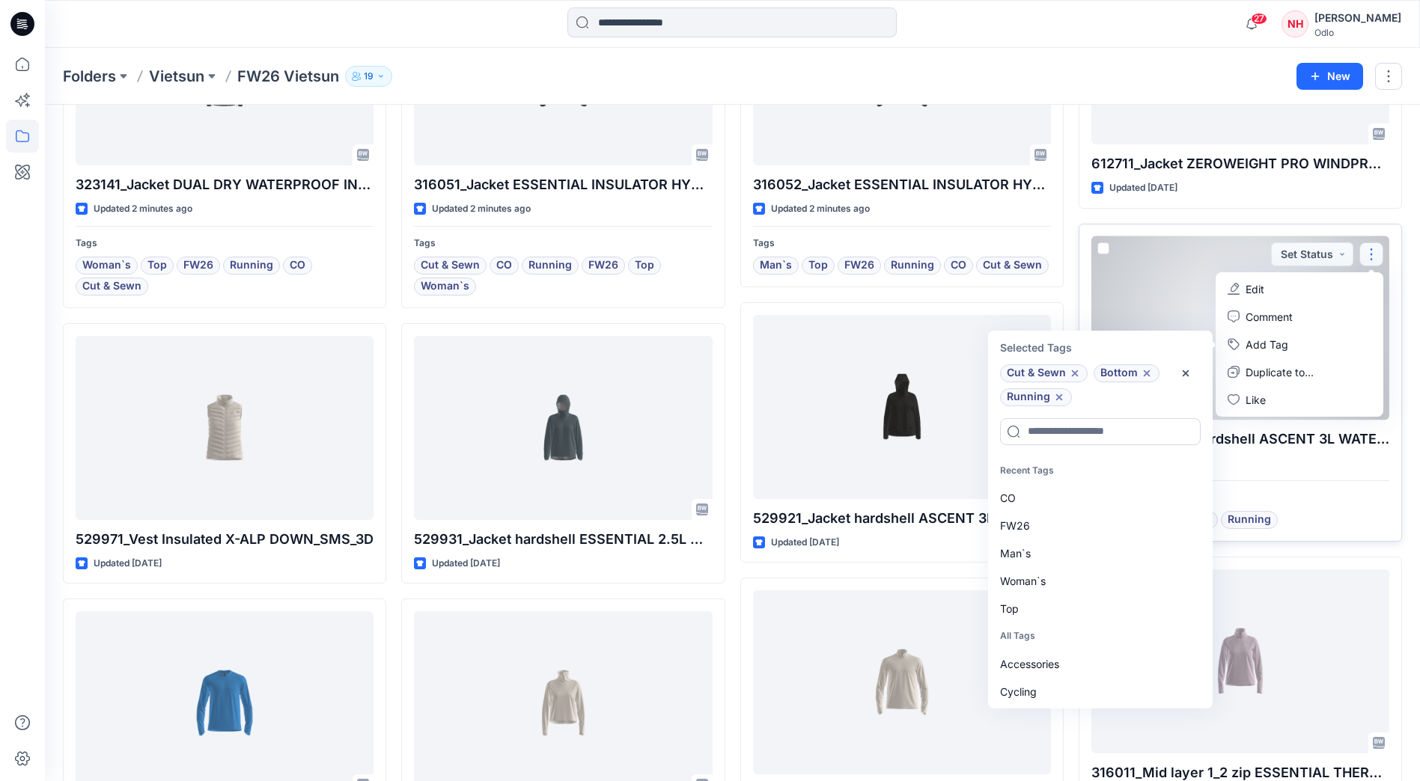
click at [1072, 509] on div "CO" at bounding box center [1099, 498] width 216 height 28
click at [1069, 504] on div "FW26" at bounding box center [1099, 498] width 216 height 28
click at [1069, 504] on div "Man`s" at bounding box center [1099, 510] width 216 height 28
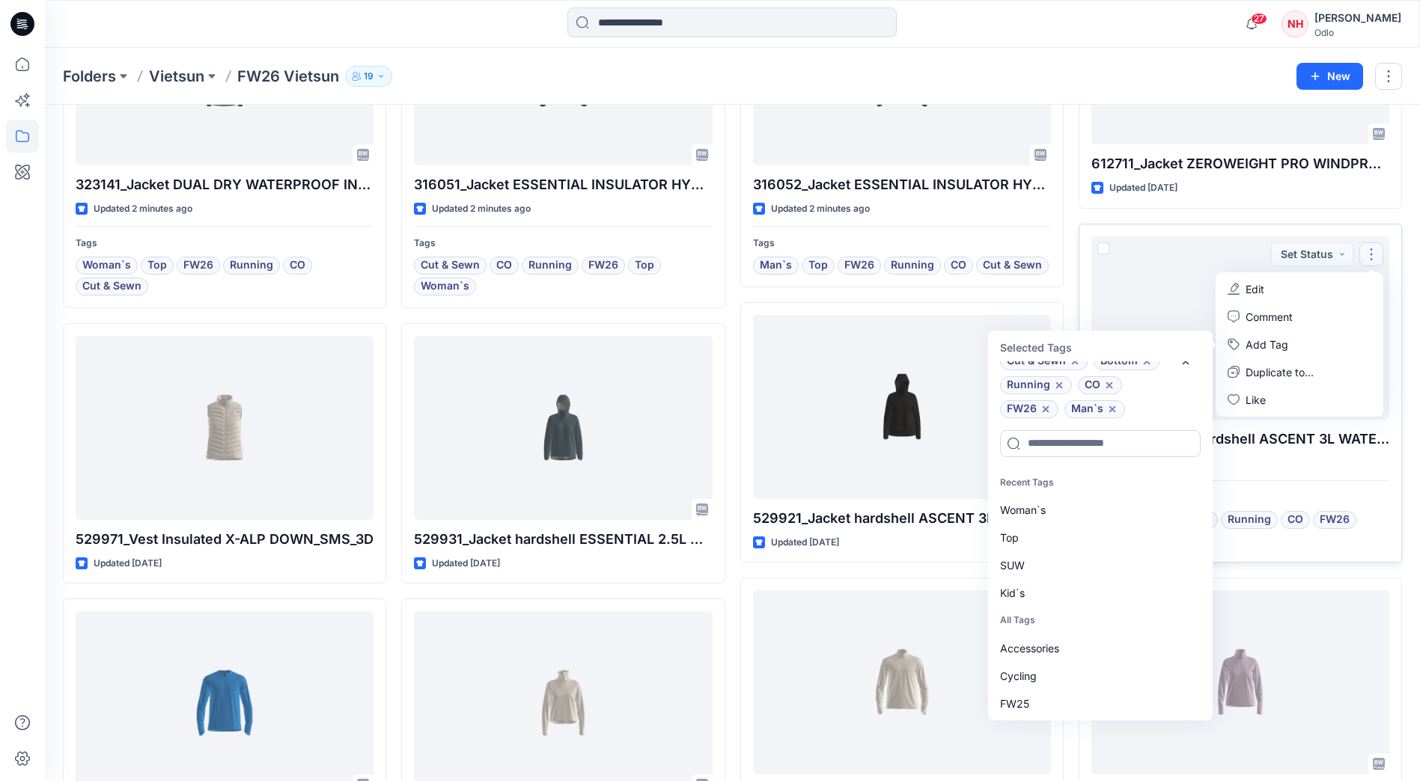
click at [1077, 271] on div "324022_Pants regular length ESSENTIAL THERMAL_SMS_3D Updated a few seconds ago …" at bounding box center [732, 631] width 1339 height 2033
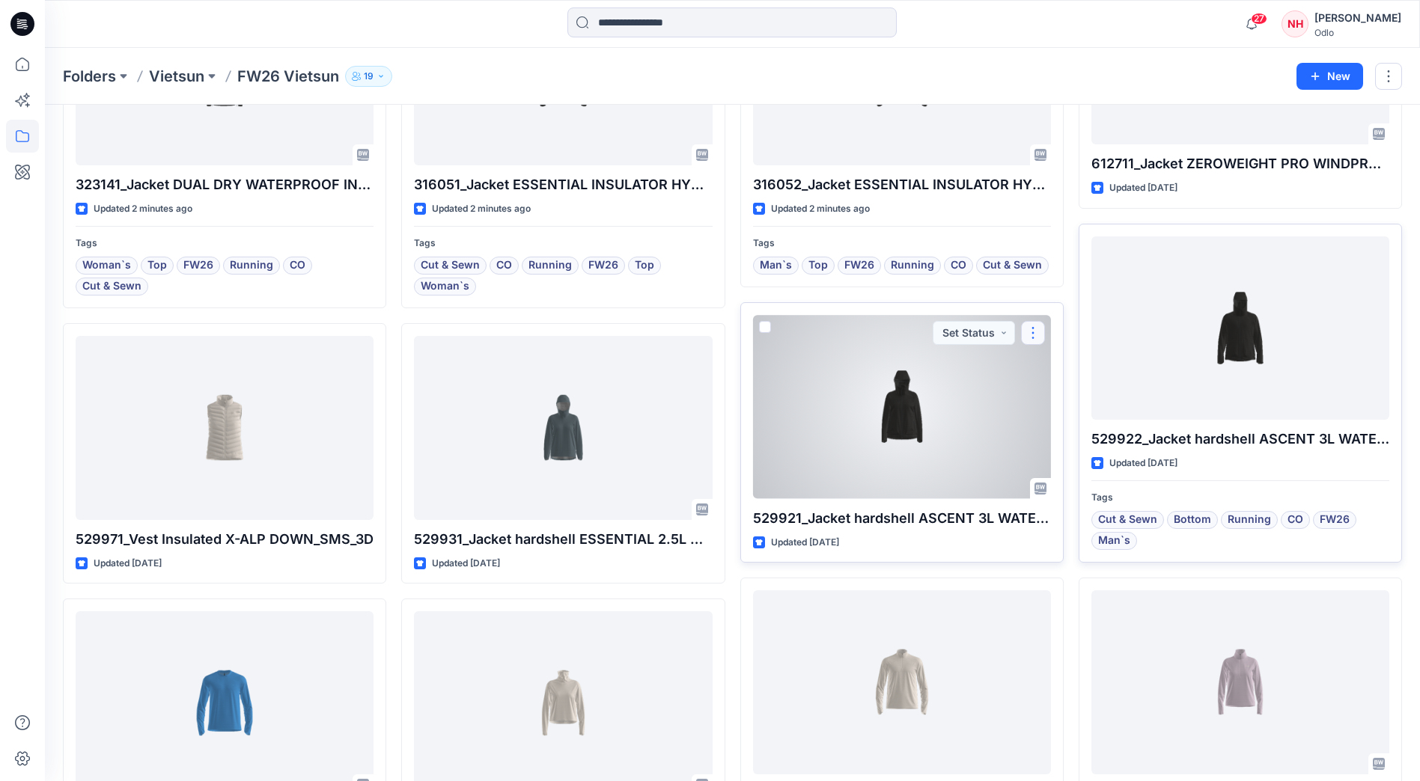
click at [1033, 337] on button "button" at bounding box center [1033, 333] width 24 height 24
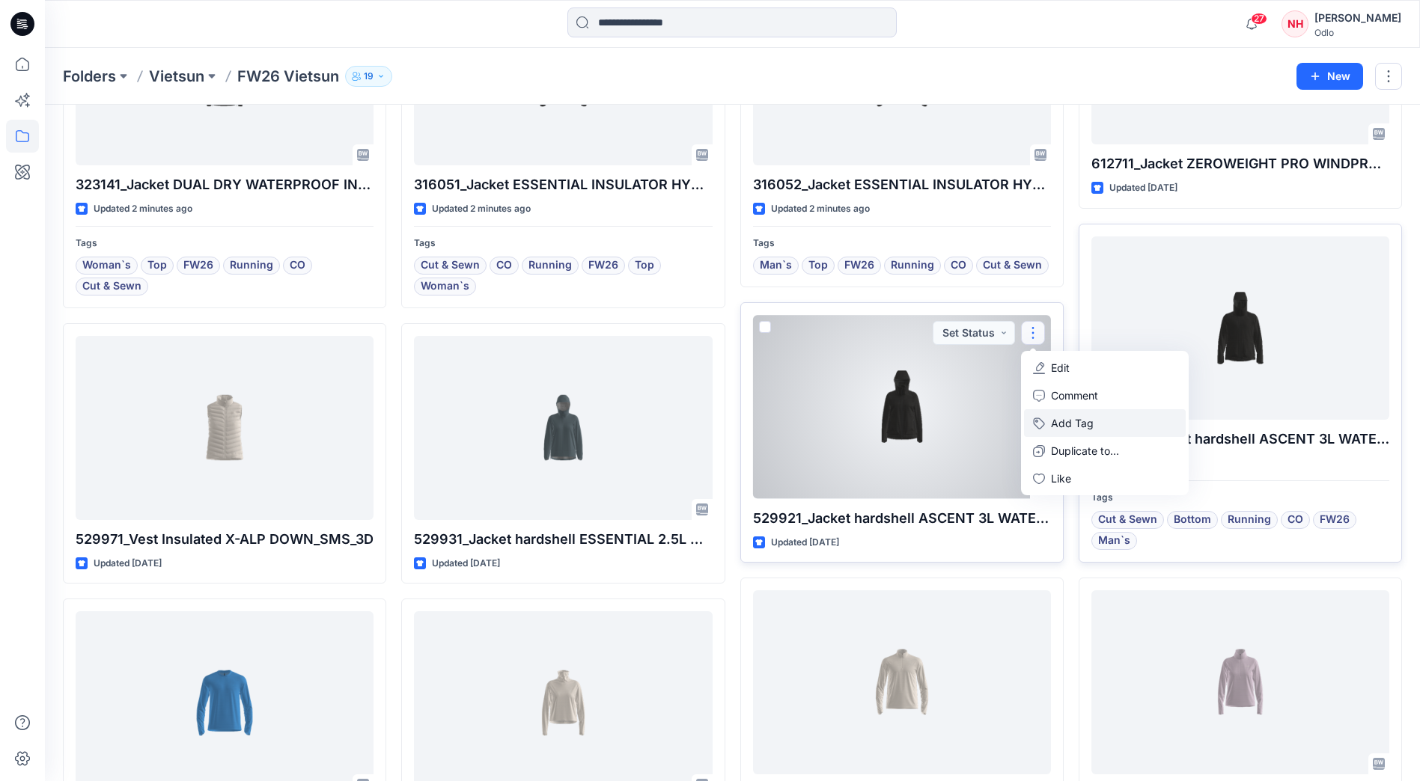
click at [1061, 433] on button "Add Tag" at bounding box center [1105, 423] width 162 height 28
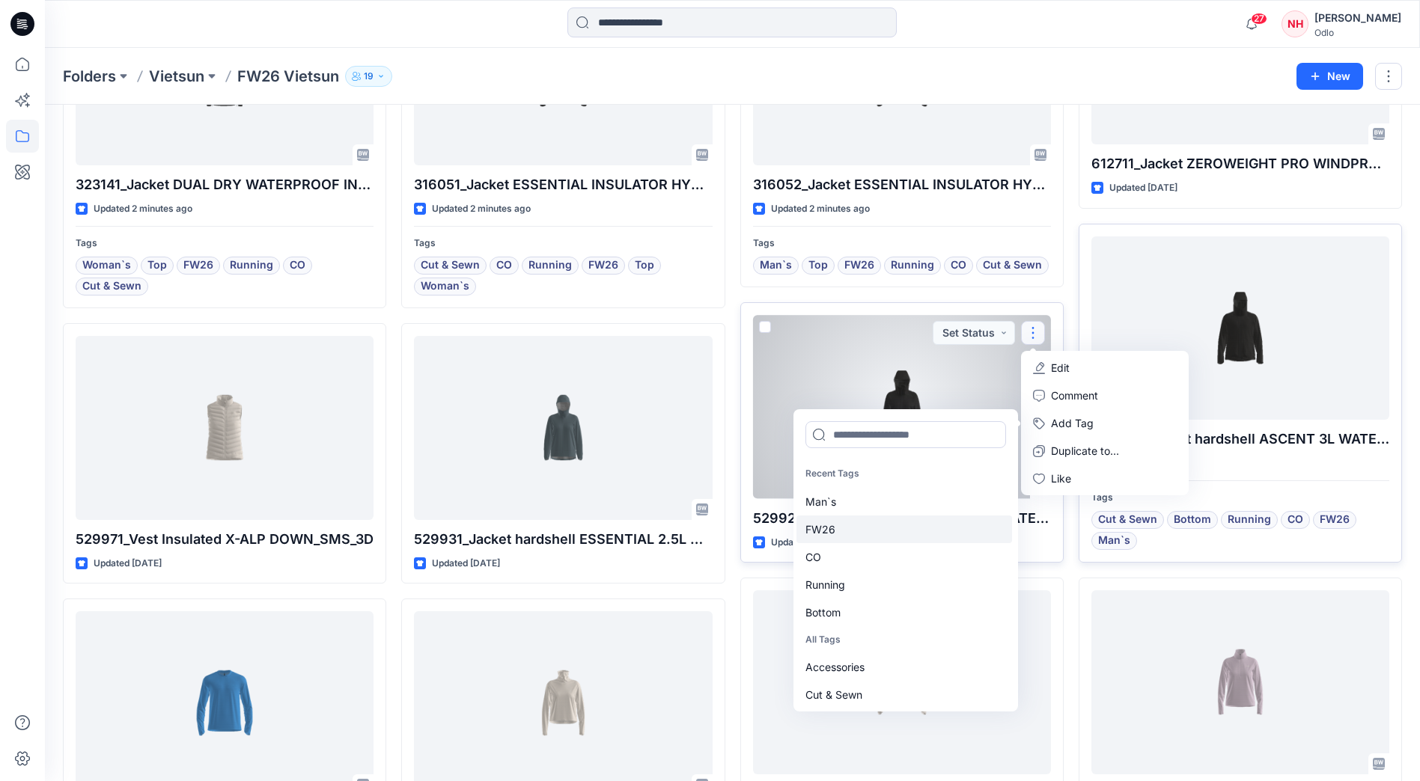
click at [905, 540] on div "FW26" at bounding box center [904, 530] width 216 height 28
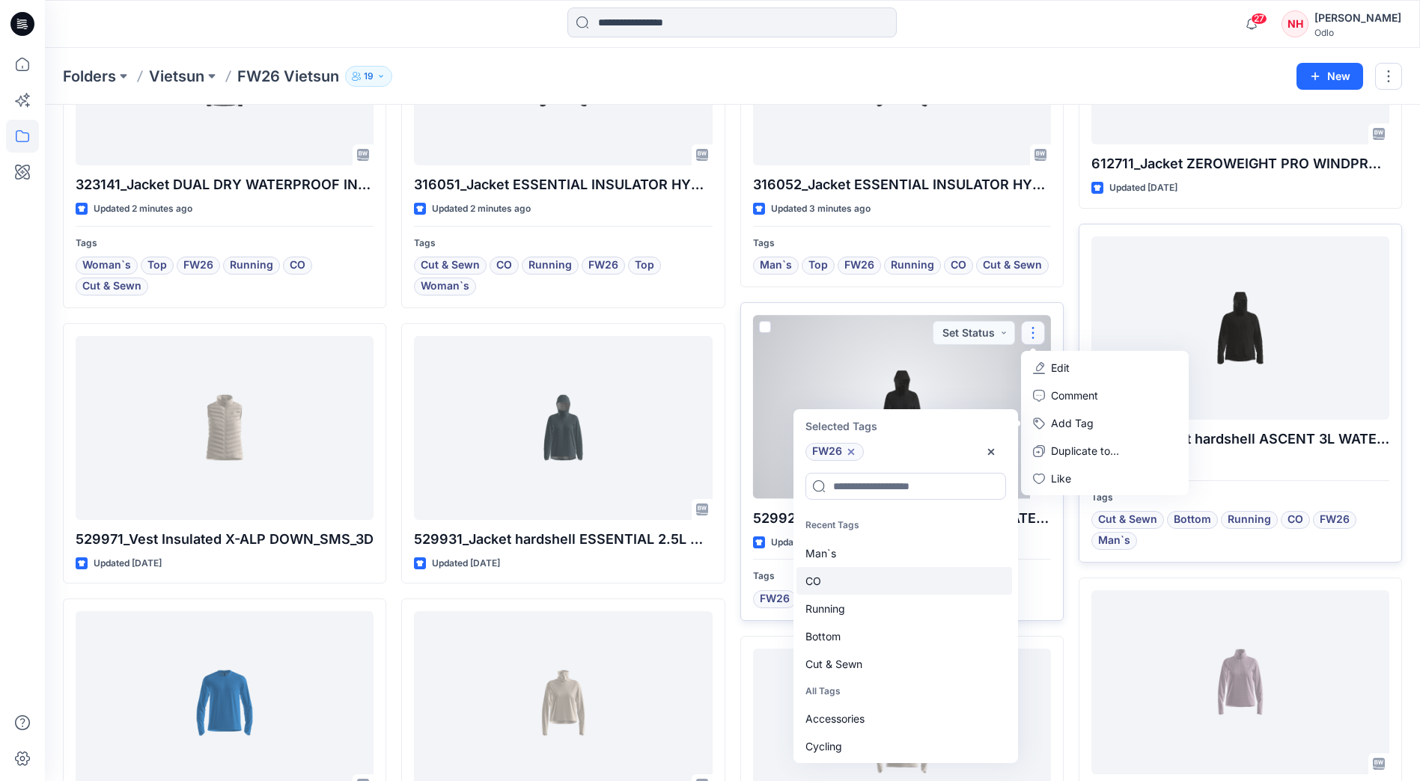
click at [896, 576] on div "CO" at bounding box center [904, 581] width 216 height 28
click at [891, 583] on div "Running" at bounding box center [904, 581] width 216 height 28
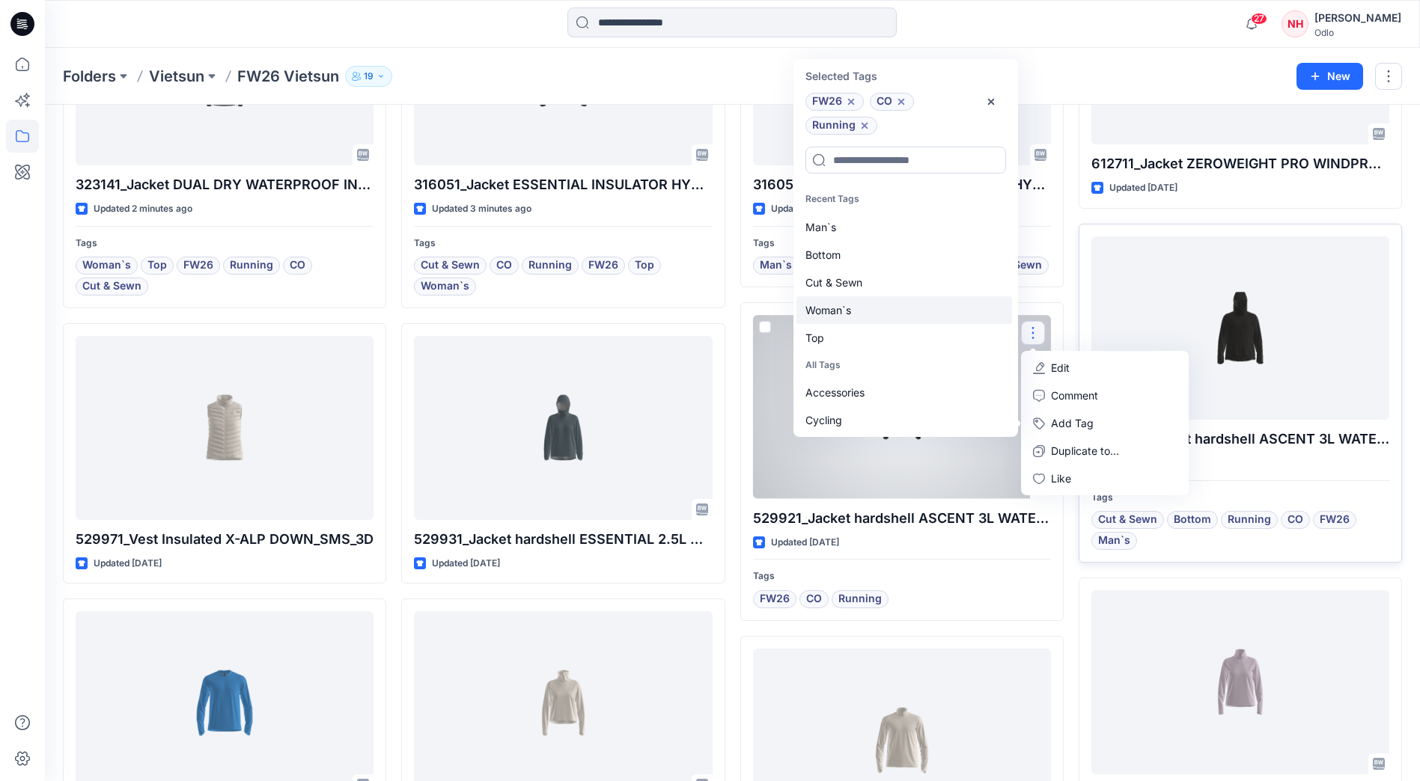
click at [873, 302] on div "Woman`s" at bounding box center [904, 310] width 216 height 28
click at [876, 290] on div "Cut & Sewn" at bounding box center [904, 283] width 216 height 28
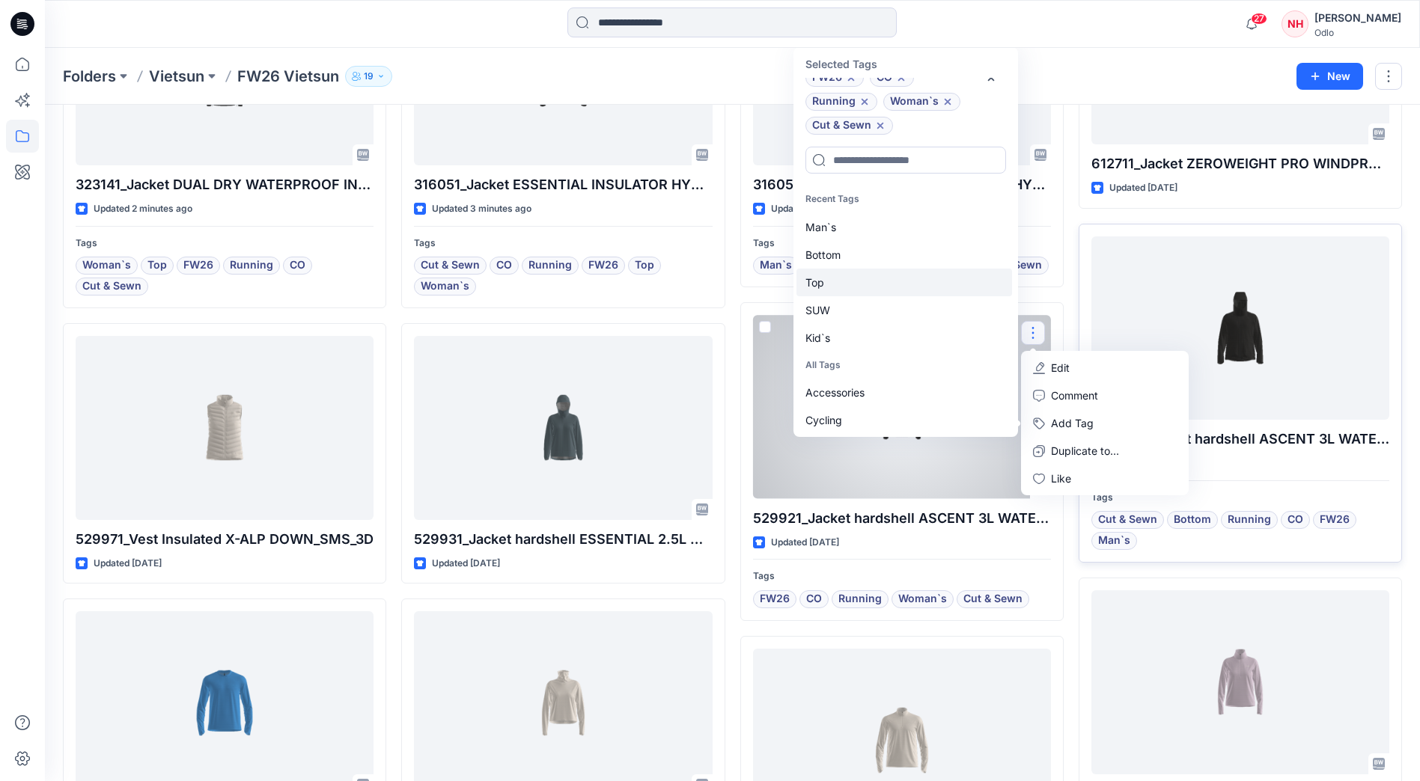
click at [874, 289] on div "Top" at bounding box center [904, 283] width 216 height 28
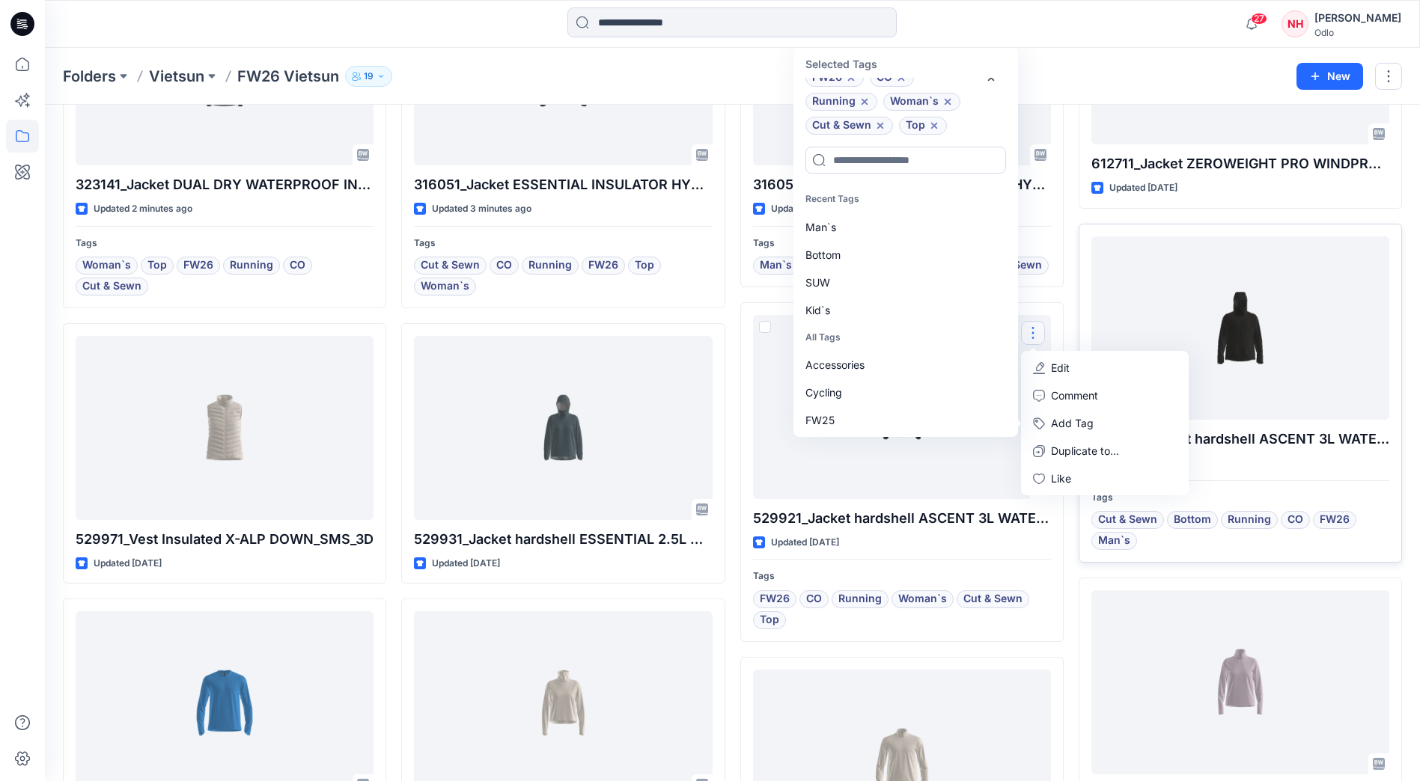
click at [735, 576] on div "324022_Pants regular length ESSENTIAL THERMAL_SMS_3D Updated a minute ago Tags …" at bounding box center [732, 639] width 1339 height 2048
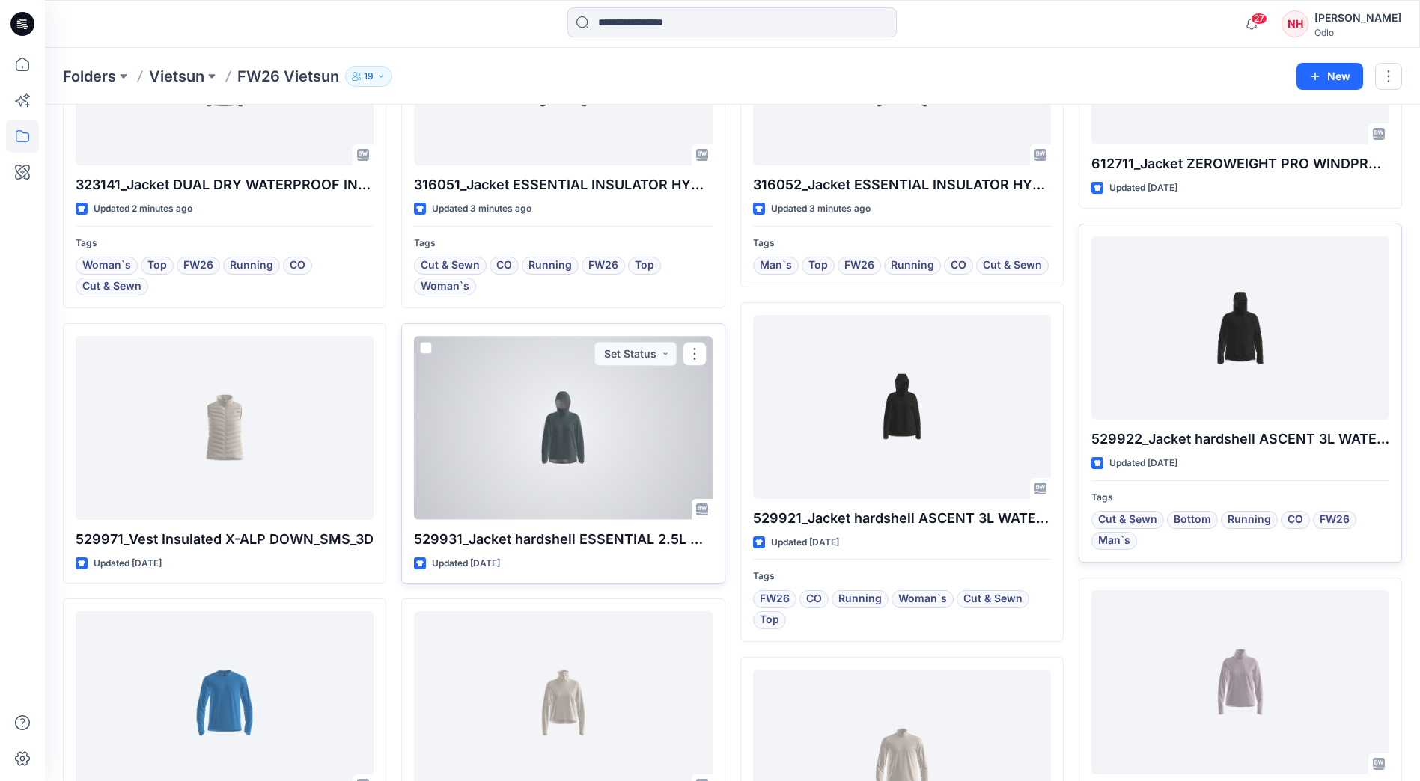
click at [538, 430] on div at bounding box center [563, 427] width 298 height 183
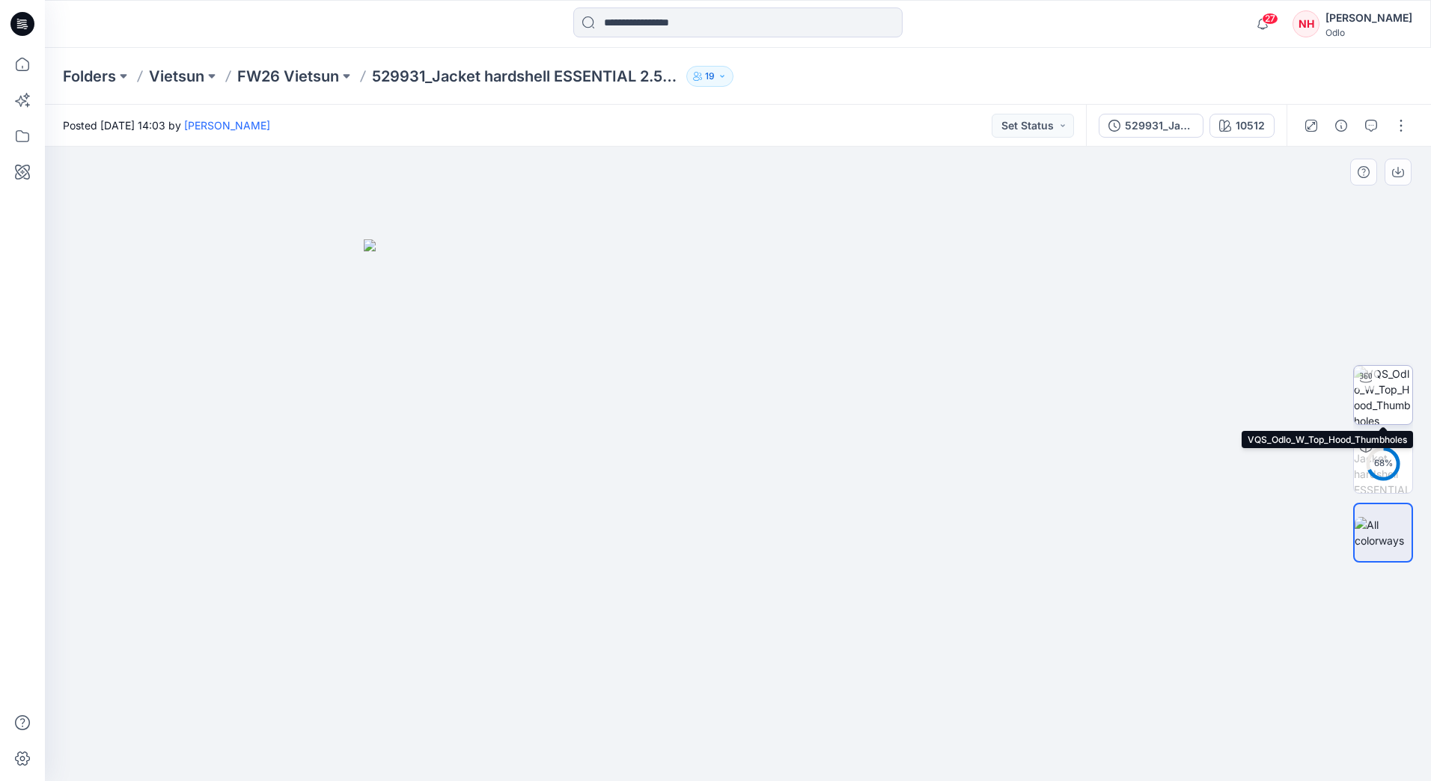
click at [1372, 388] on div at bounding box center [1366, 378] width 24 height 24
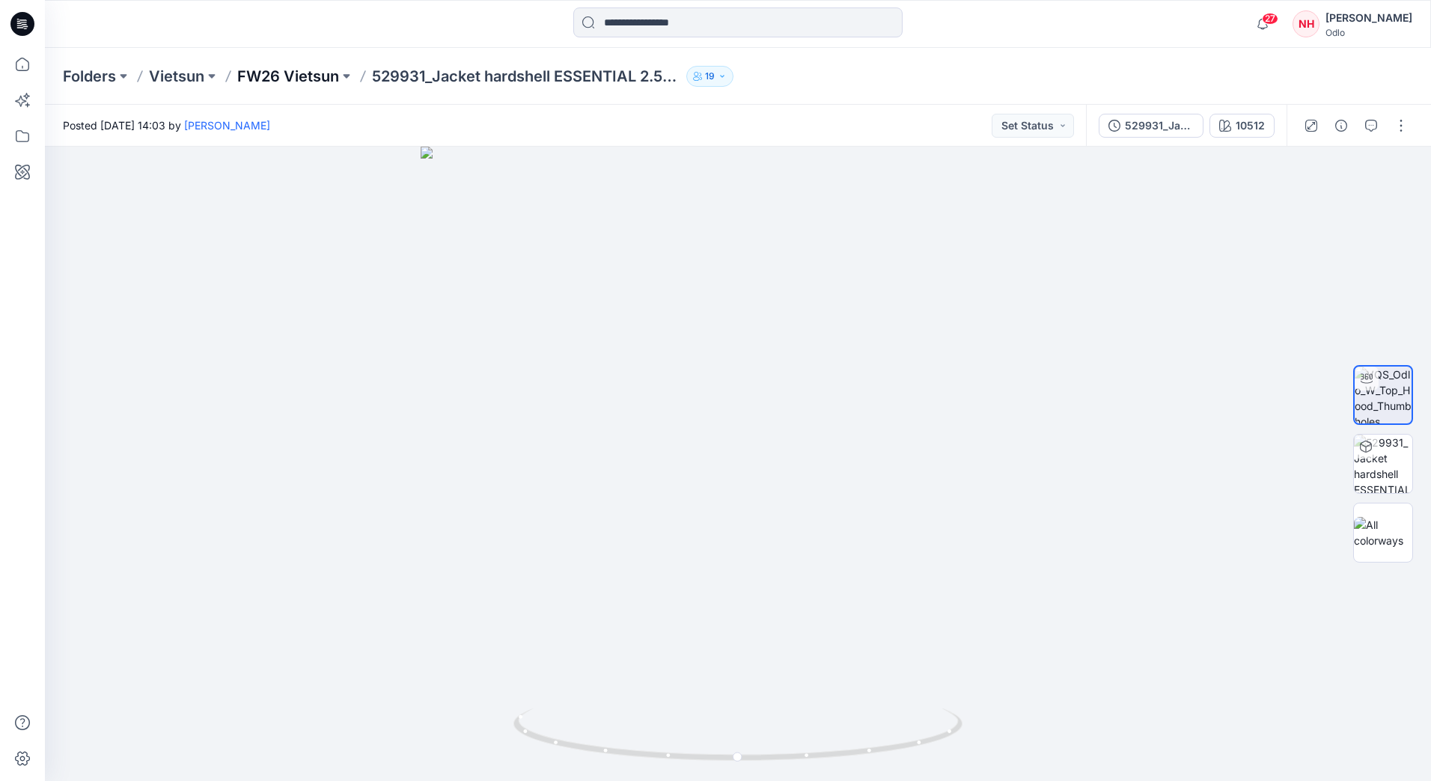
click at [300, 70] on p "FW26 Vietsun" at bounding box center [288, 76] width 102 height 21
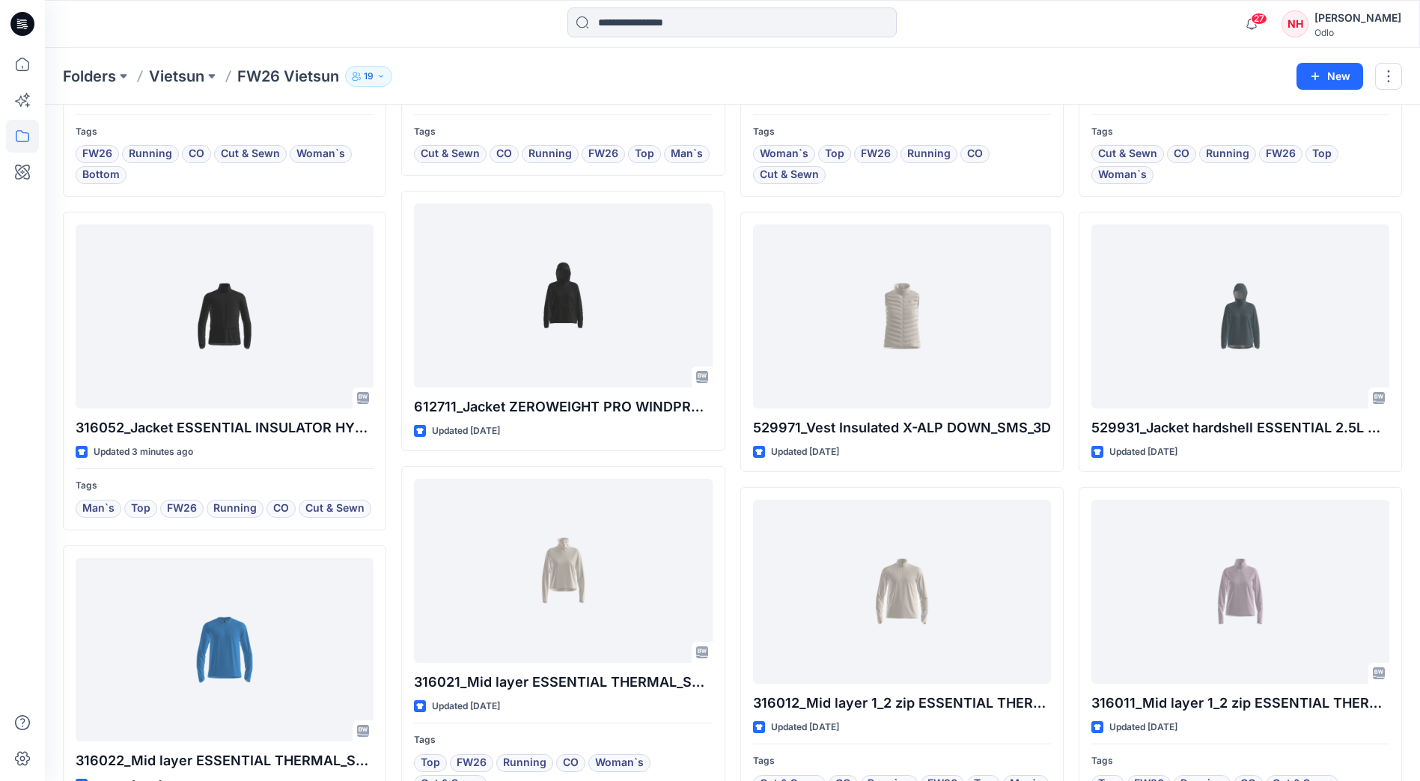
scroll to position [691, 0]
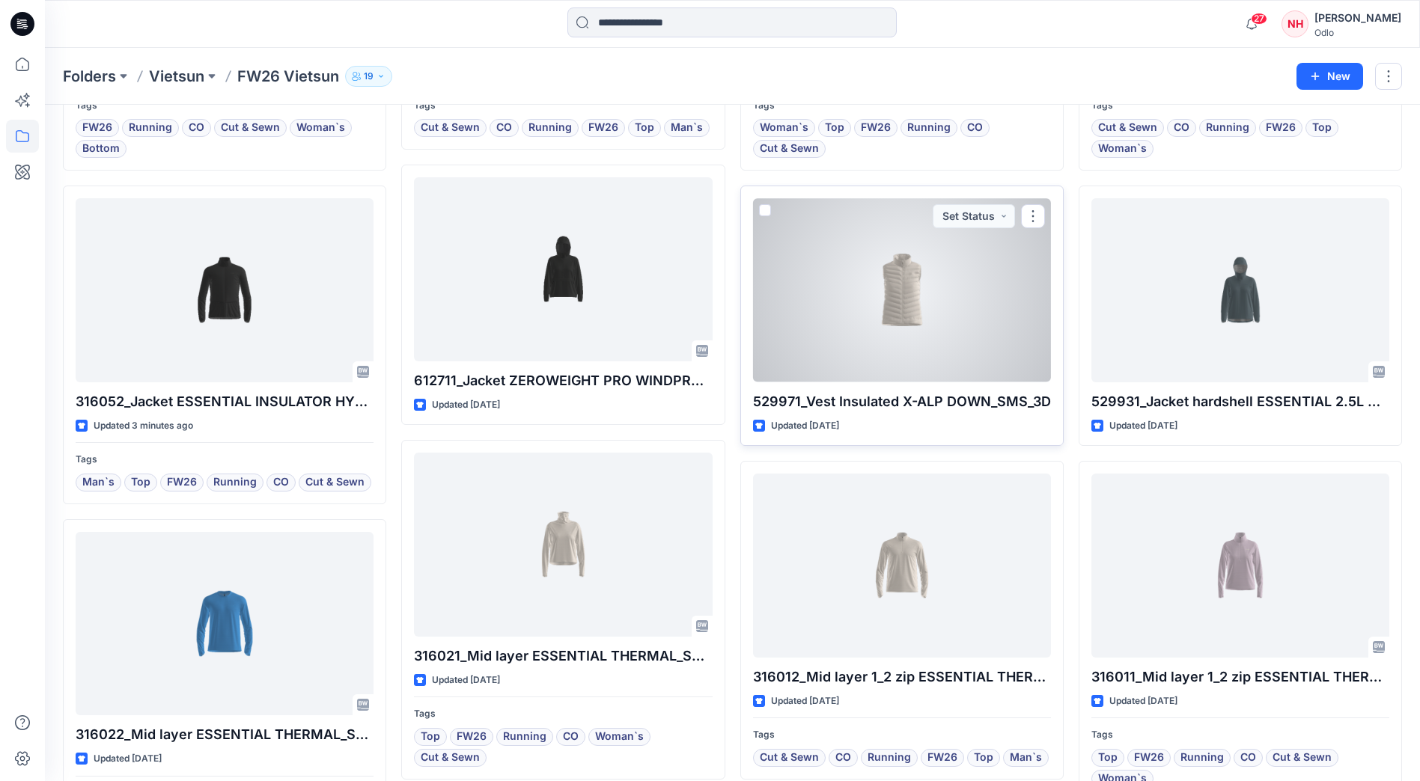
click at [909, 274] on div at bounding box center [902, 289] width 298 height 183
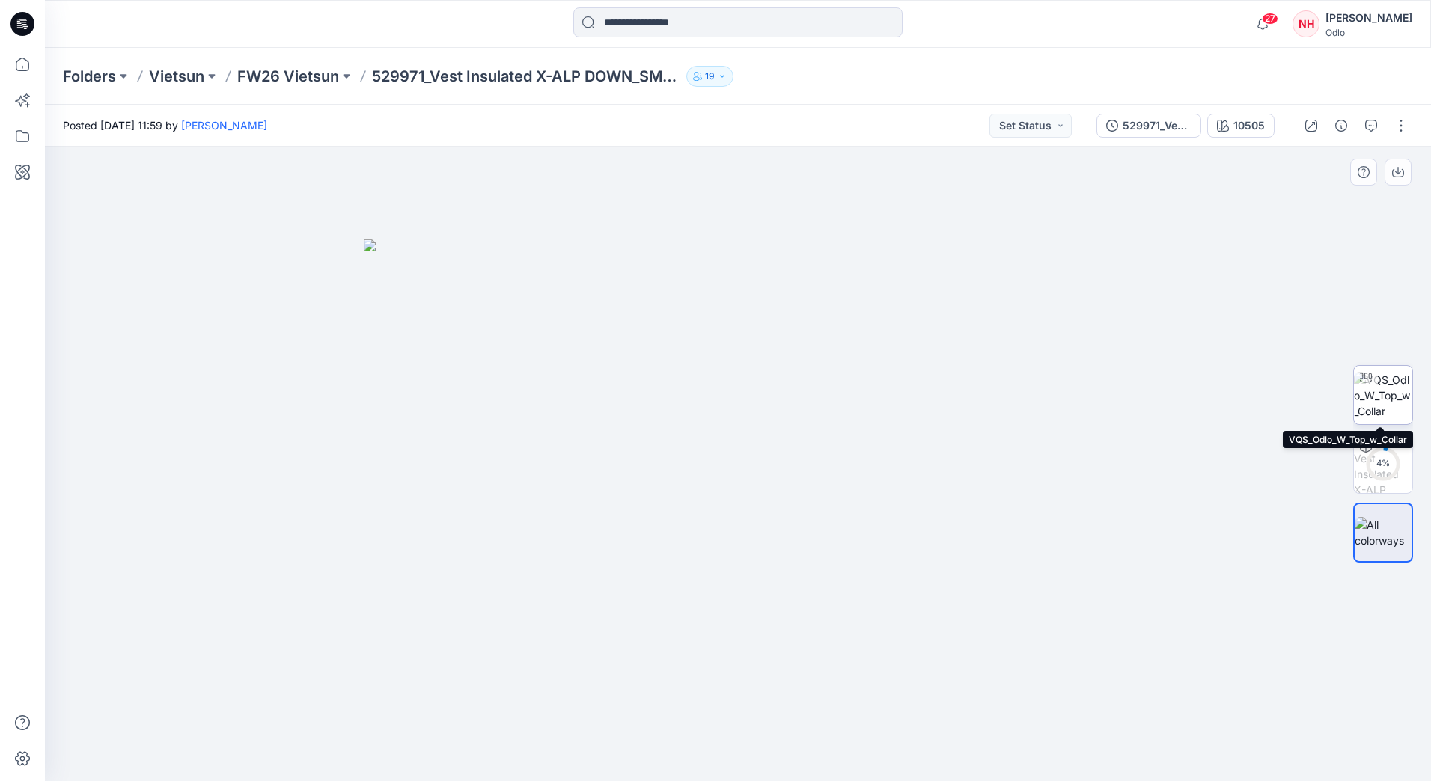
click at [1389, 394] on img at bounding box center [1383, 395] width 58 height 47
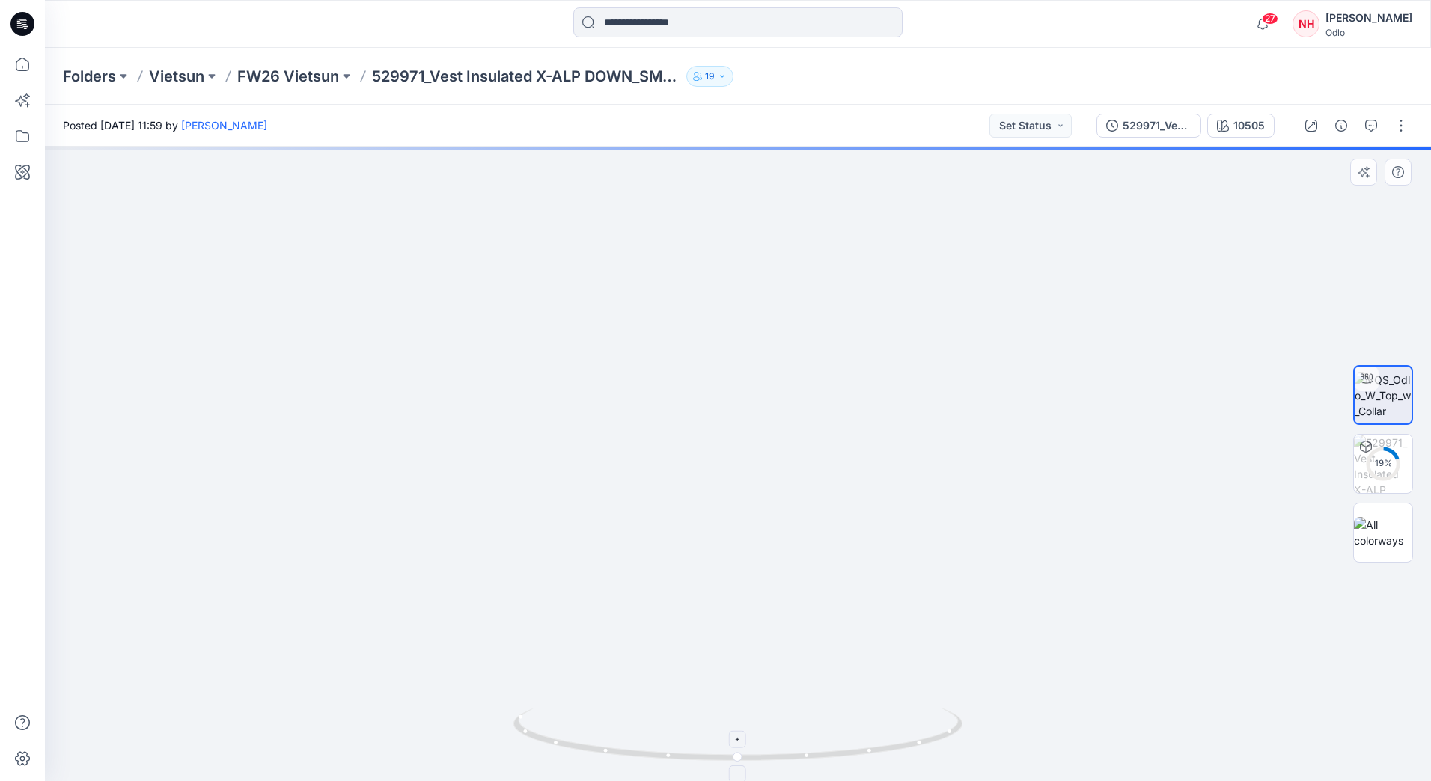
drag, startPoint x: 939, startPoint y: 310, endPoint x: 871, endPoint y: 740, distance: 435.7
click at [871, 740] on div at bounding box center [738, 464] width 1386 height 635
drag, startPoint x: 965, startPoint y: 330, endPoint x: 866, endPoint y: 570, distance: 259.1
click at [866, 570] on img at bounding box center [572, 253] width 2818 height 1057
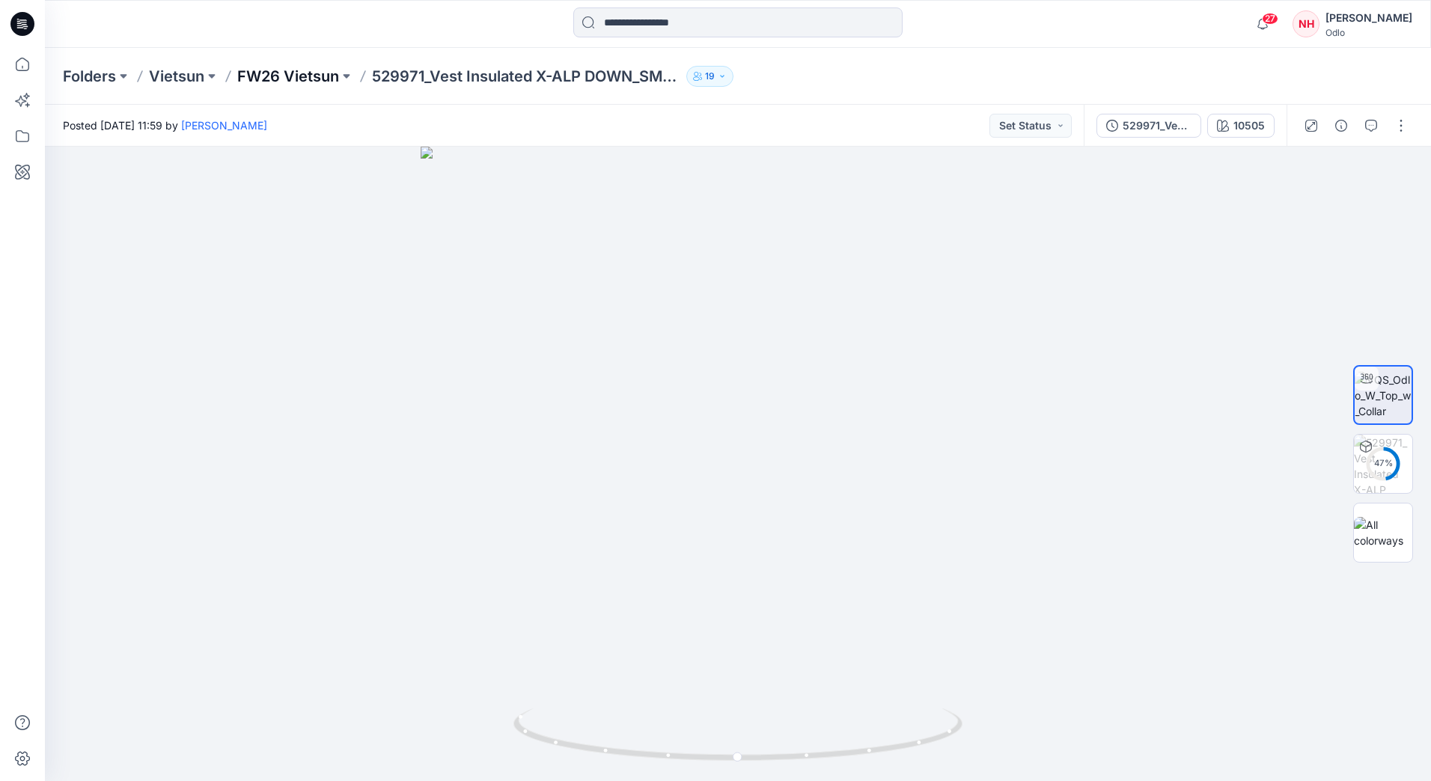
click at [299, 82] on p "FW26 Vietsun" at bounding box center [288, 76] width 102 height 21
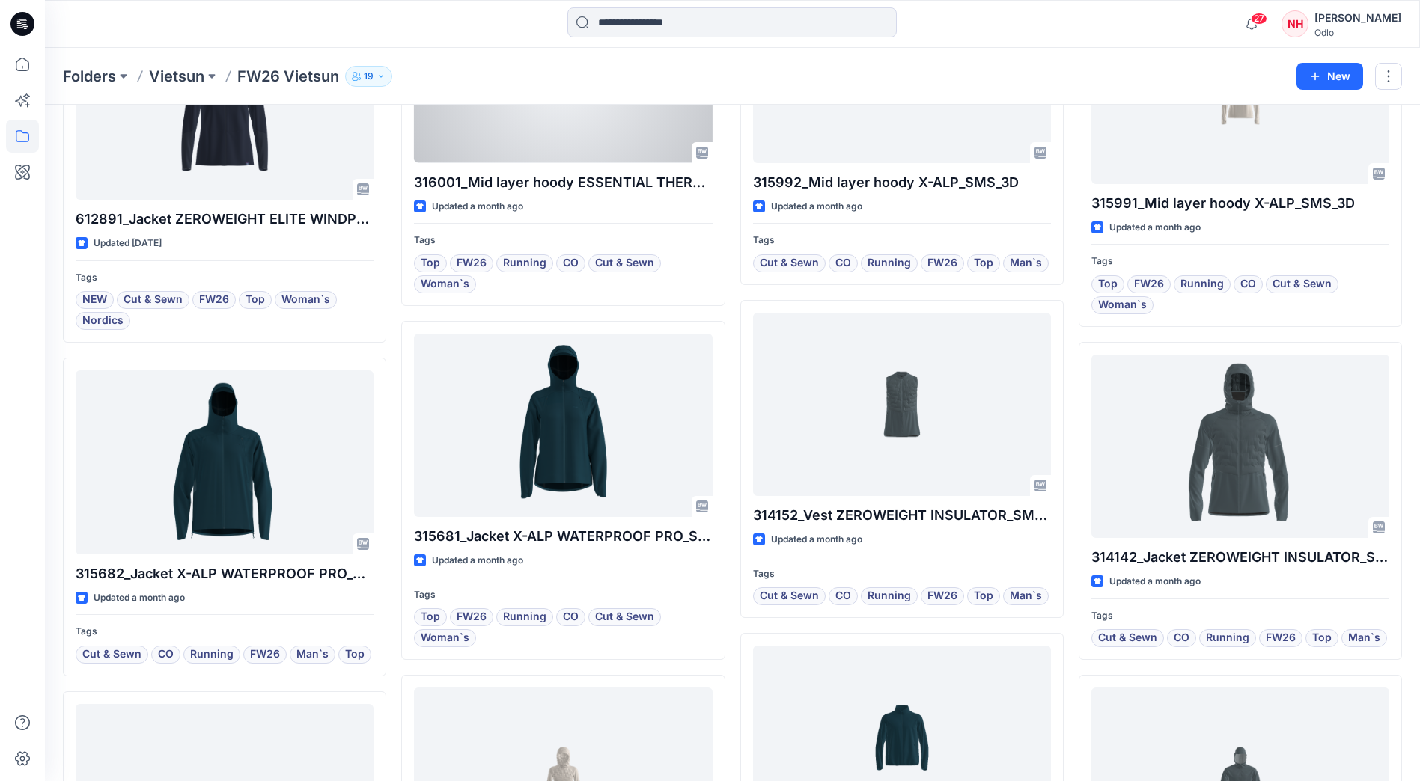
scroll to position [1874, 0]
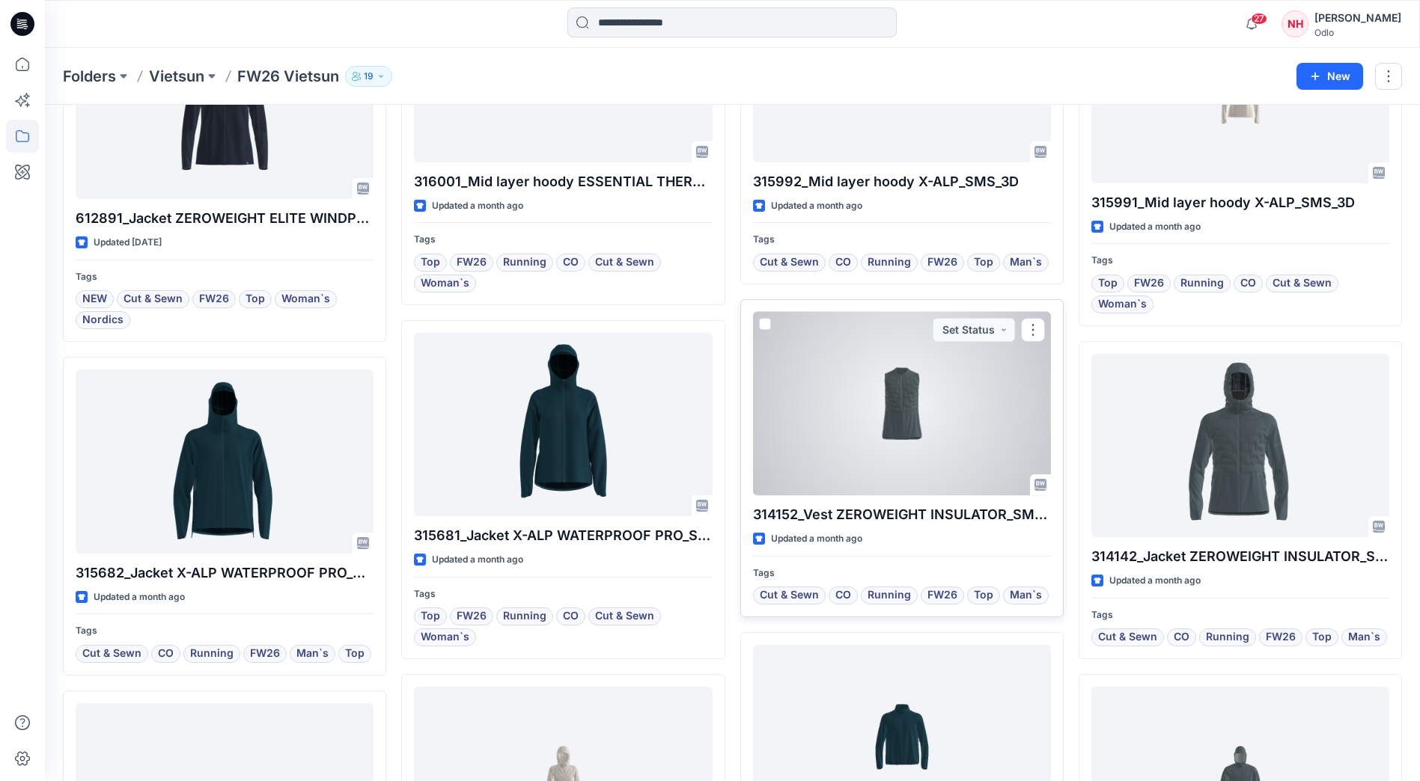
click at [879, 439] on div at bounding box center [902, 403] width 298 height 183
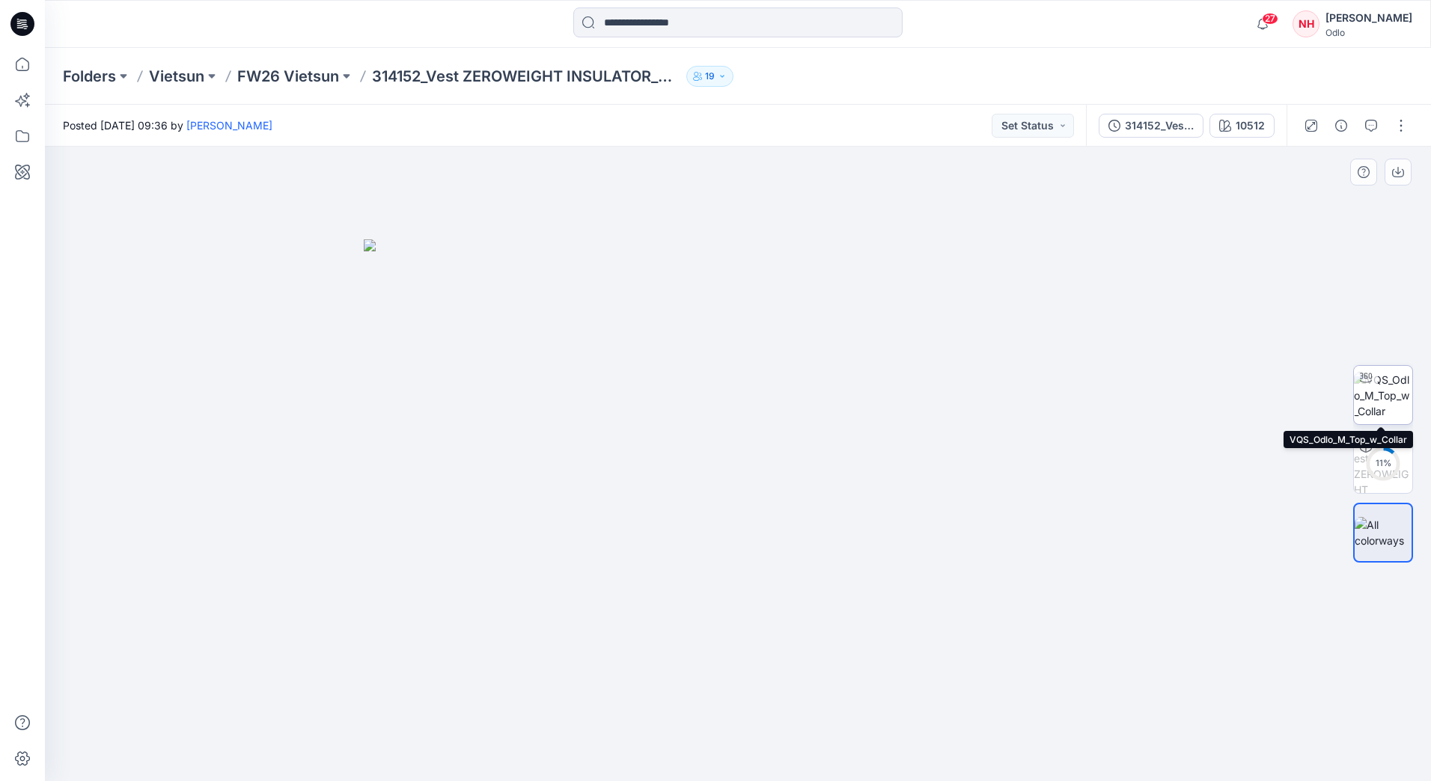
click at [1383, 399] on img at bounding box center [1383, 395] width 58 height 47
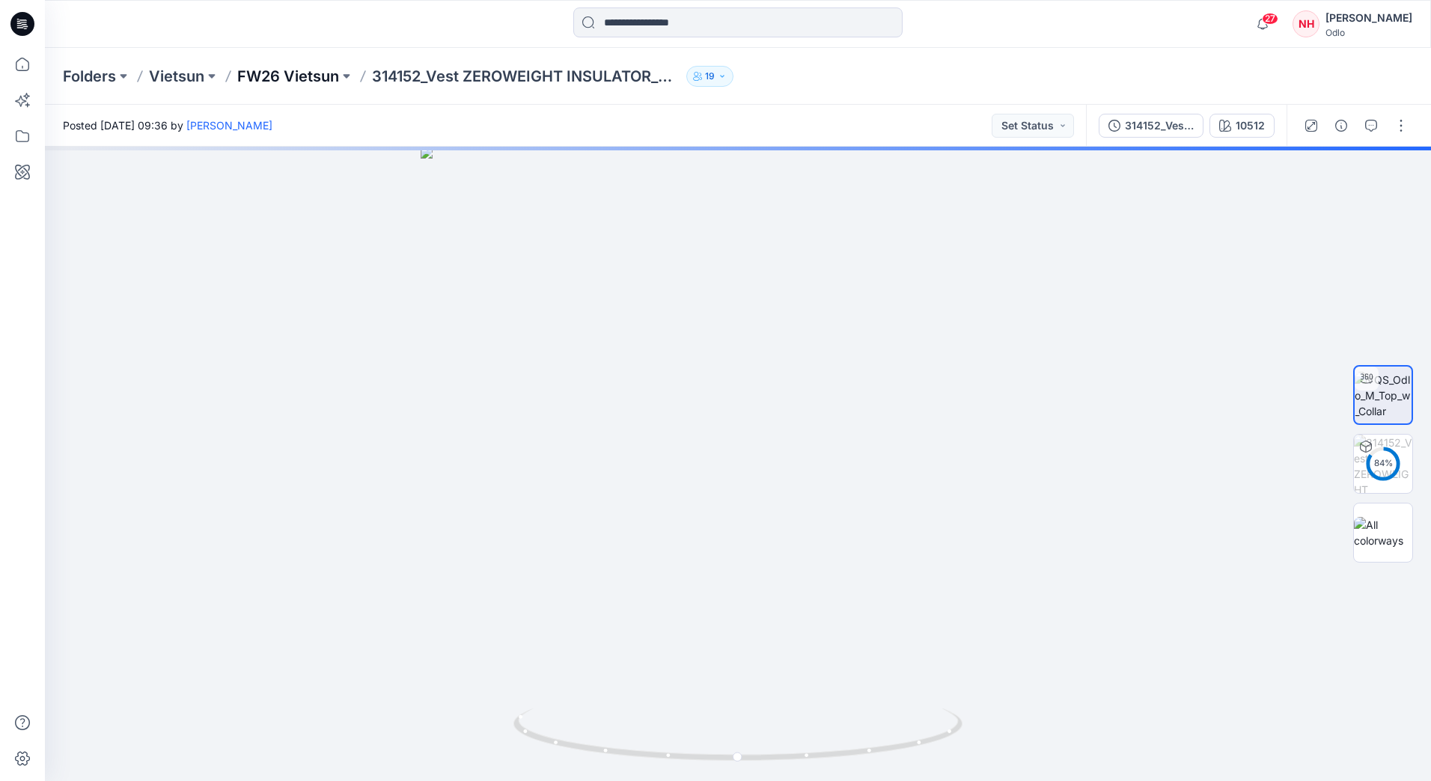
click at [290, 81] on p "FW26 Vietsun" at bounding box center [288, 76] width 102 height 21
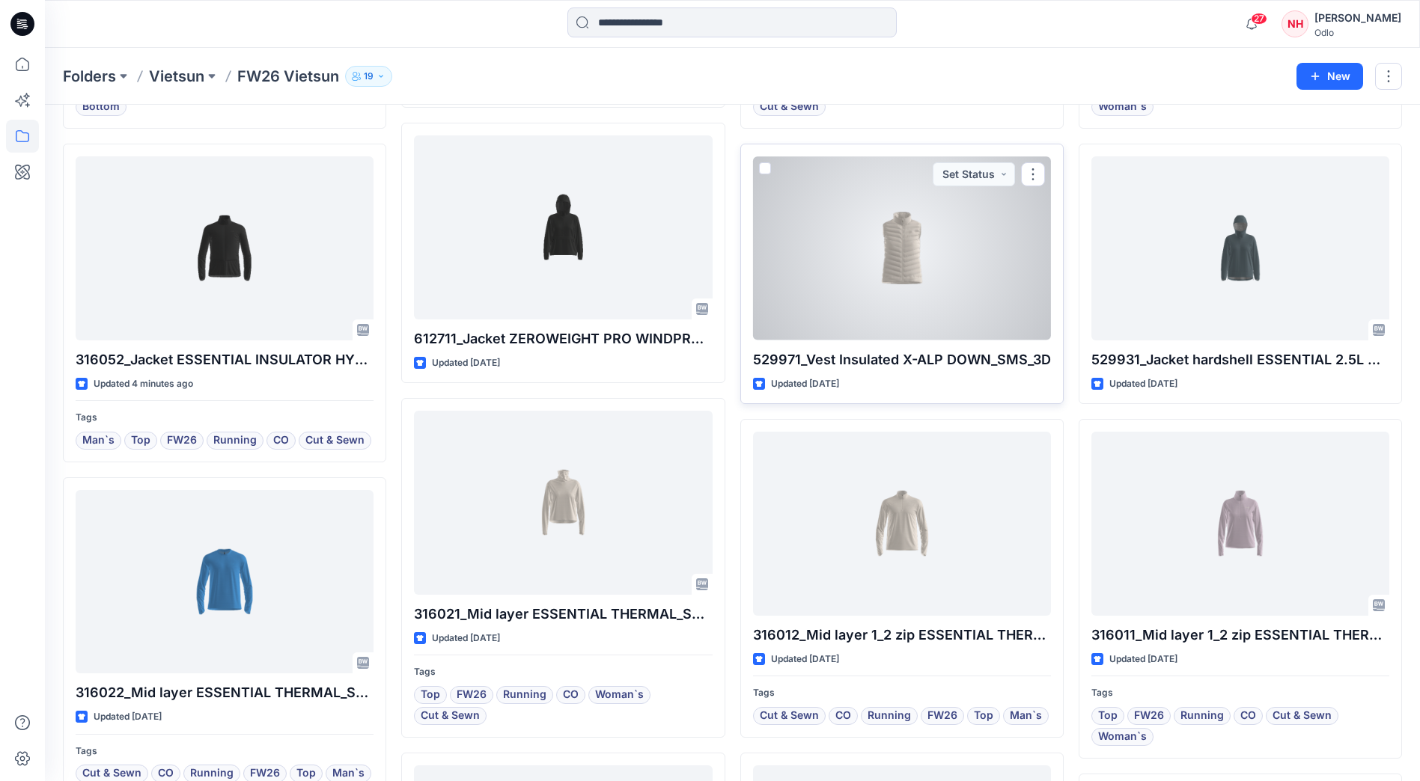
scroll to position [719, 0]
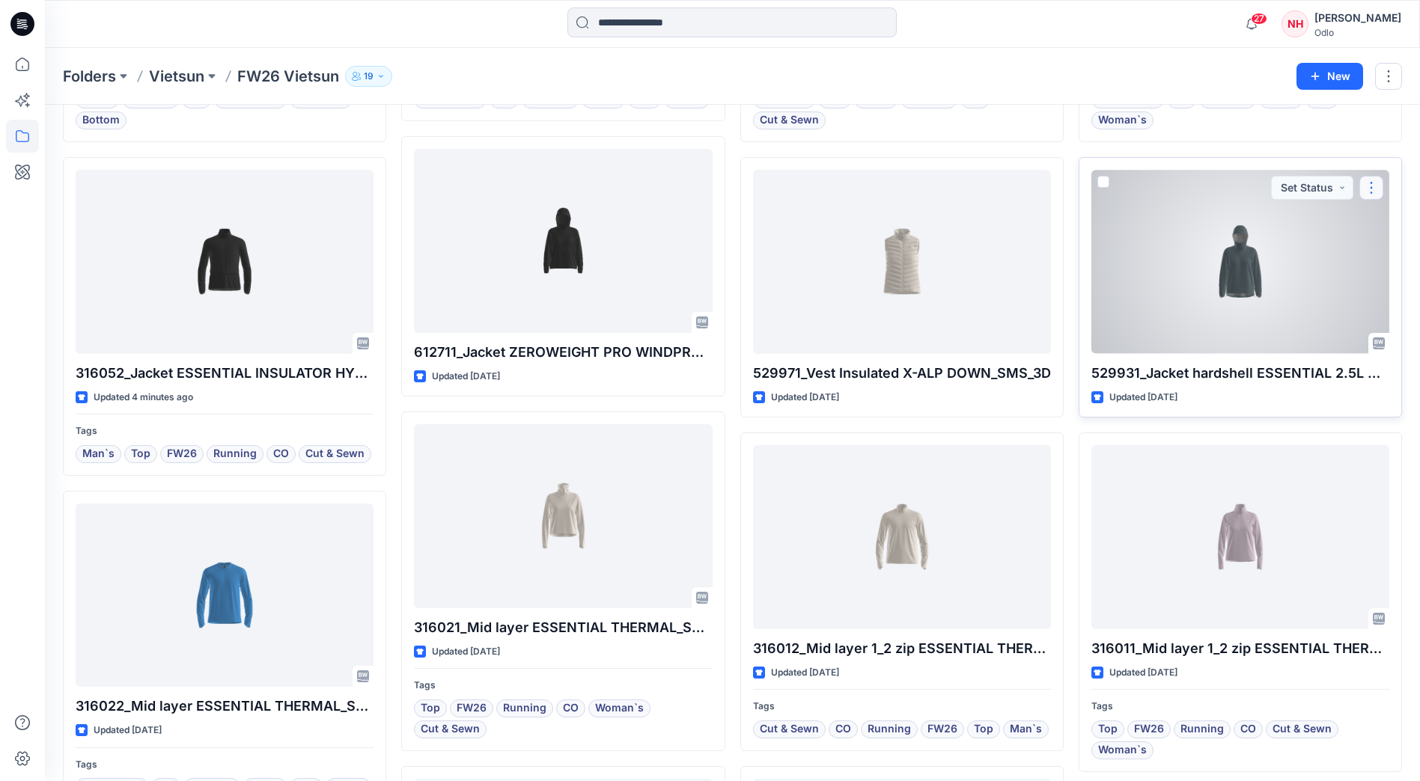
click at [1372, 183] on button "button" at bounding box center [1371, 188] width 24 height 24
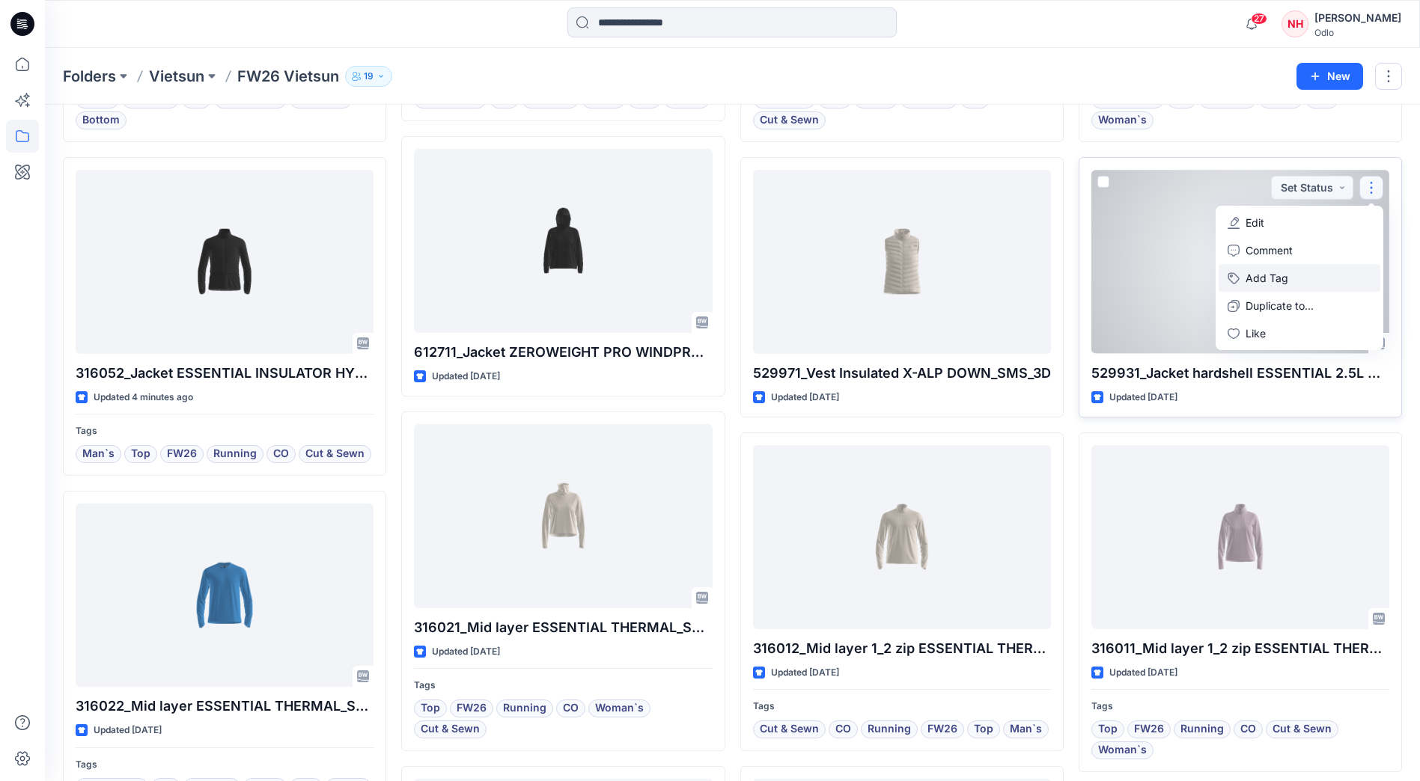
click at [1289, 276] on button "Add Tag" at bounding box center [1299, 278] width 162 height 28
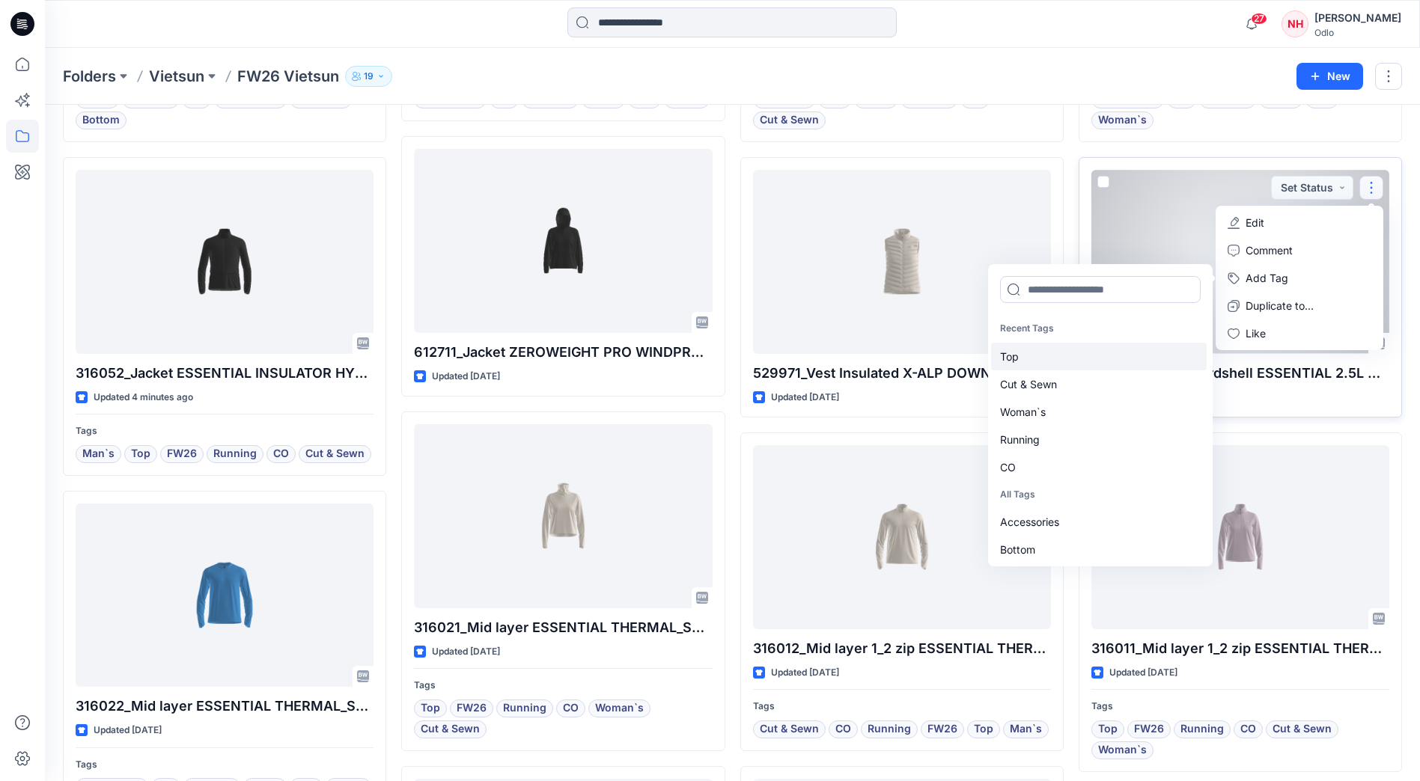
click at [1032, 355] on div "Top" at bounding box center [1099, 357] width 216 height 28
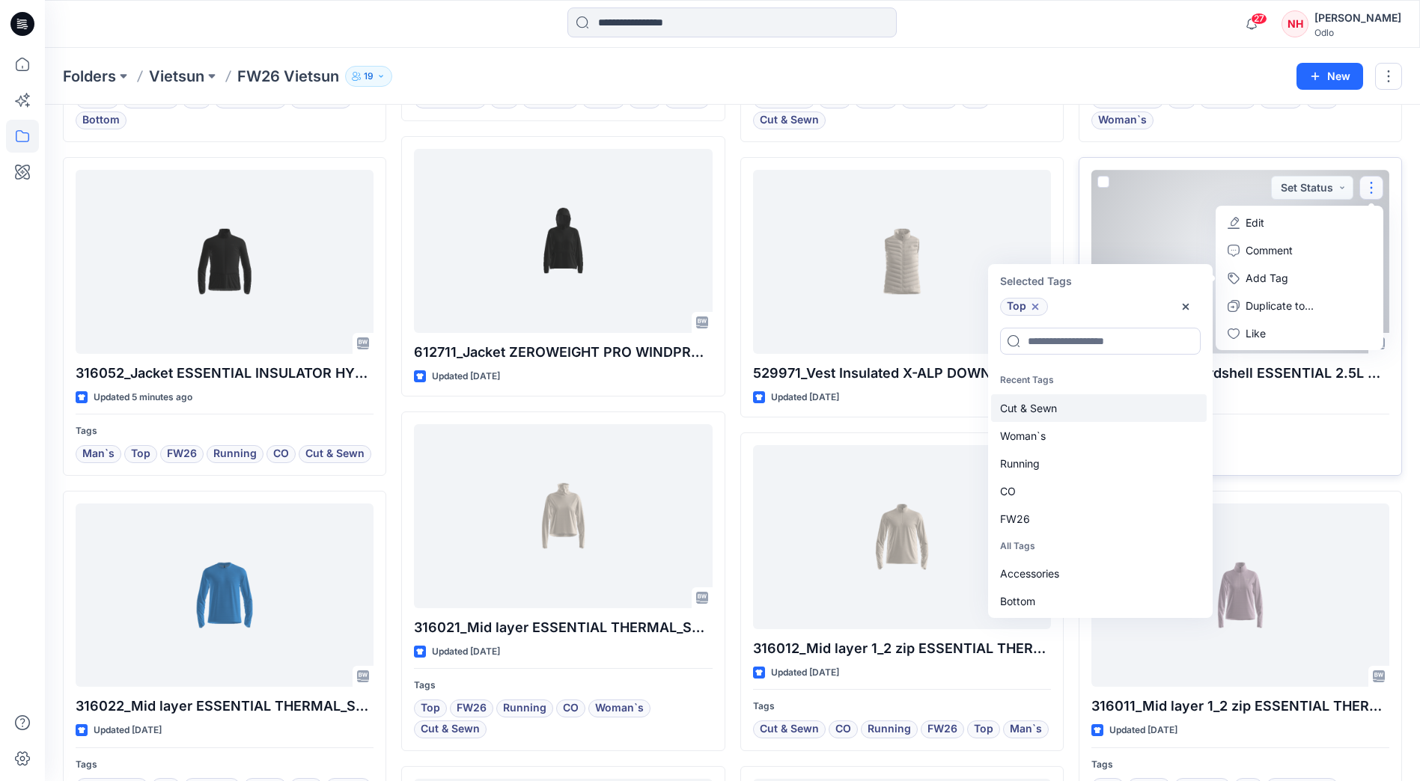
click at [1046, 415] on div "Cut & Sewn" at bounding box center [1099, 408] width 216 height 28
click at [1046, 415] on div "Woman`s" at bounding box center [1099, 408] width 216 height 28
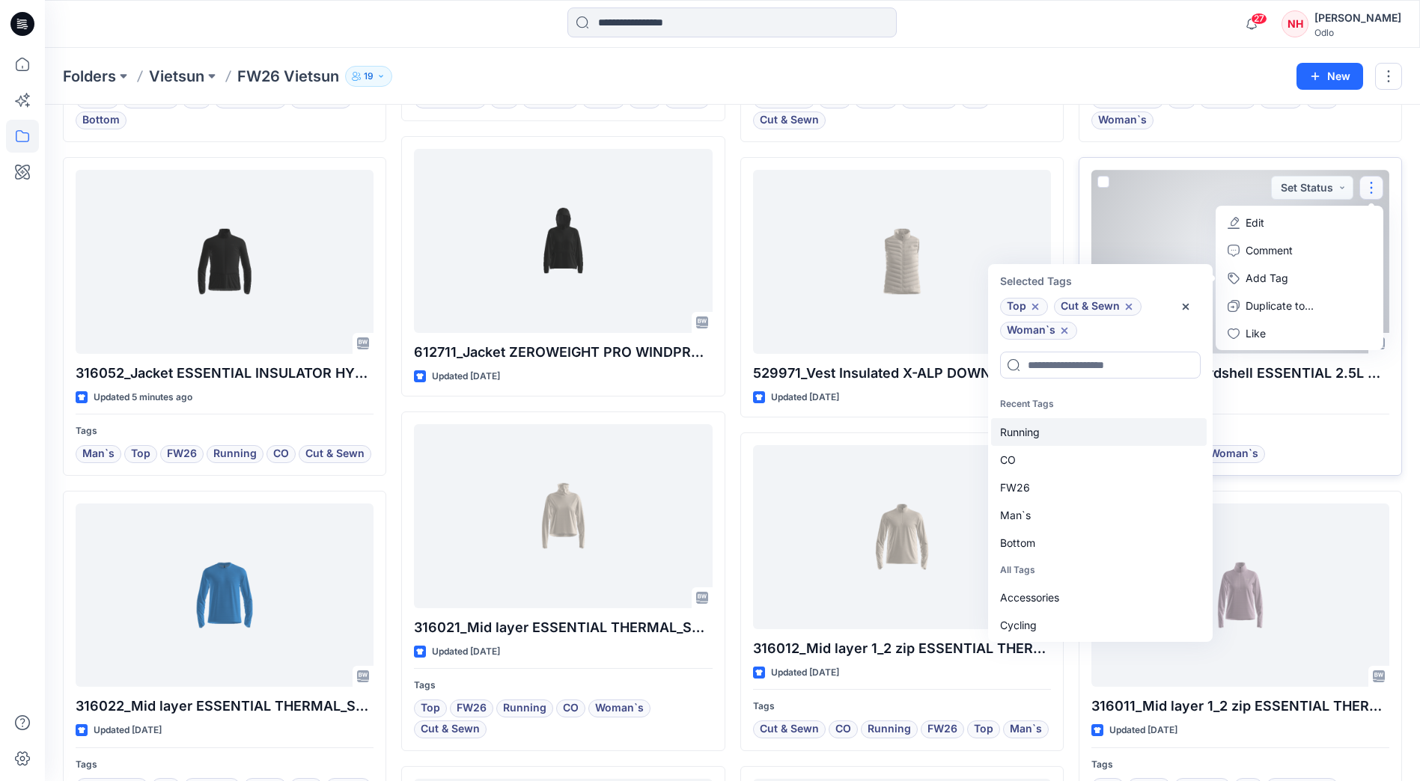
click at [1049, 430] on div "Running" at bounding box center [1099, 432] width 216 height 28
click at [1049, 433] on div "CO" at bounding box center [1099, 432] width 216 height 28
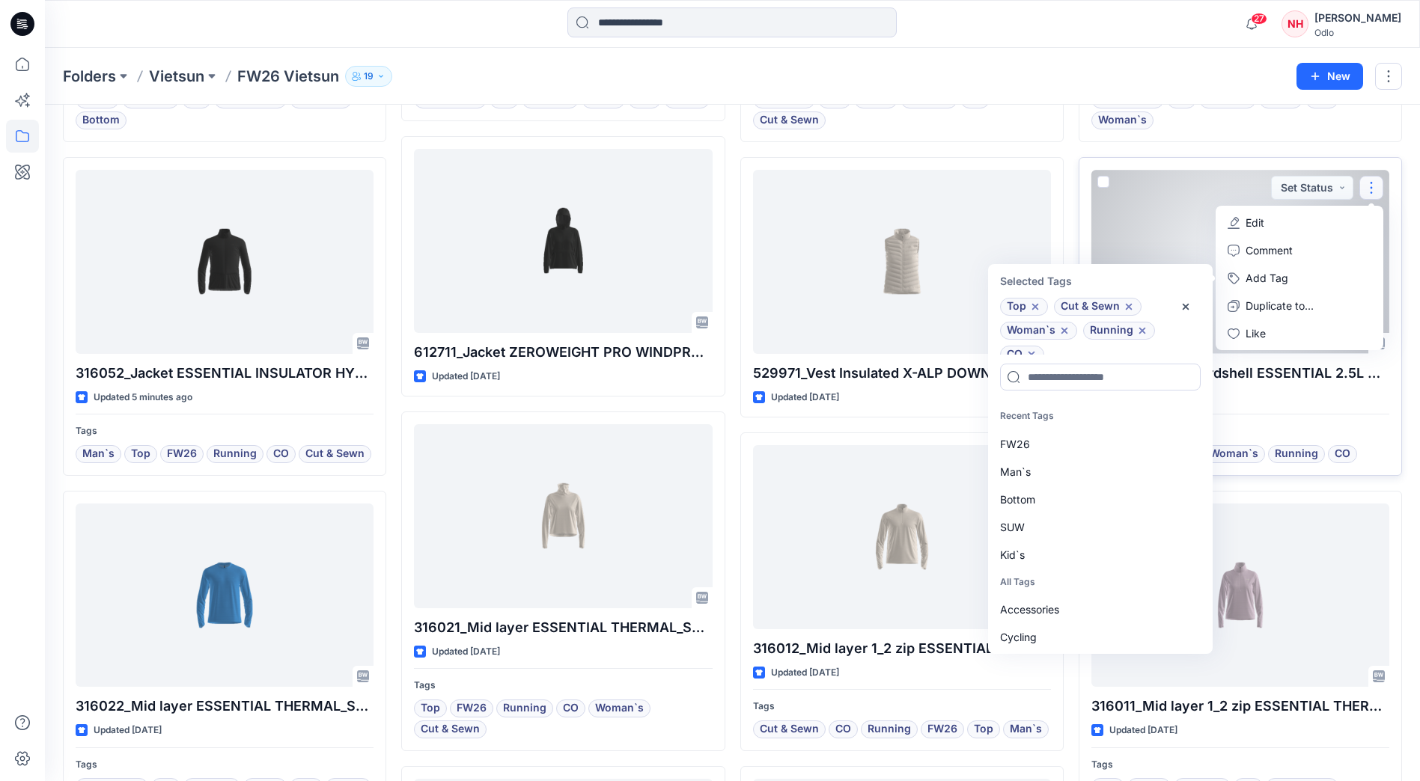
scroll to position [12, 0]
click at [1054, 441] on div "FW26" at bounding box center [1099, 444] width 216 height 28
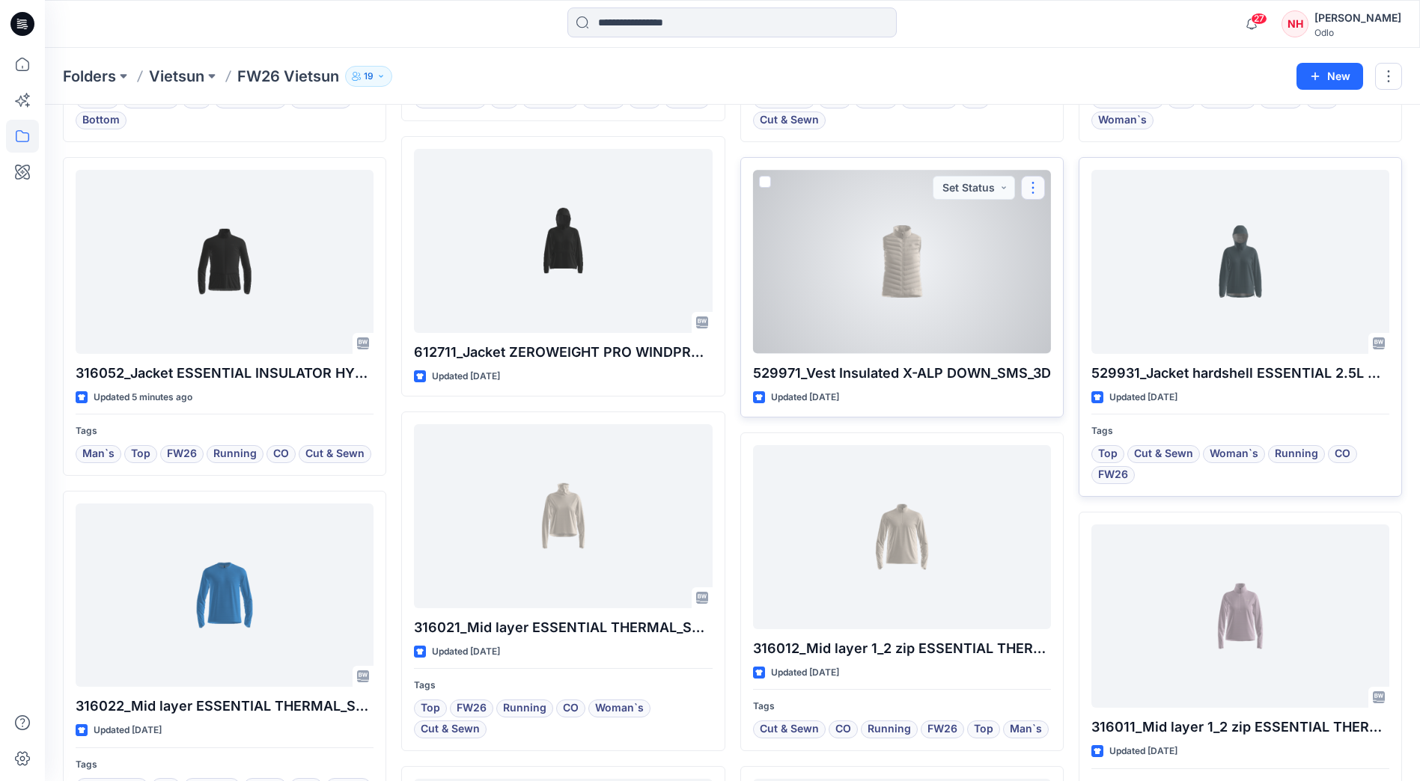
click at [1034, 186] on button "button" at bounding box center [1033, 188] width 24 height 24
click at [1088, 271] on button "Add Tag" at bounding box center [1105, 278] width 162 height 28
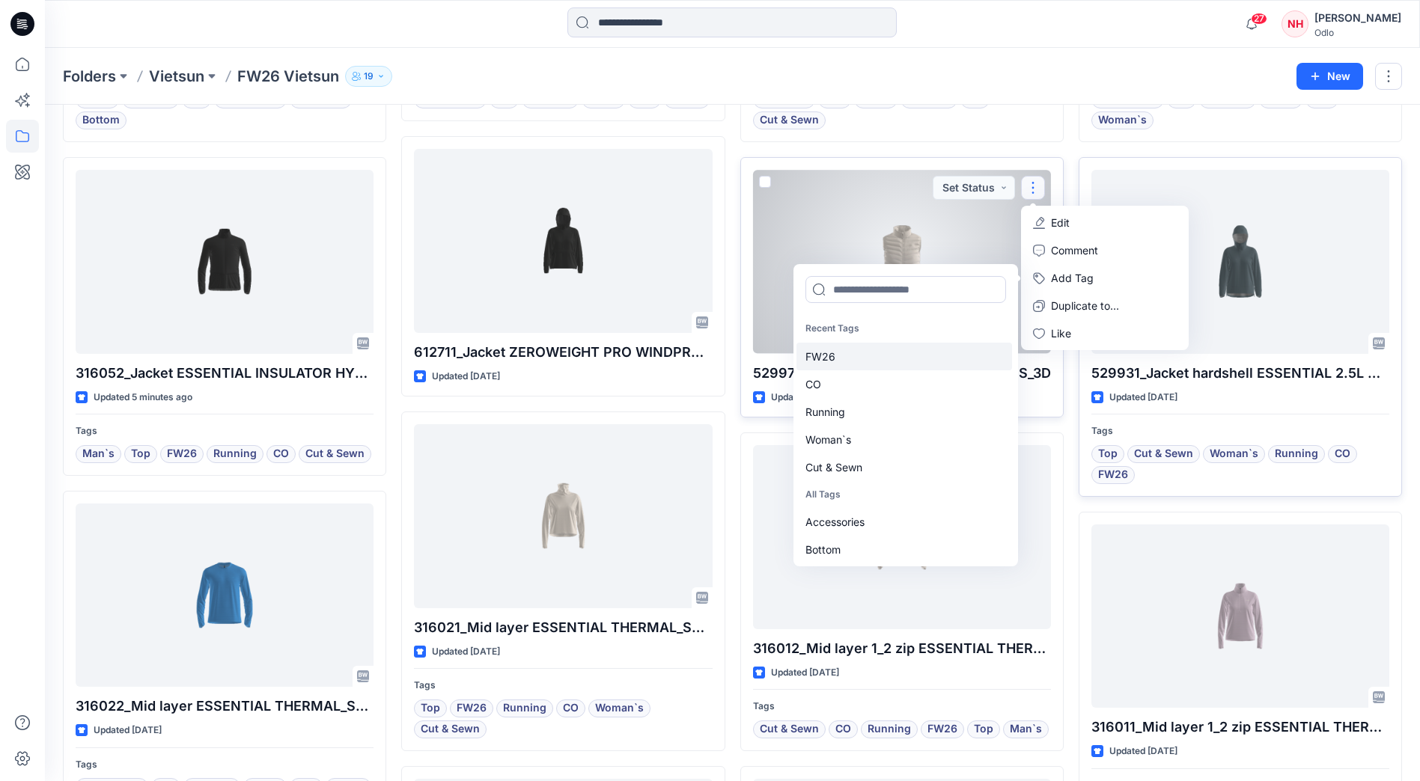
click at [891, 361] on div "FW26" at bounding box center [904, 357] width 216 height 28
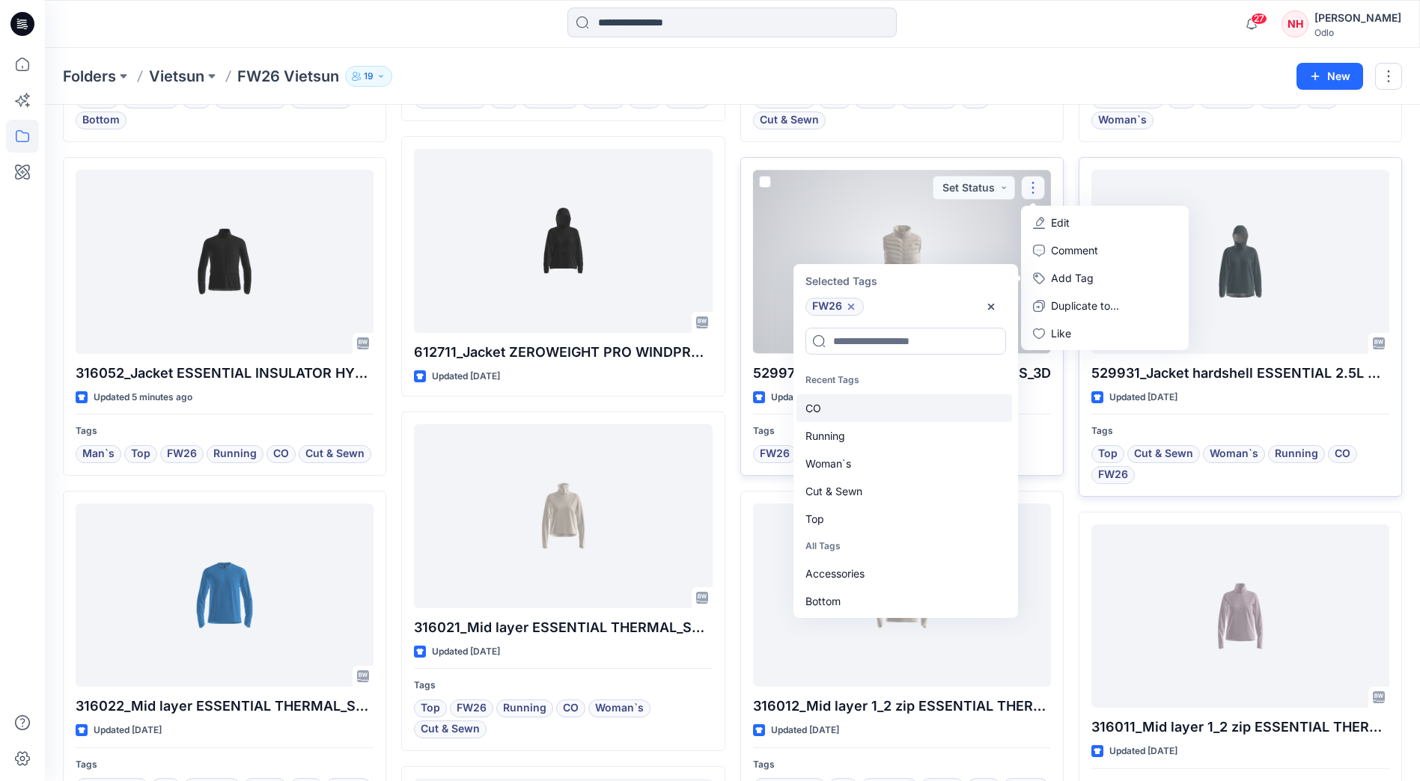
click at [870, 403] on div "CO" at bounding box center [904, 408] width 216 height 28
click at [870, 405] on div "Running" at bounding box center [904, 408] width 216 height 28
click at [863, 331] on icon at bounding box center [864, 331] width 6 height 6
click at [857, 443] on div "Outdoor" at bounding box center [904, 437] width 216 height 28
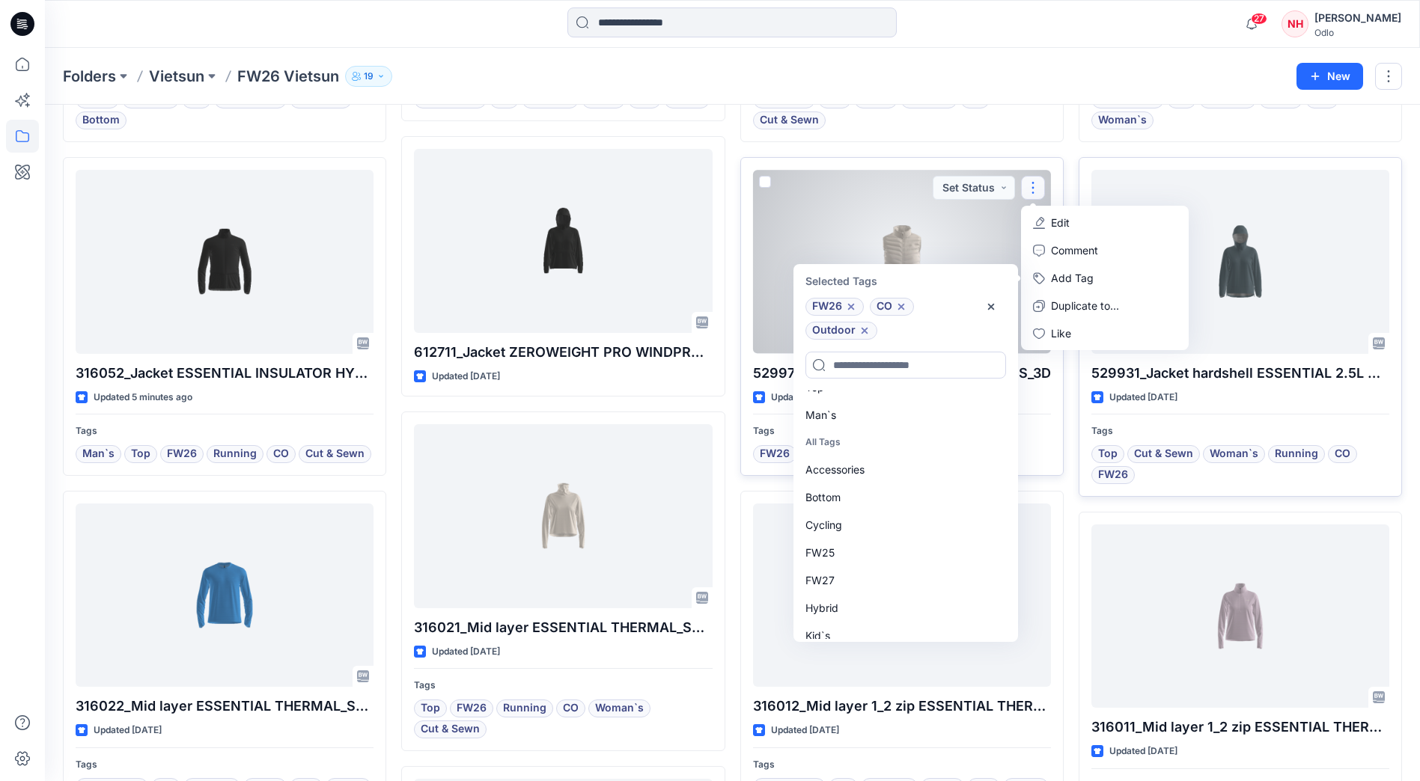
scroll to position [0, 0]
click at [865, 465] on div "Woman`s" at bounding box center [904, 460] width 216 height 28
click at [864, 486] on div "Top" at bounding box center [904, 488] width 216 height 28
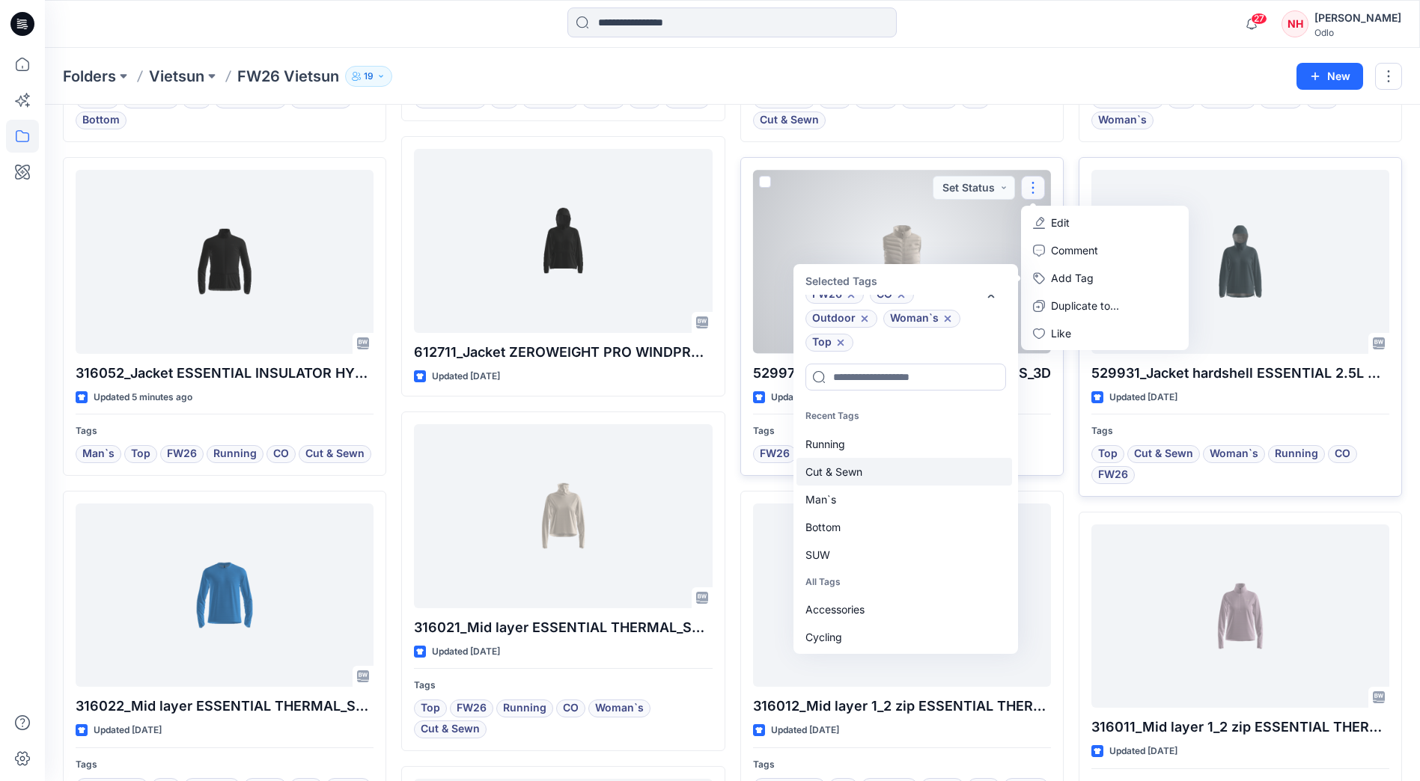
click at [867, 468] on div "Cut & Sewn" at bounding box center [904, 472] width 216 height 28
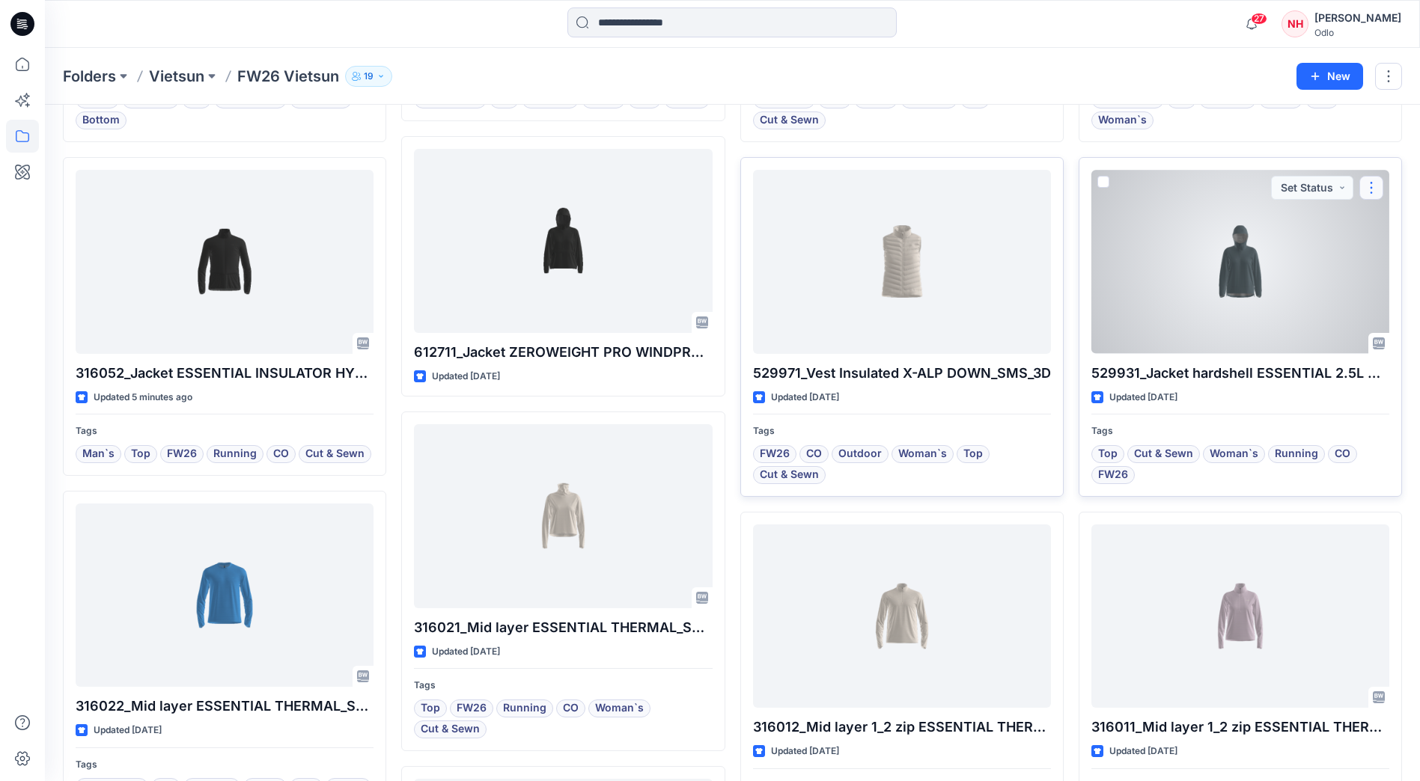
click at [1370, 190] on button "button" at bounding box center [1371, 188] width 24 height 24
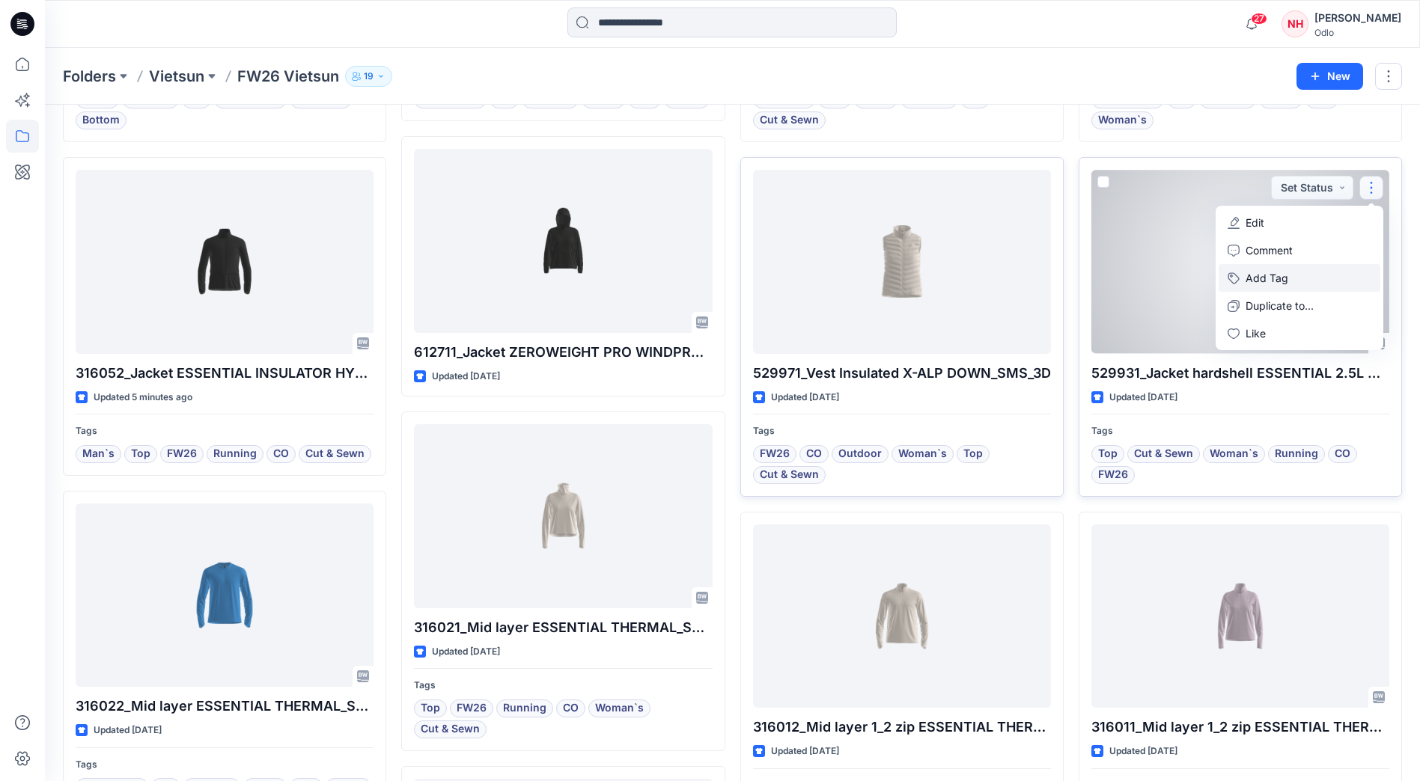
click at [1275, 284] on button "Add Tag" at bounding box center [1299, 278] width 162 height 28
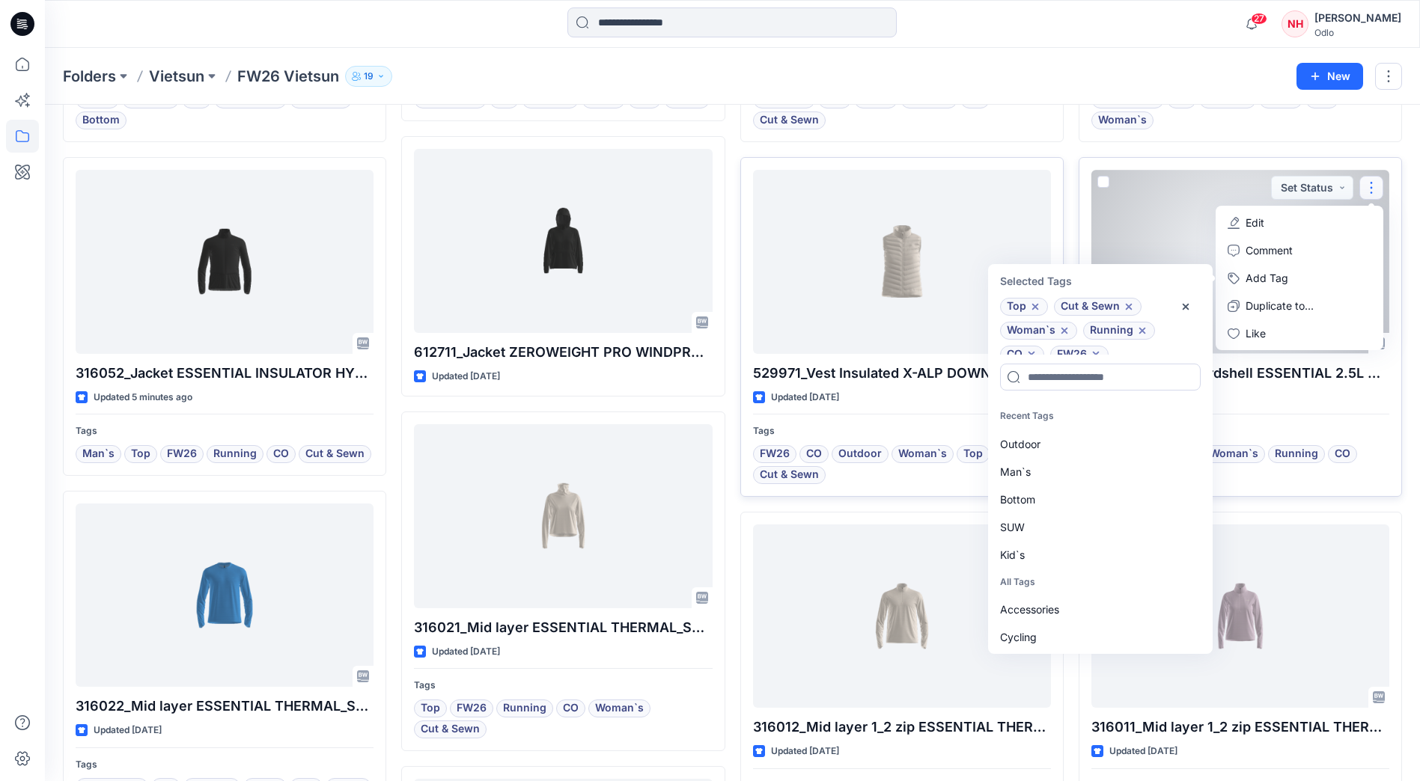
click at [1142, 331] on icon at bounding box center [1142, 331] width 12 height 12
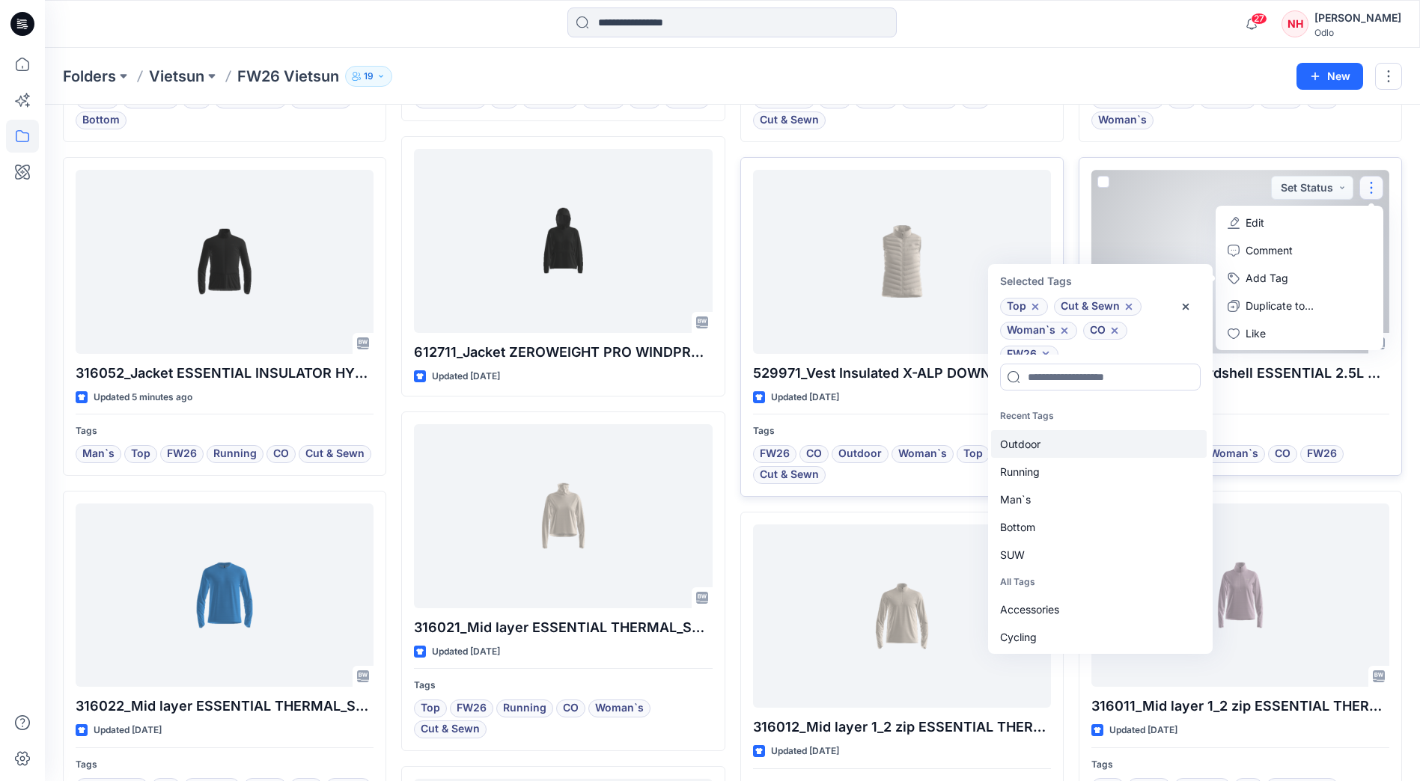
click at [1080, 448] on div "Outdoor" at bounding box center [1099, 444] width 216 height 28
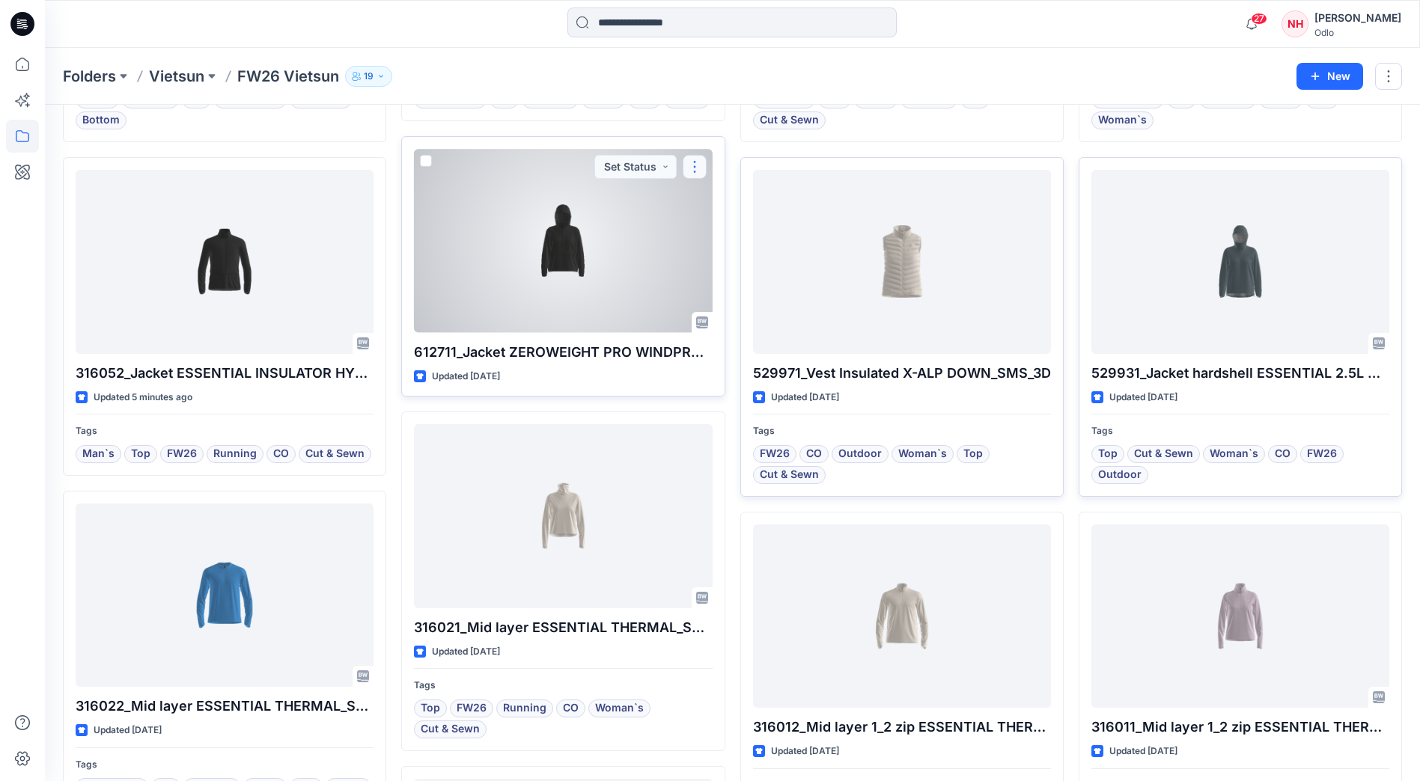
click at [697, 171] on button "button" at bounding box center [695, 167] width 24 height 24
click at [742, 264] on button "Add Tag" at bounding box center [767, 257] width 162 height 28
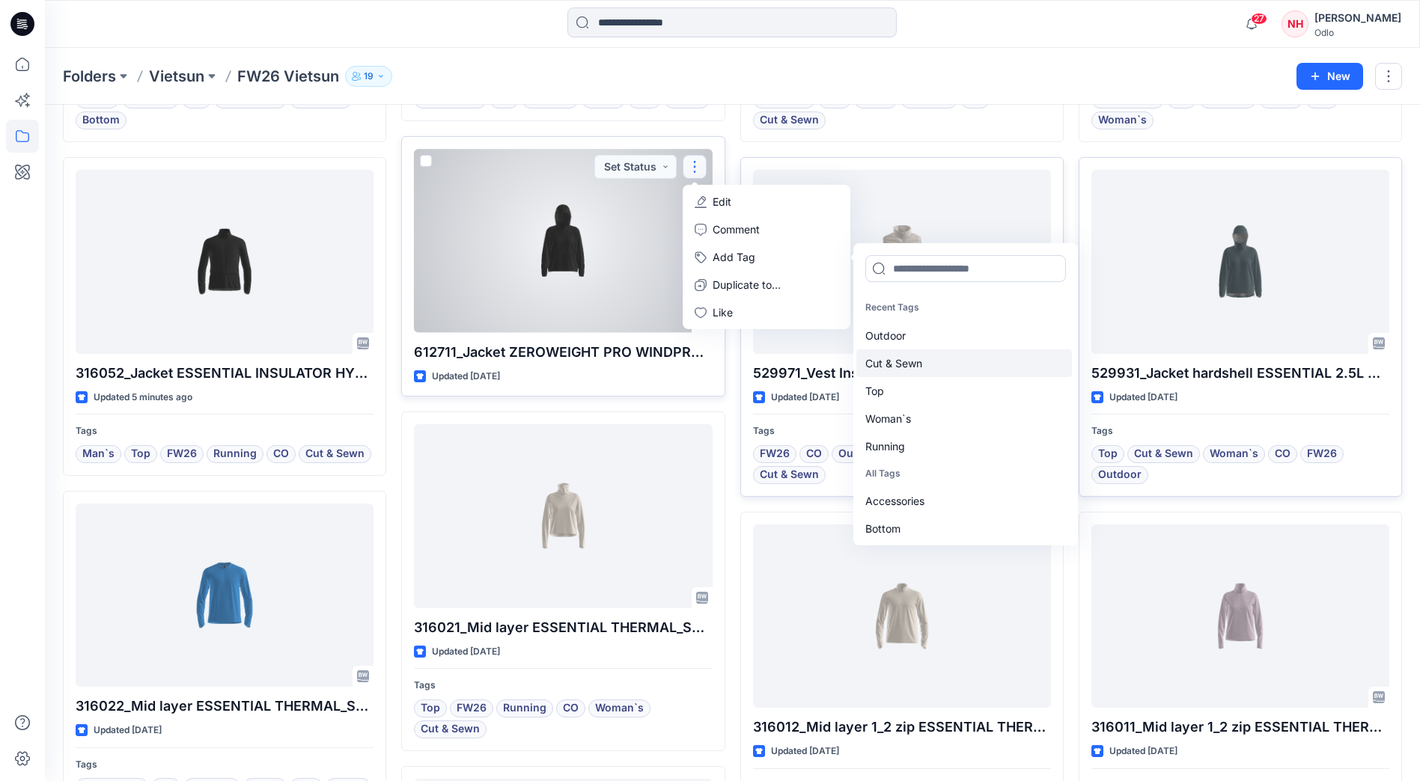
click at [924, 365] on div "Cut & Sewn" at bounding box center [964, 364] width 216 height 28
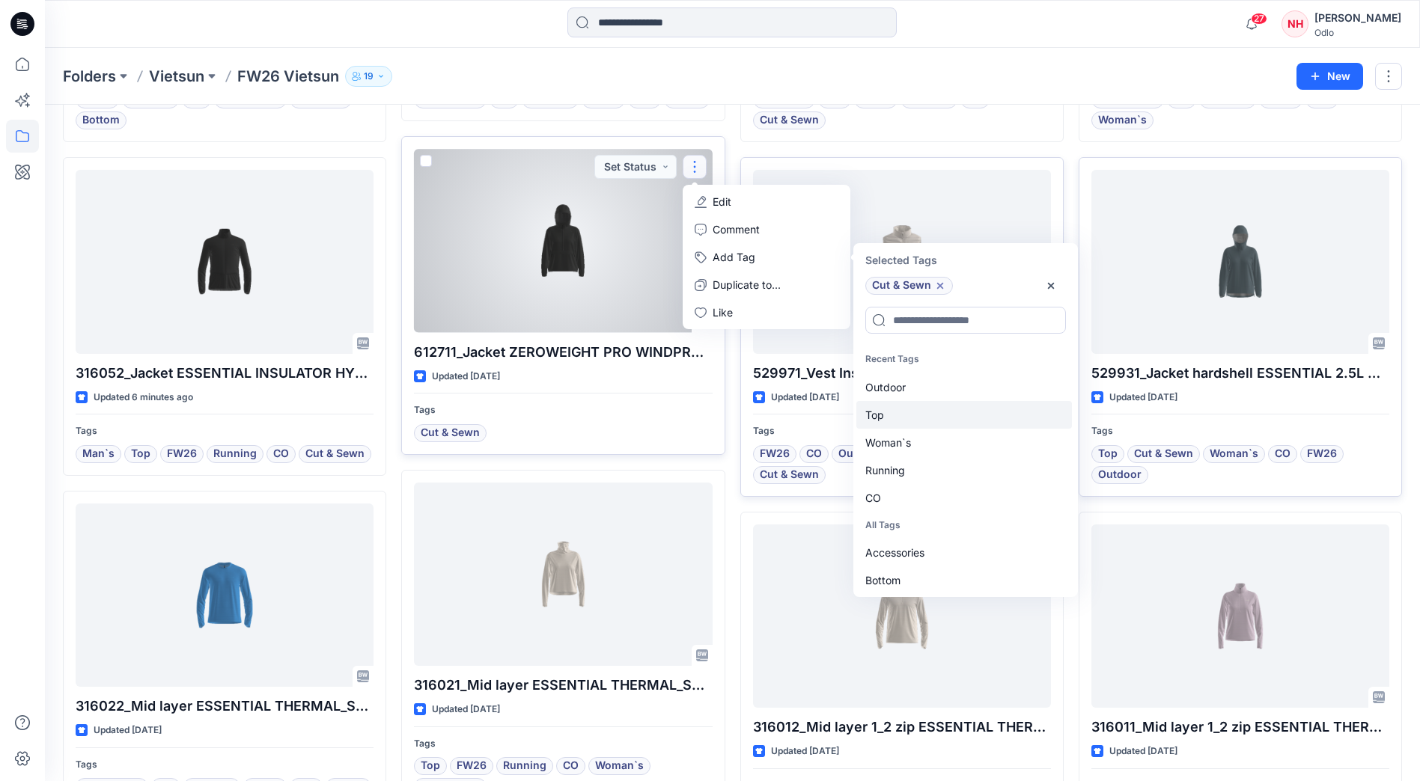
click at [913, 415] on div "Top" at bounding box center [964, 415] width 216 height 28
click at [913, 415] on div "Woman`s" at bounding box center [964, 415] width 216 height 28
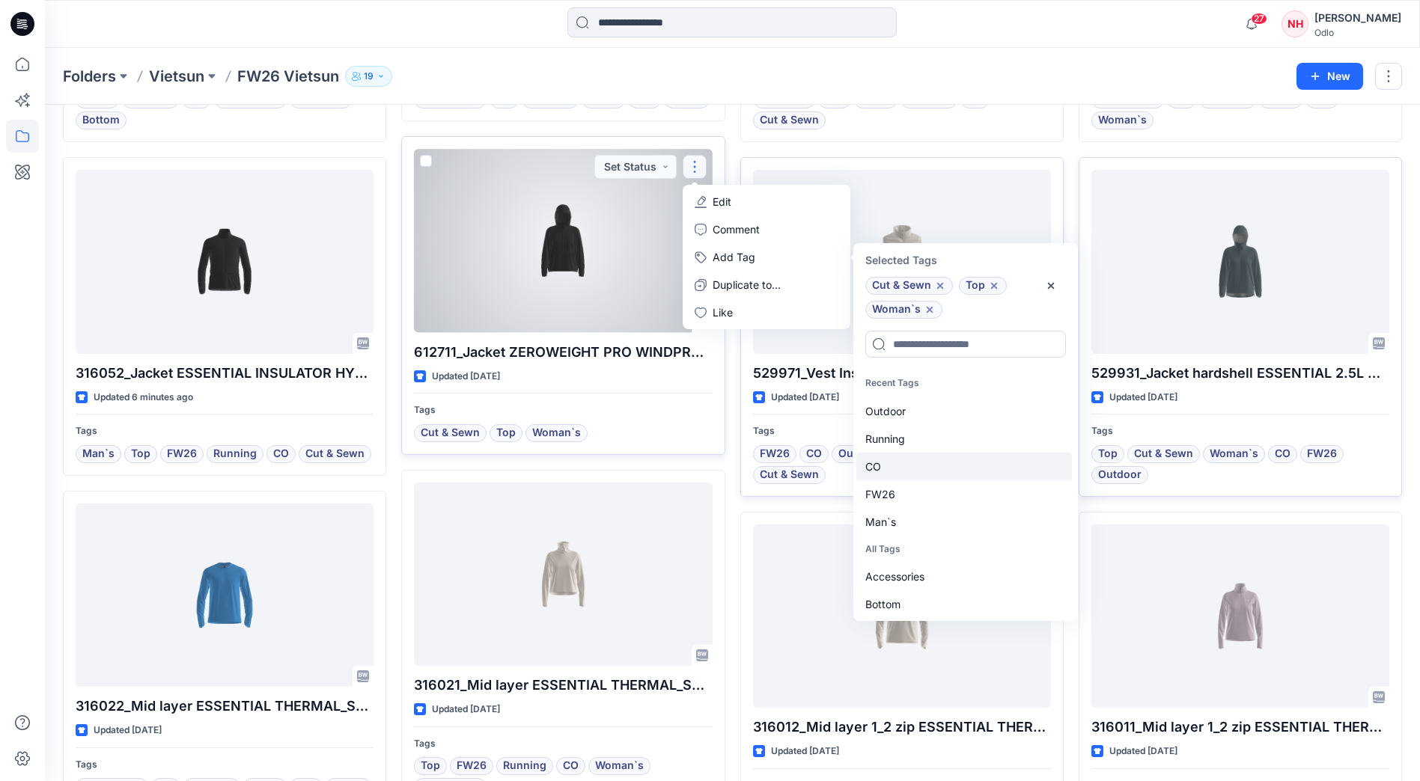
click at [923, 463] on div "CO" at bounding box center [964, 467] width 216 height 28
click at [922, 477] on div "FW26" at bounding box center [964, 467] width 216 height 28
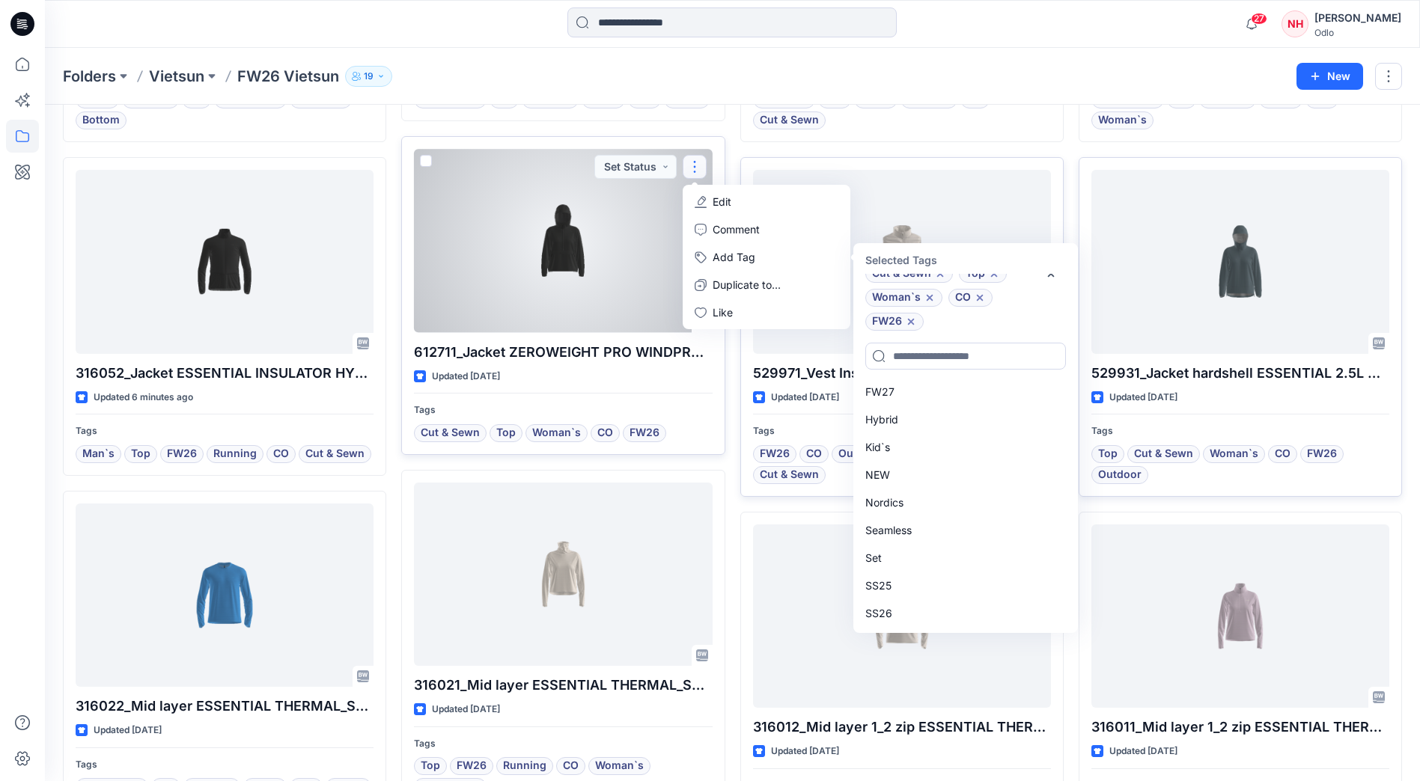
scroll to position [292, 0]
click at [920, 483] on div "Nordics" at bounding box center [964, 491] width 216 height 28
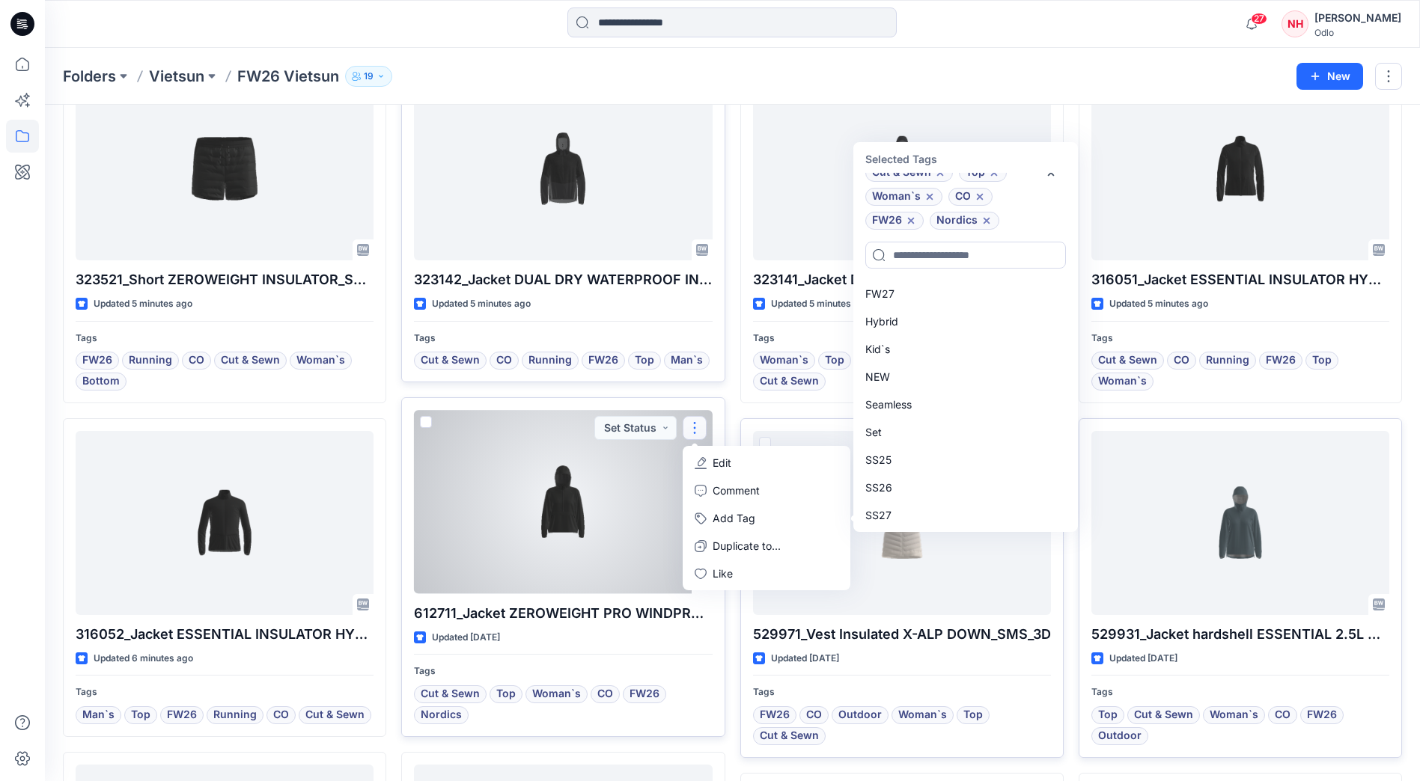
scroll to position [439, 0]
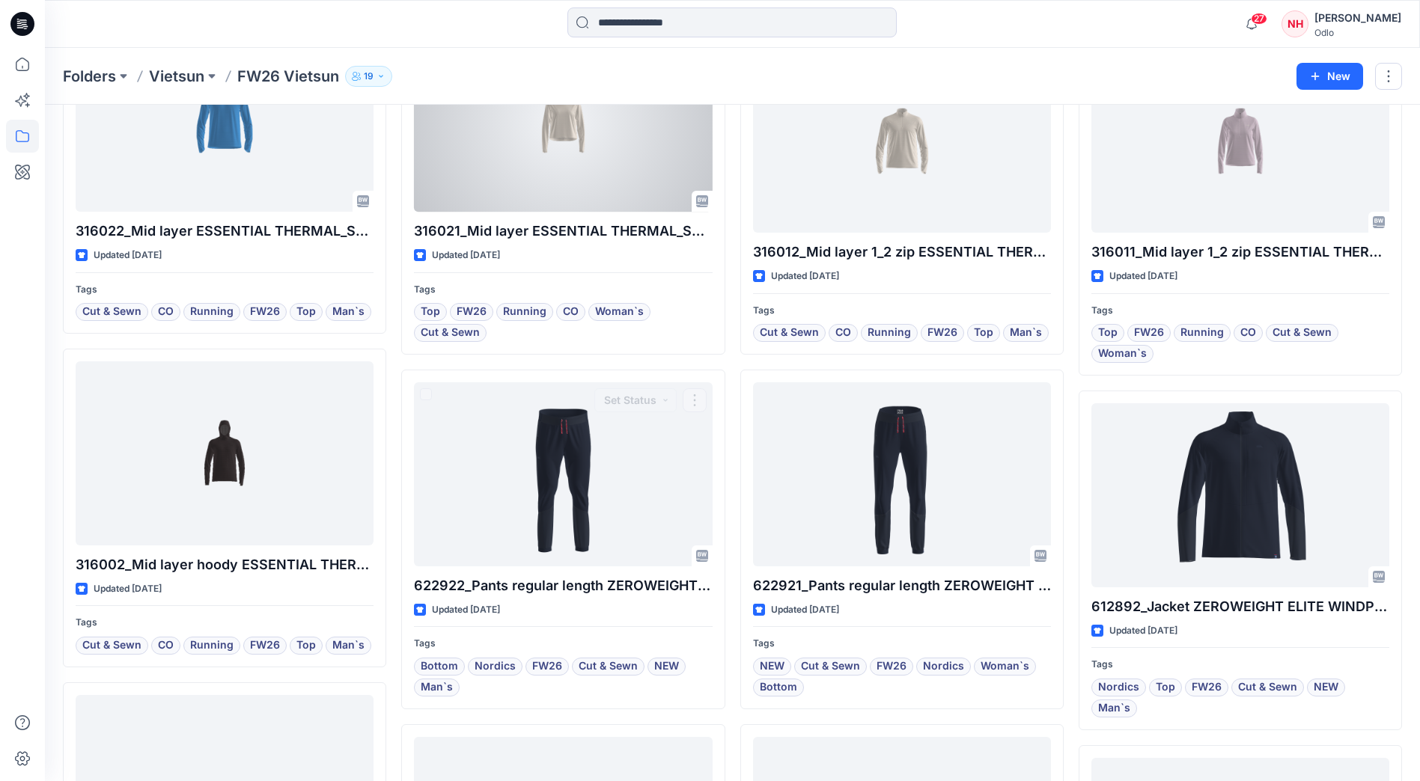
scroll to position [1185, 0]
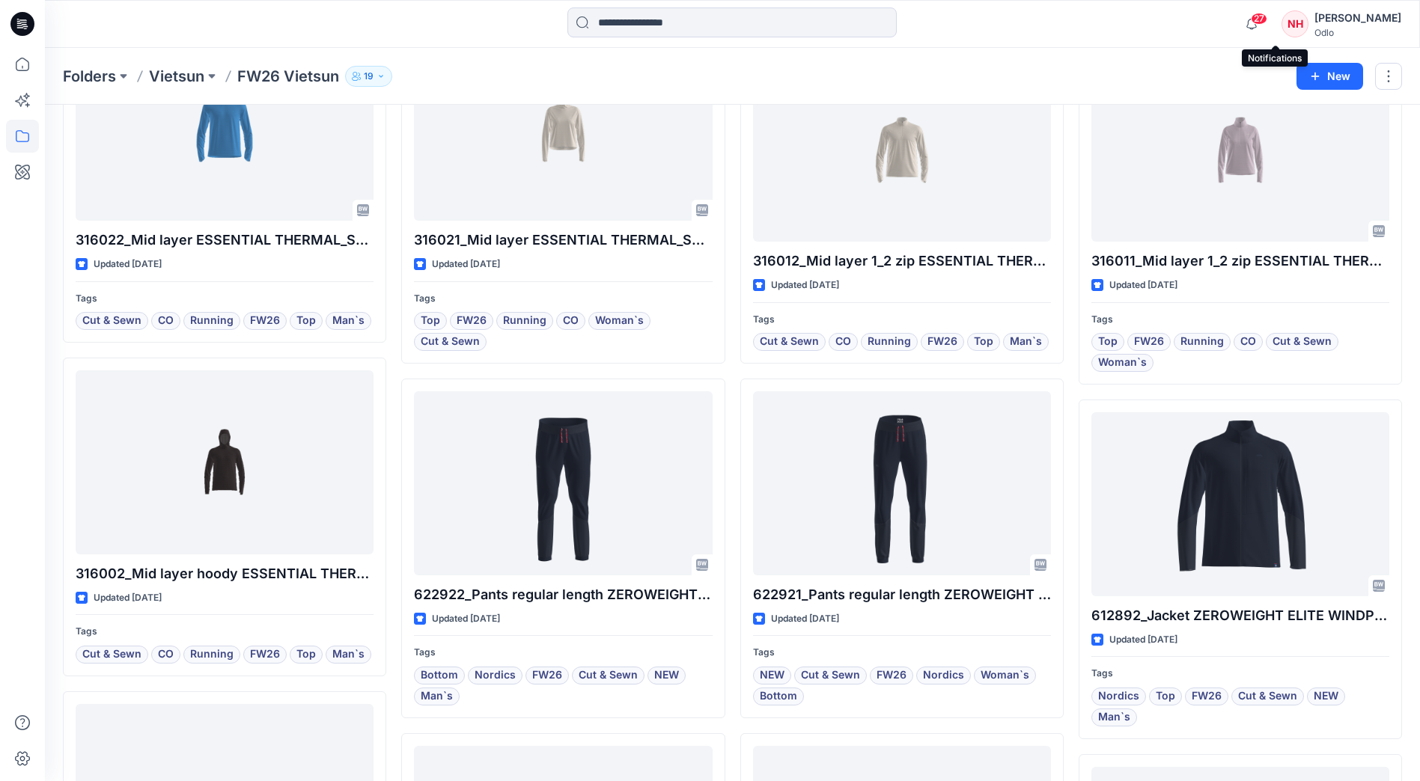
click at [1267, 22] on span "27" at bounding box center [1259, 19] width 16 height 12
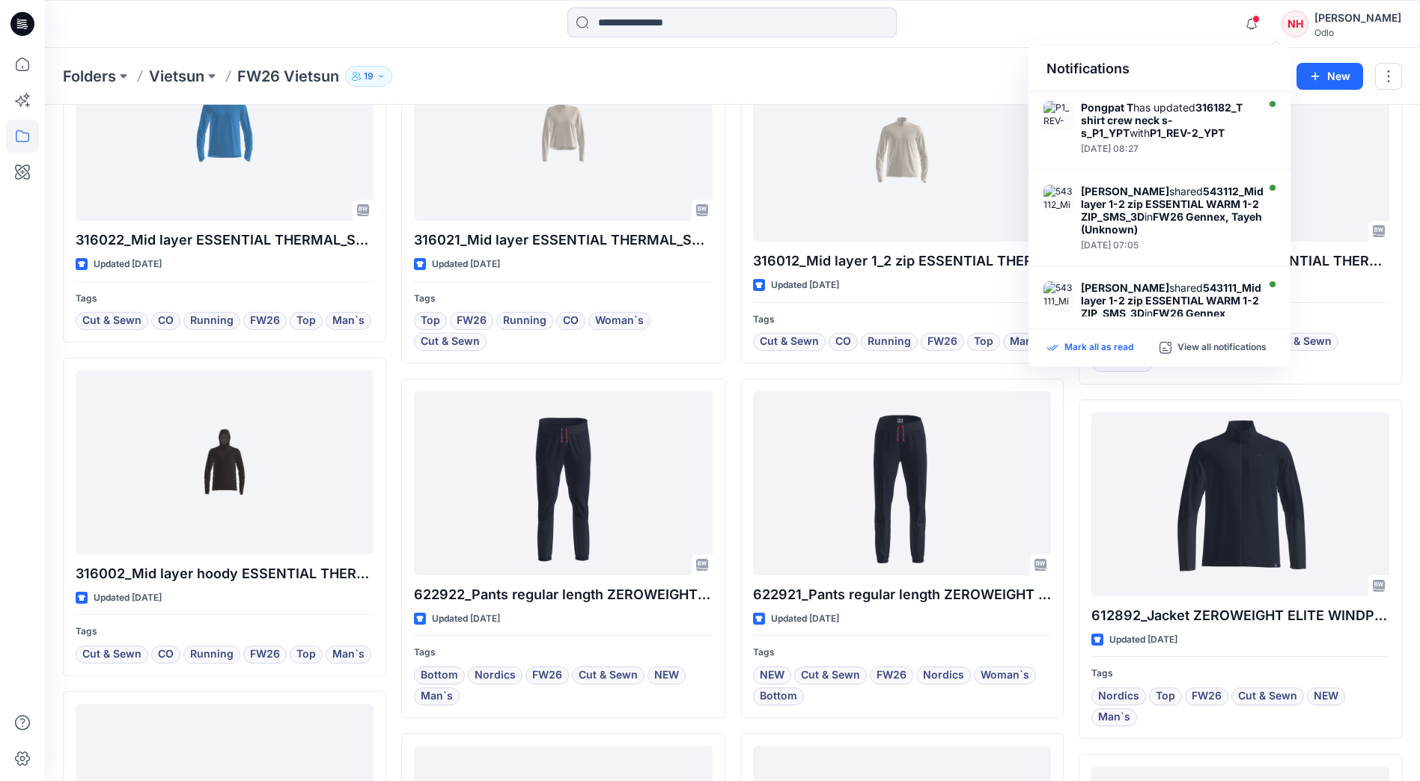
click at [1086, 348] on p "Mark all as read" at bounding box center [1098, 347] width 69 height 13
